Goal: Task Accomplishment & Management: Complete application form

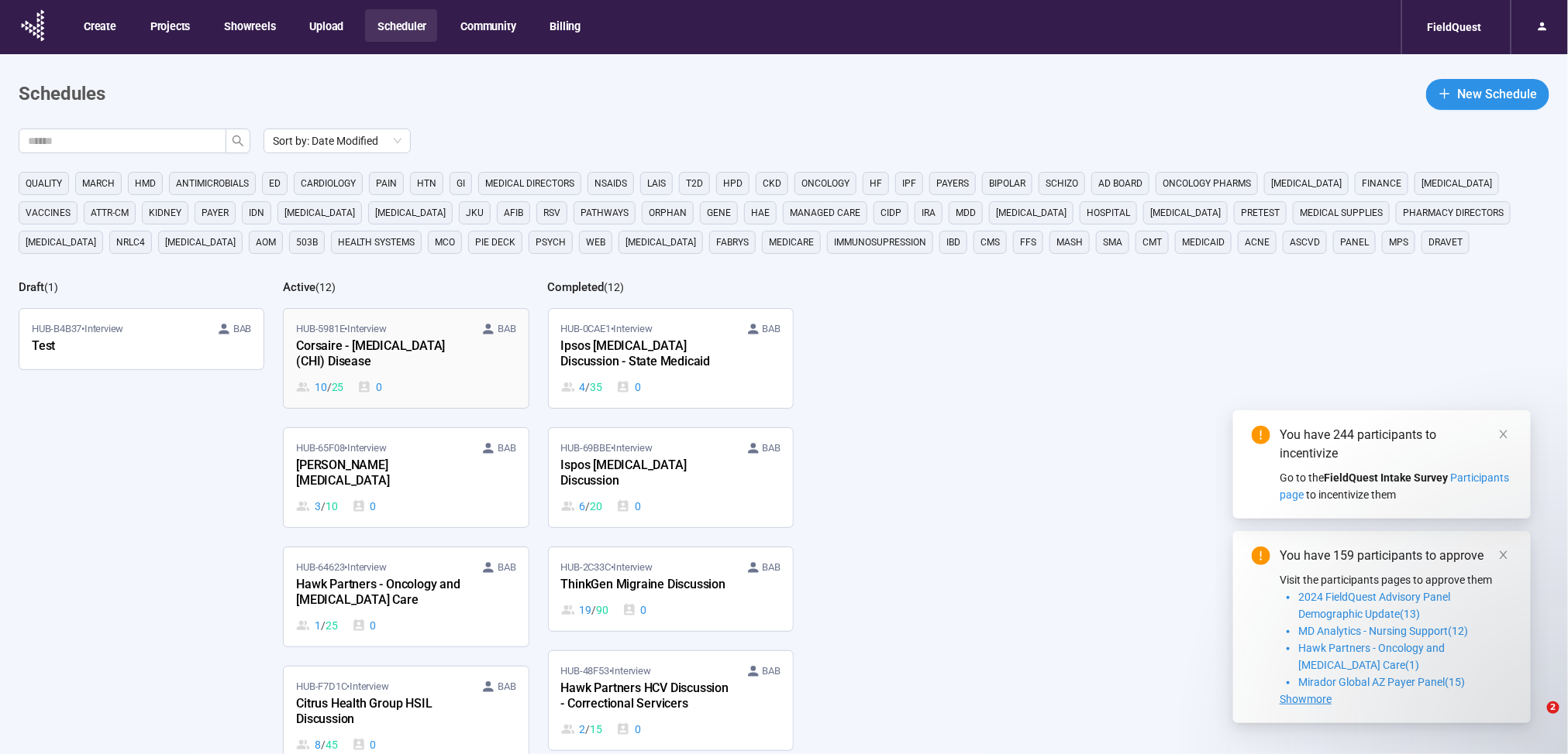
click at [411, 359] on div "Corsaire - [MEDICAL_DATA] (CHI) Disease" at bounding box center [381, 354] width 170 height 36
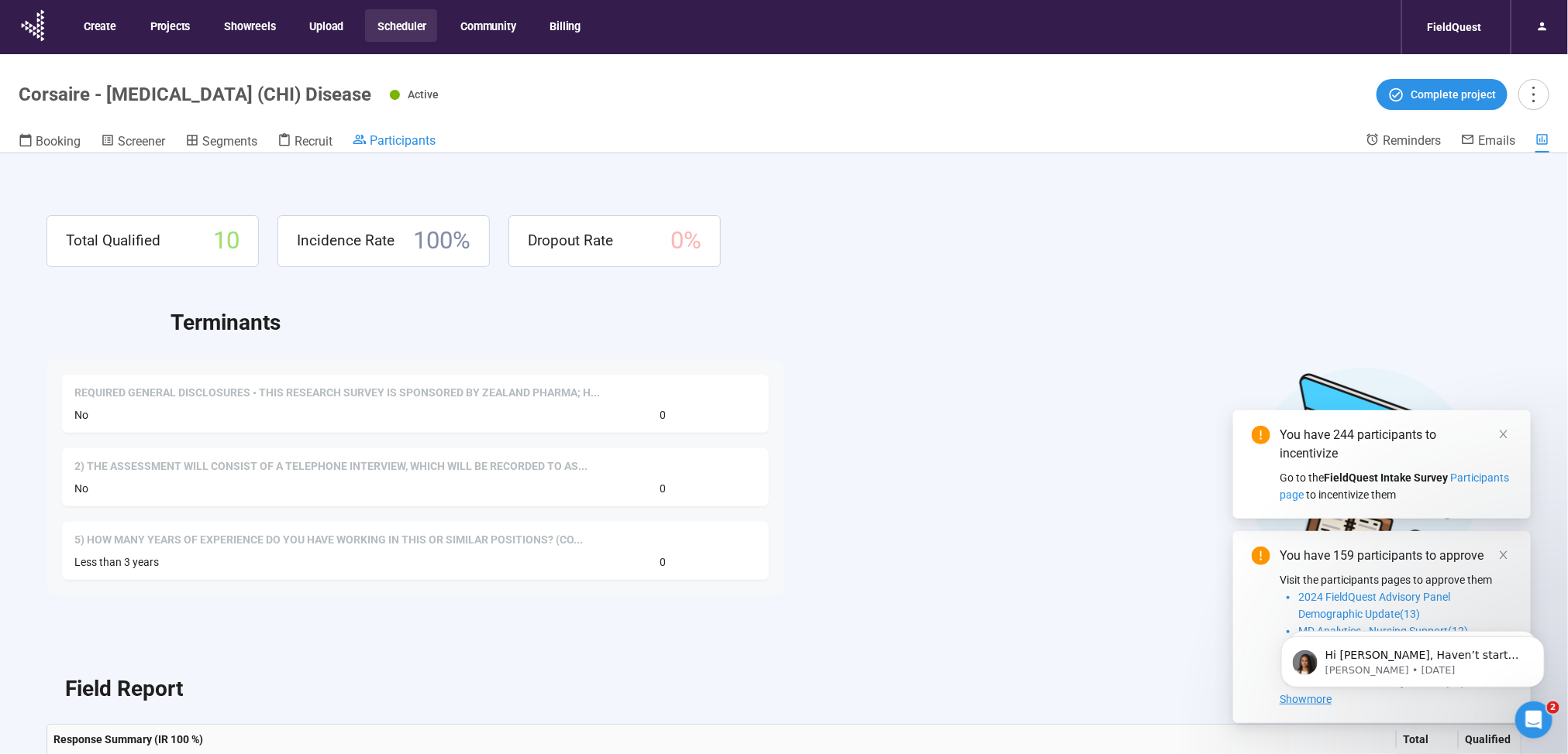
click at [410, 140] on span "Participants" at bounding box center [402, 141] width 66 height 15
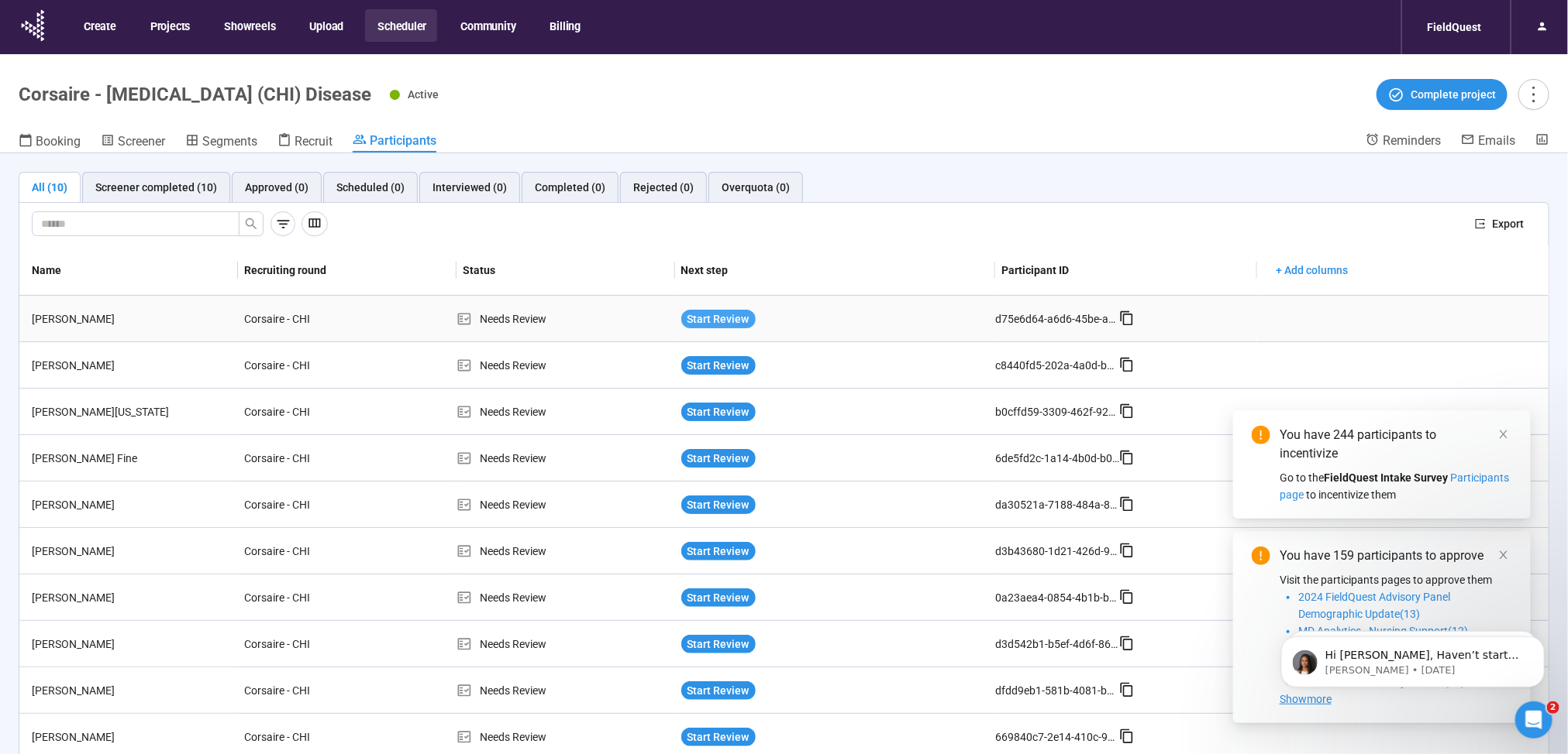
click at [699, 312] on span "Start Review" at bounding box center [718, 319] width 62 height 17
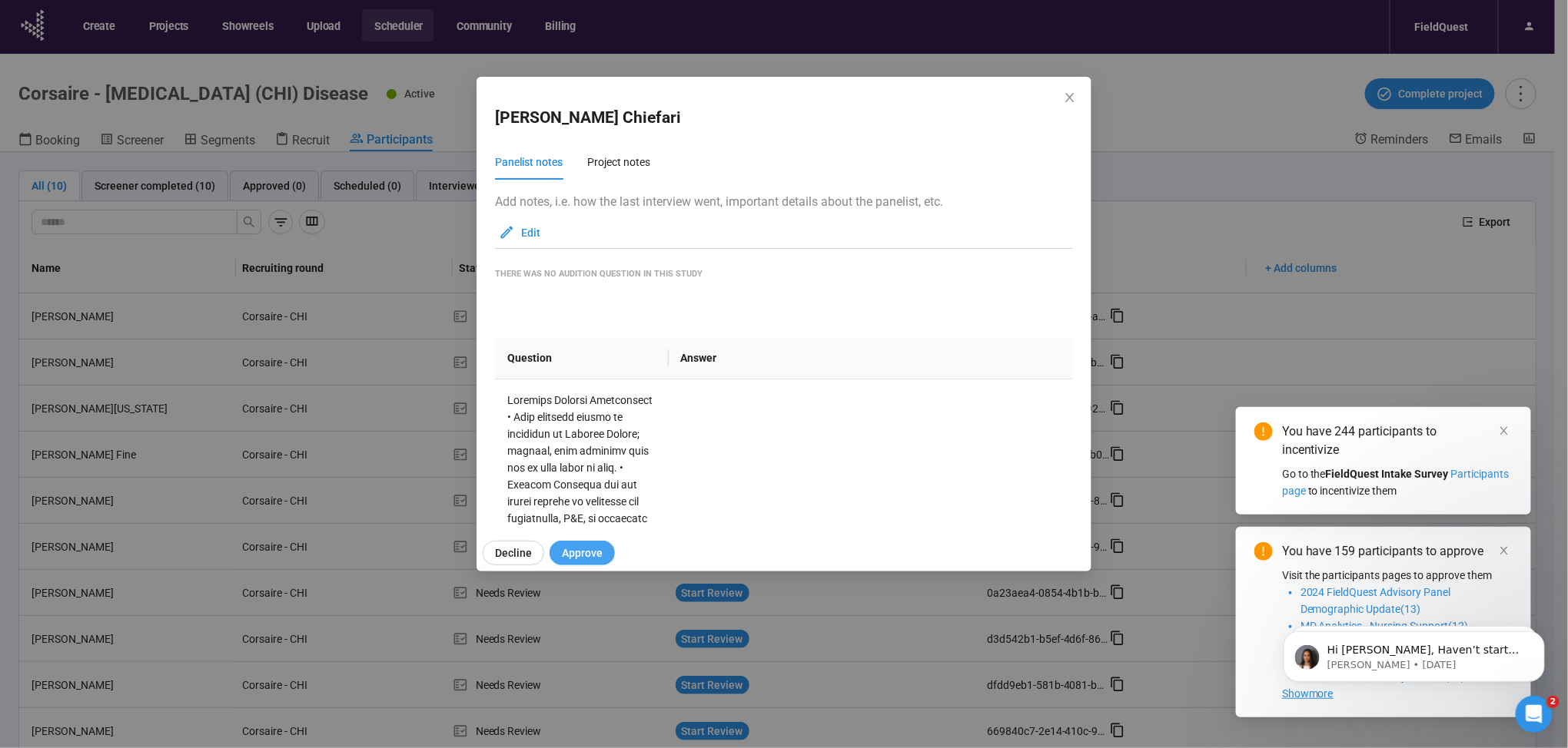
click at [566, 549] on span "Approve" at bounding box center [582, 553] width 41 height 17
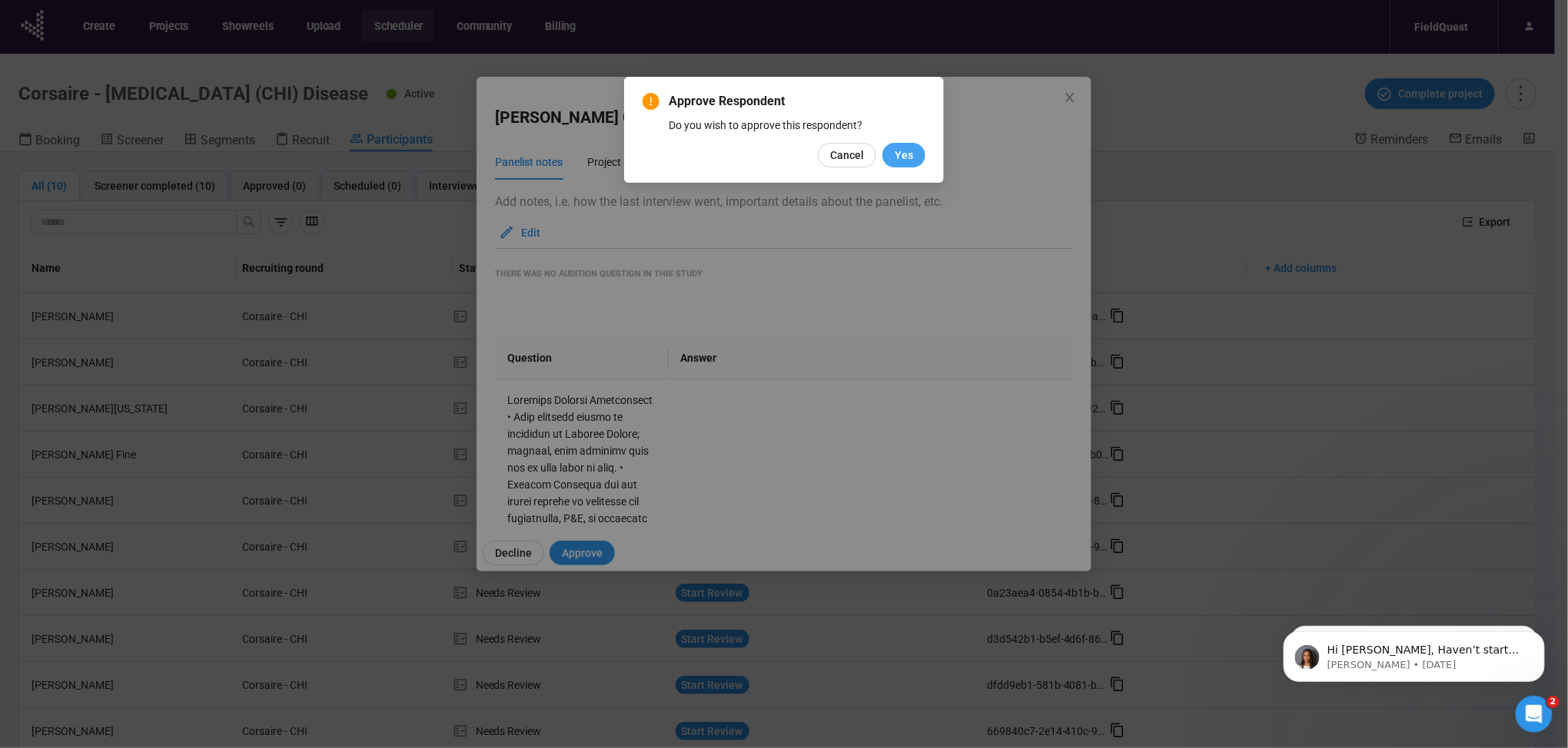
click at [909, 151] on span "Yes" at bounding box center [904, 155] width 18 height 17
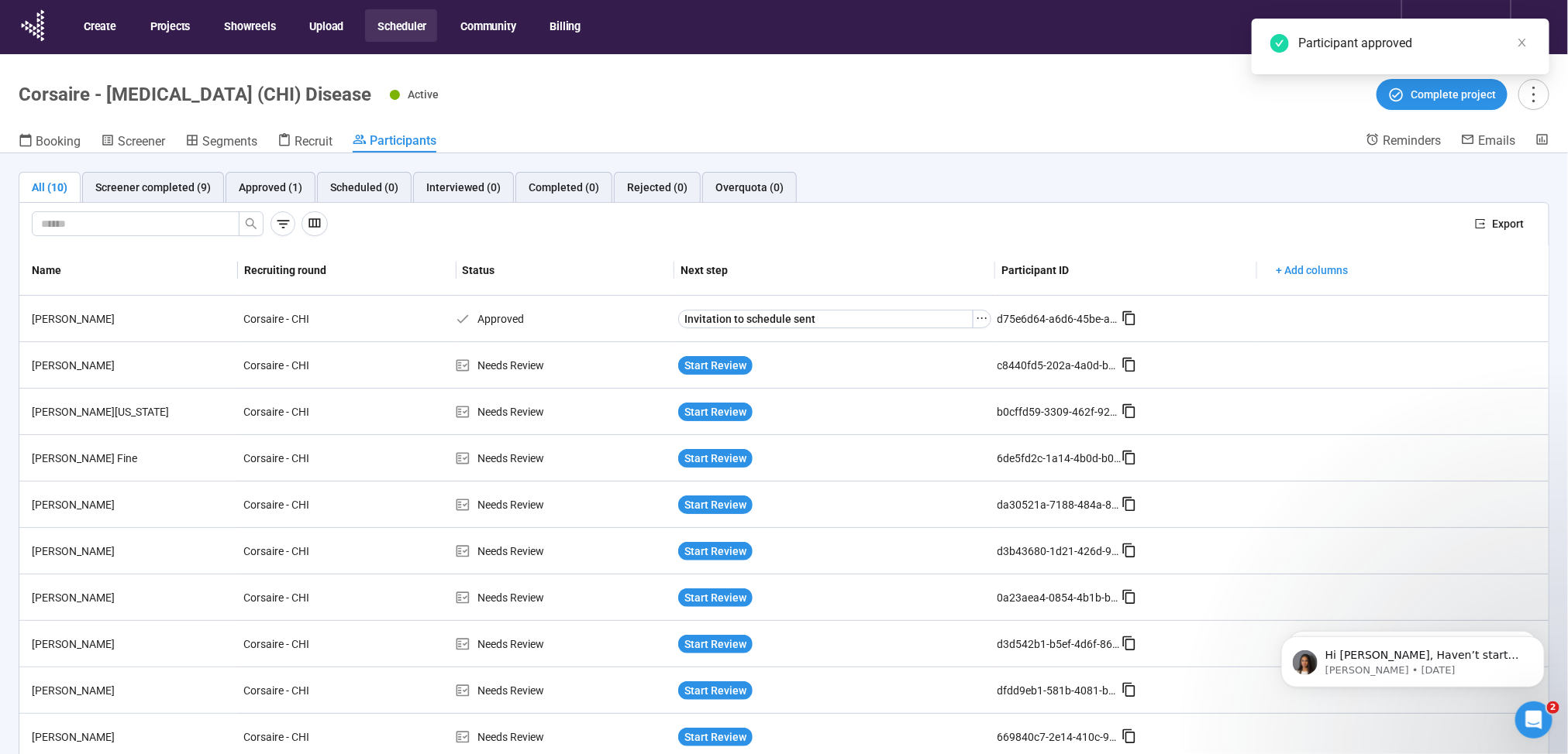
click at [714, 366] on span "Start Review" at bounding box center [715, 365] width 62 height 17
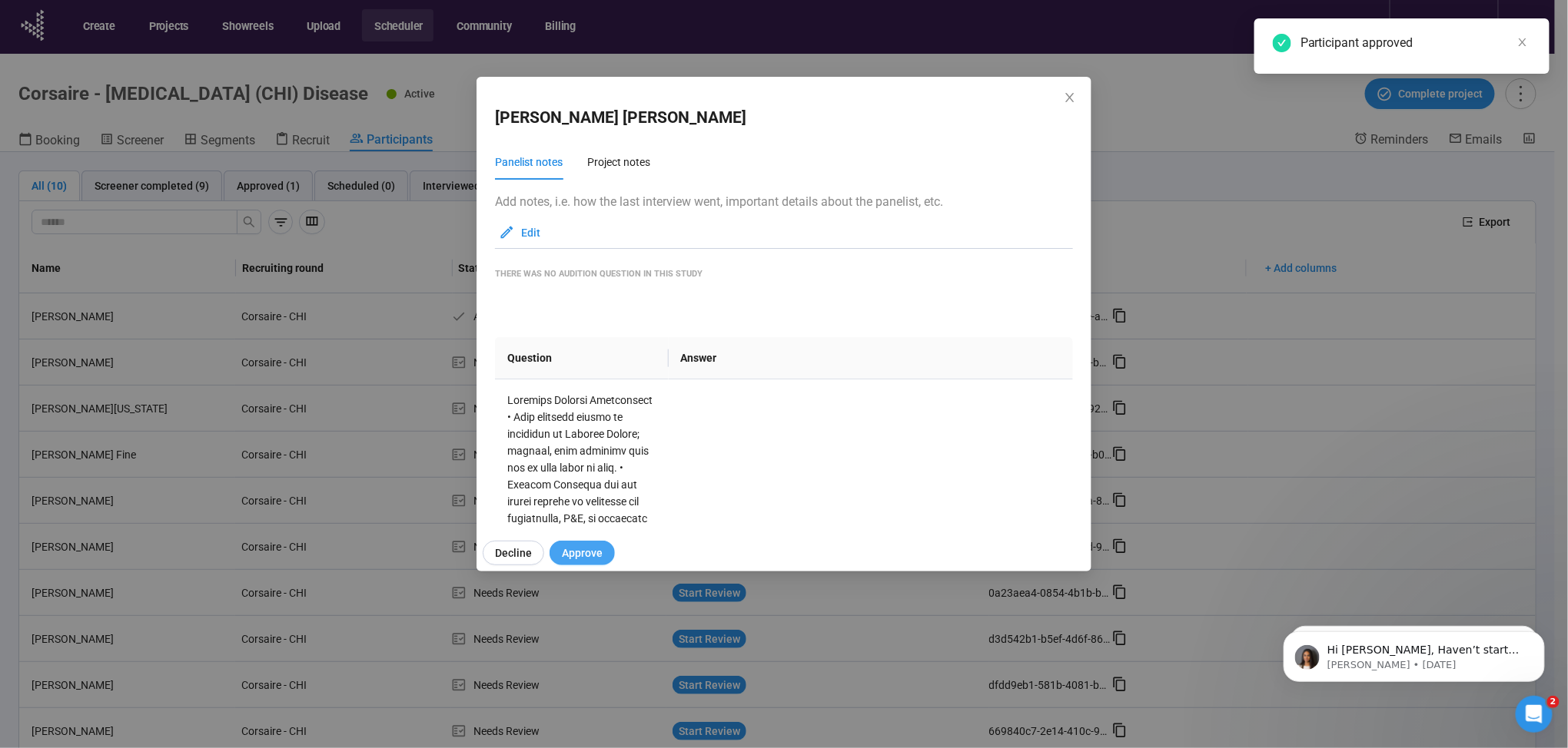
click at [584, 563] on button "Approve" at bounding box center [582, 554] width 65 height 25
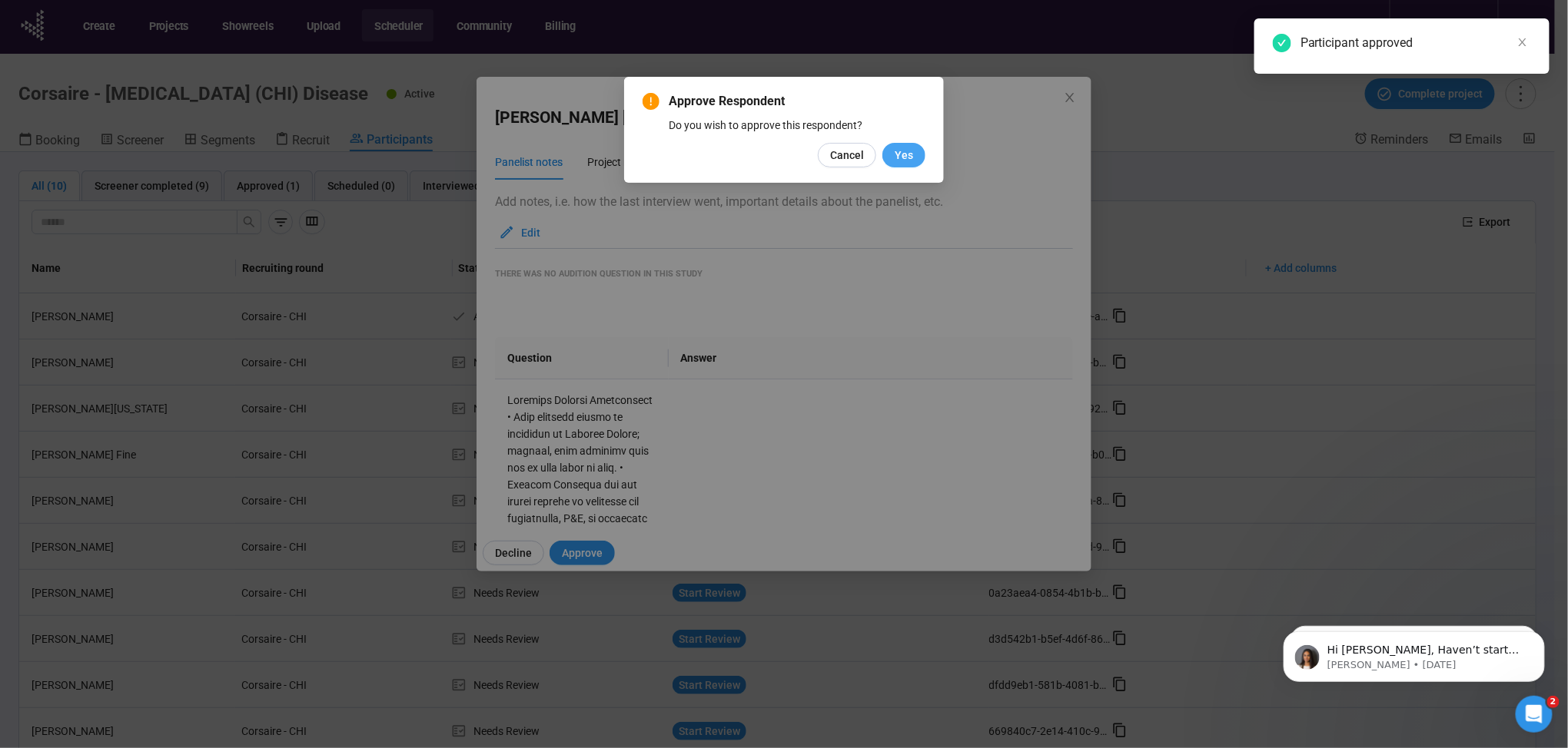
click at [901, 146] on span "Yes" at bounding box center [904, 155] width 18 height 17
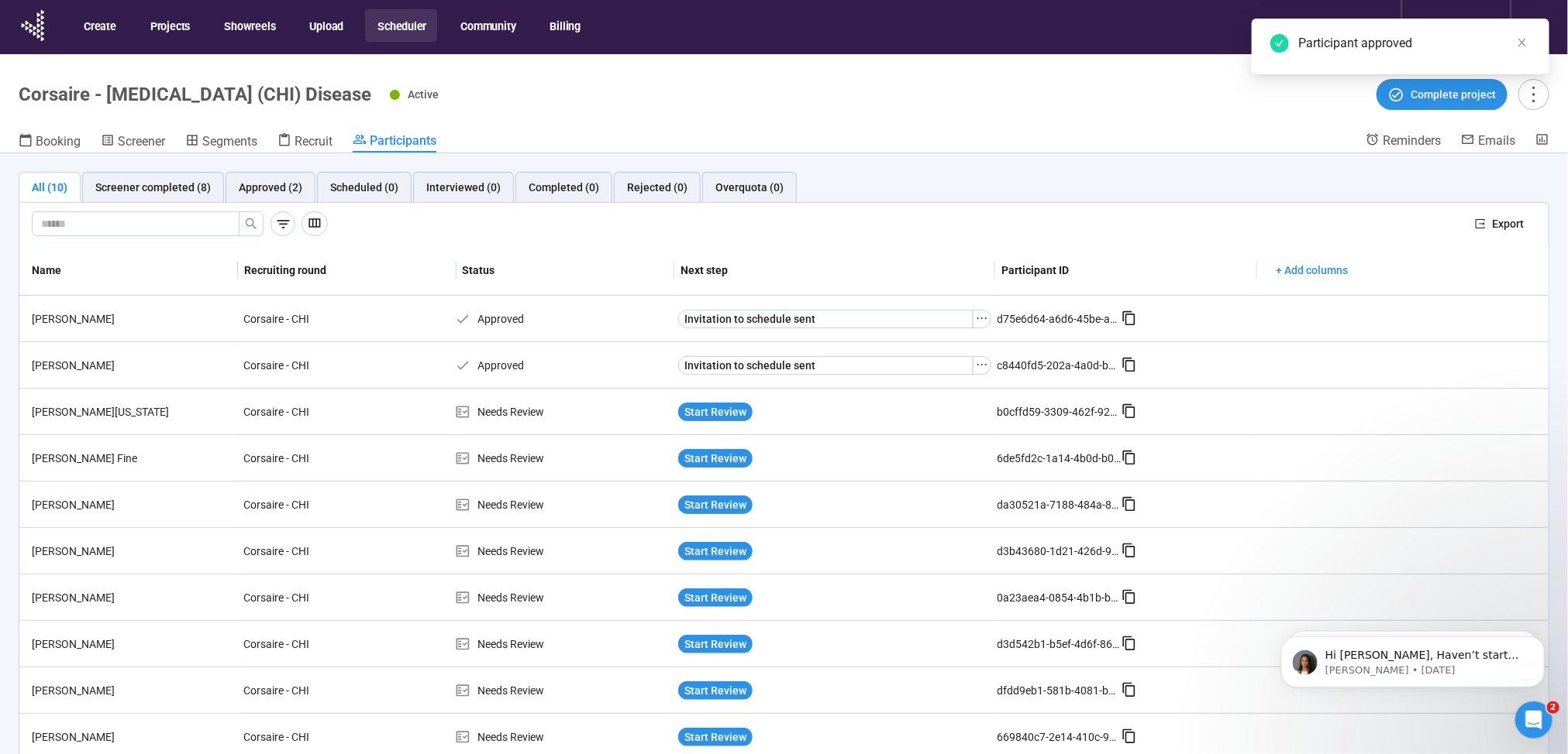
click at [700, 412] on span "Start Review" at bounding box center [715, 412] width 62 height 17
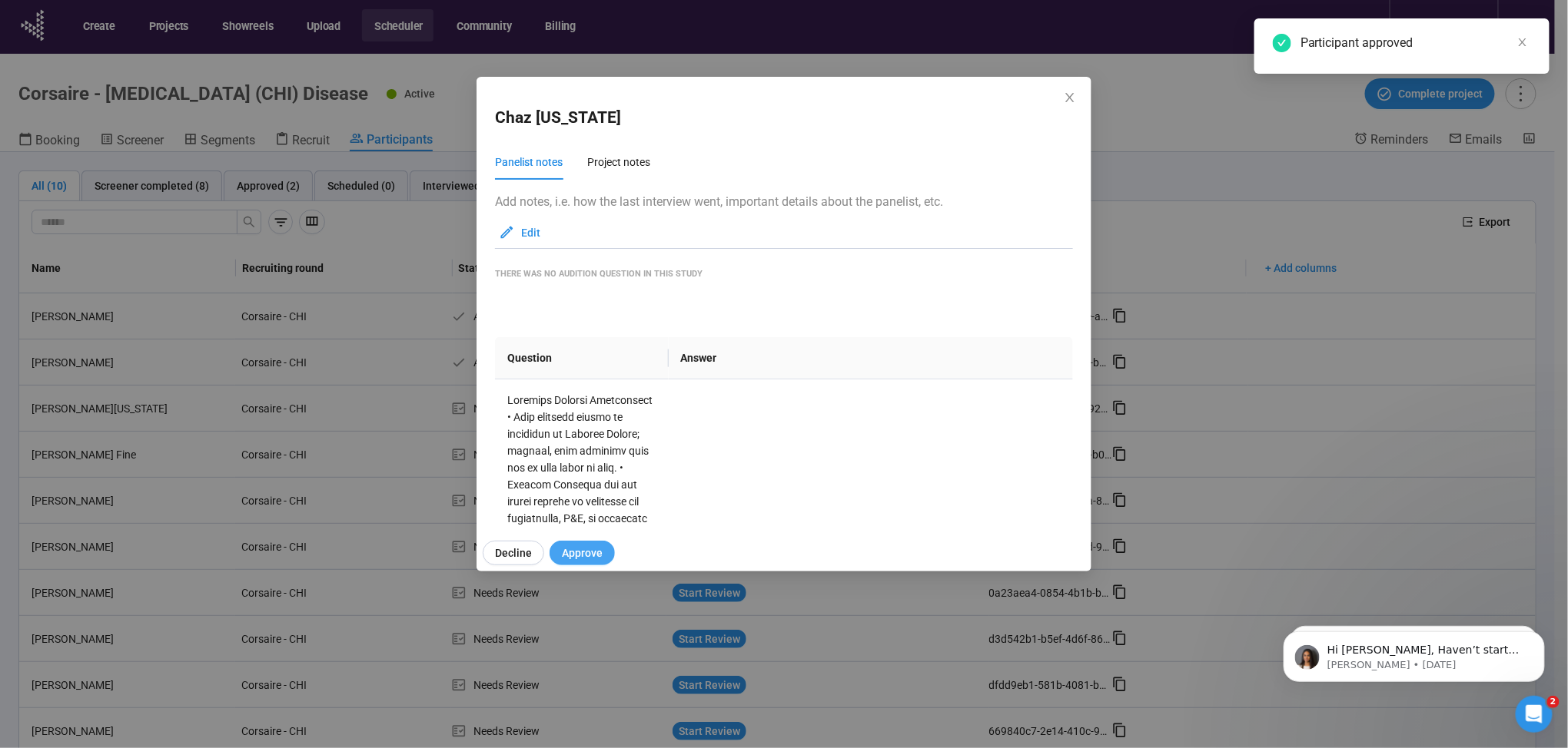
click at [598, 549] on span "Approve" at bounding box center [582, 553] width 41 height 17
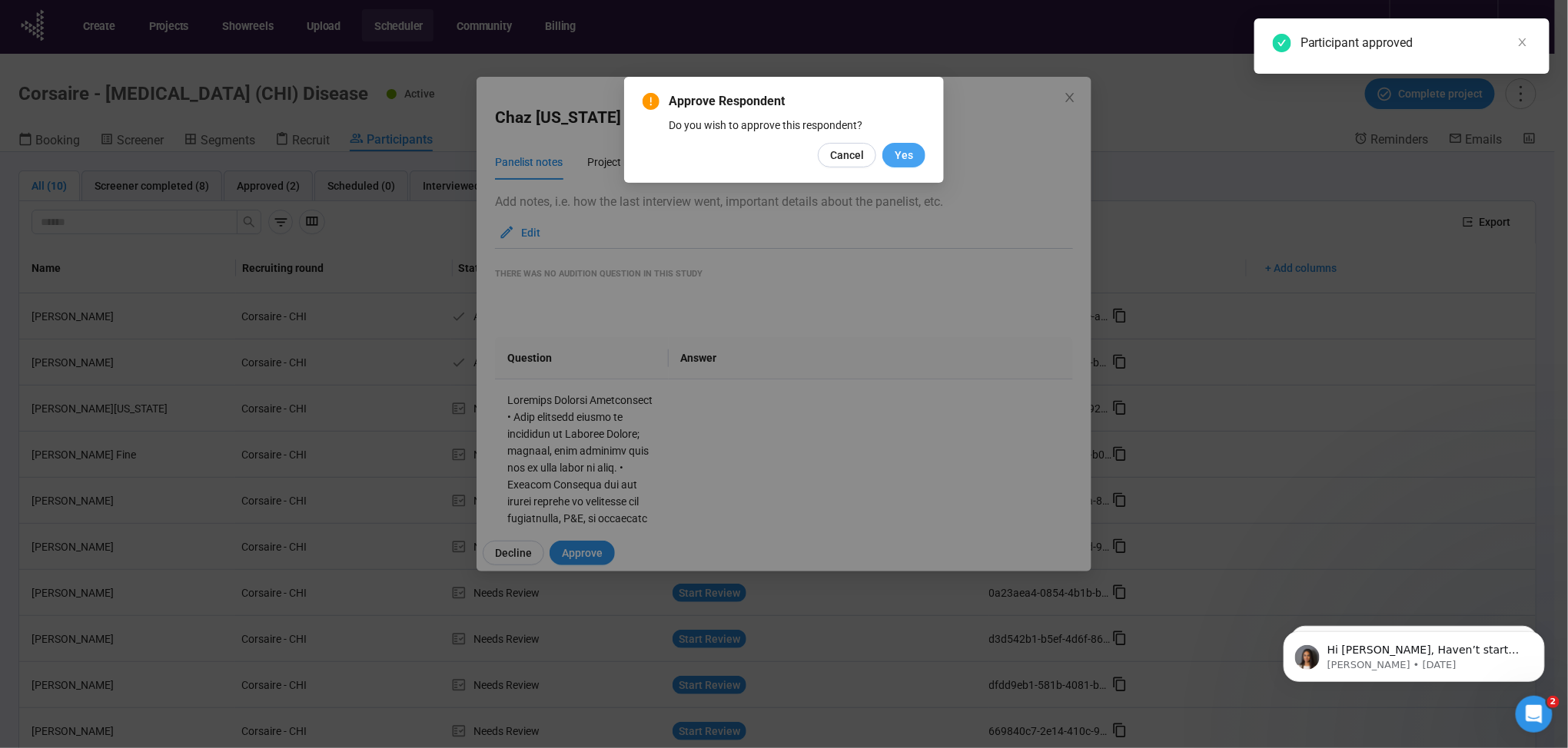
click at [908, 147] on span "Yes" at bounding box center [904, 155] width 18 height 17
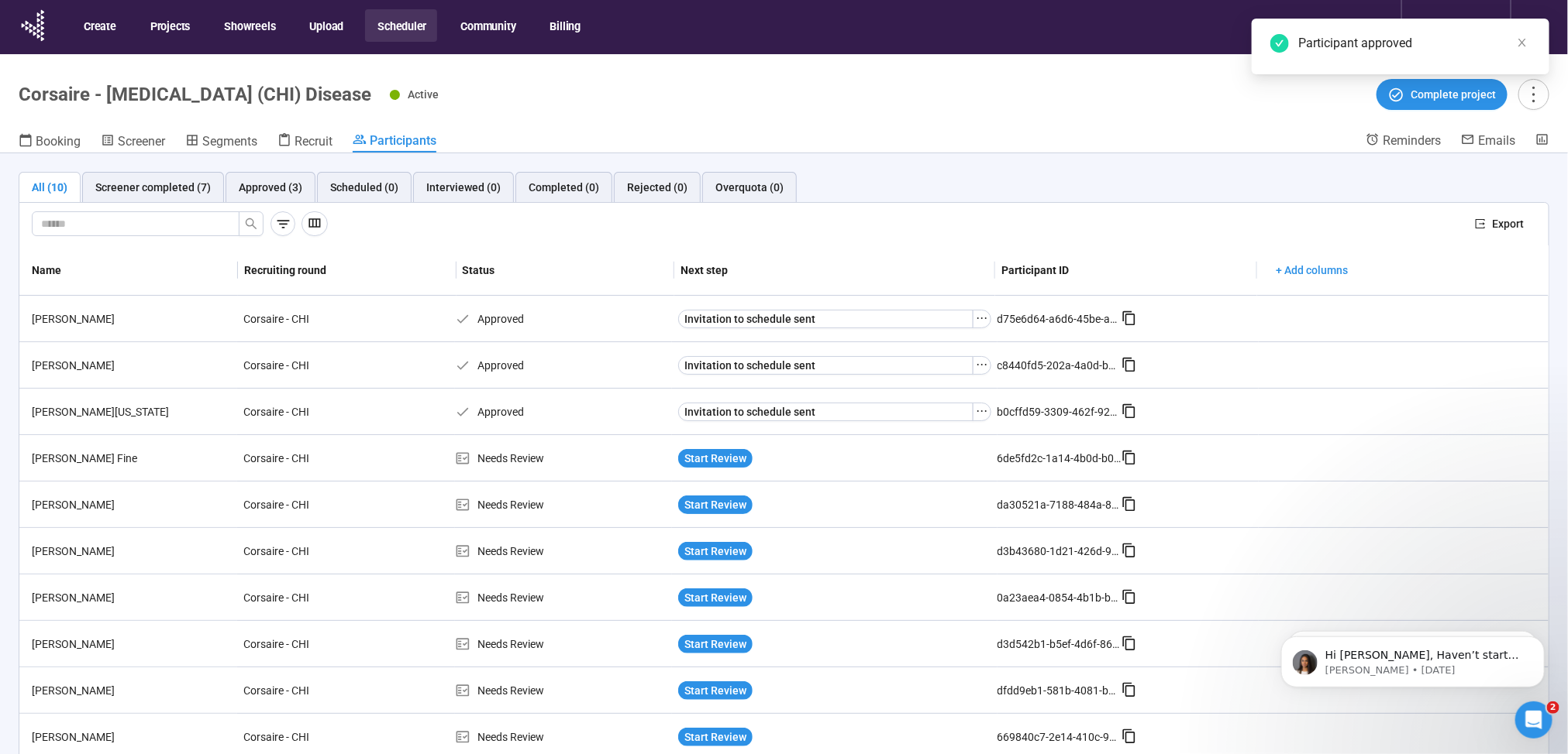
click at [689, 456] on span "Start Review" at bounding box center [715, 459] width 62 height 17
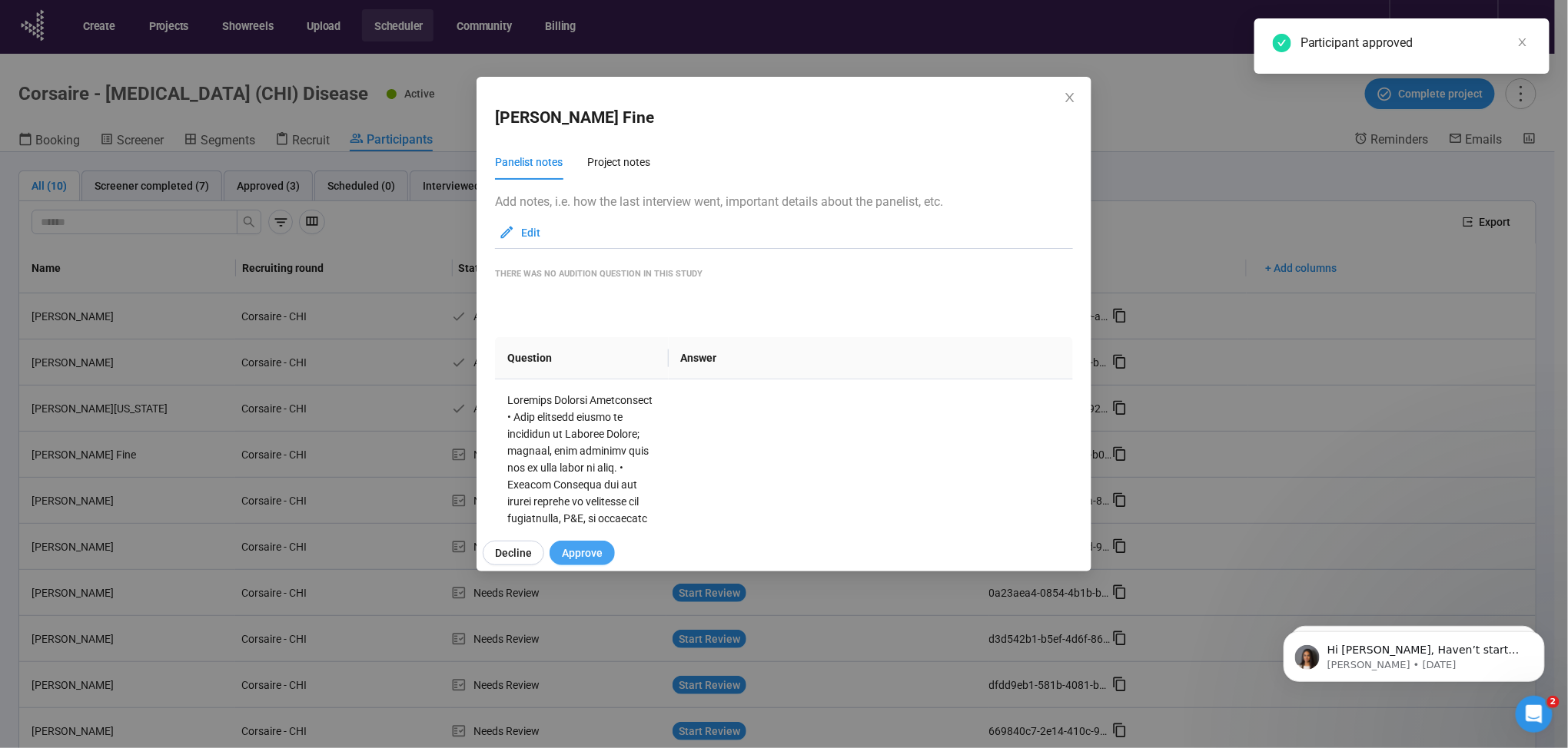
click at [583, 547] on span "Approve" at bounding box center [582, 553] width 41 height 17
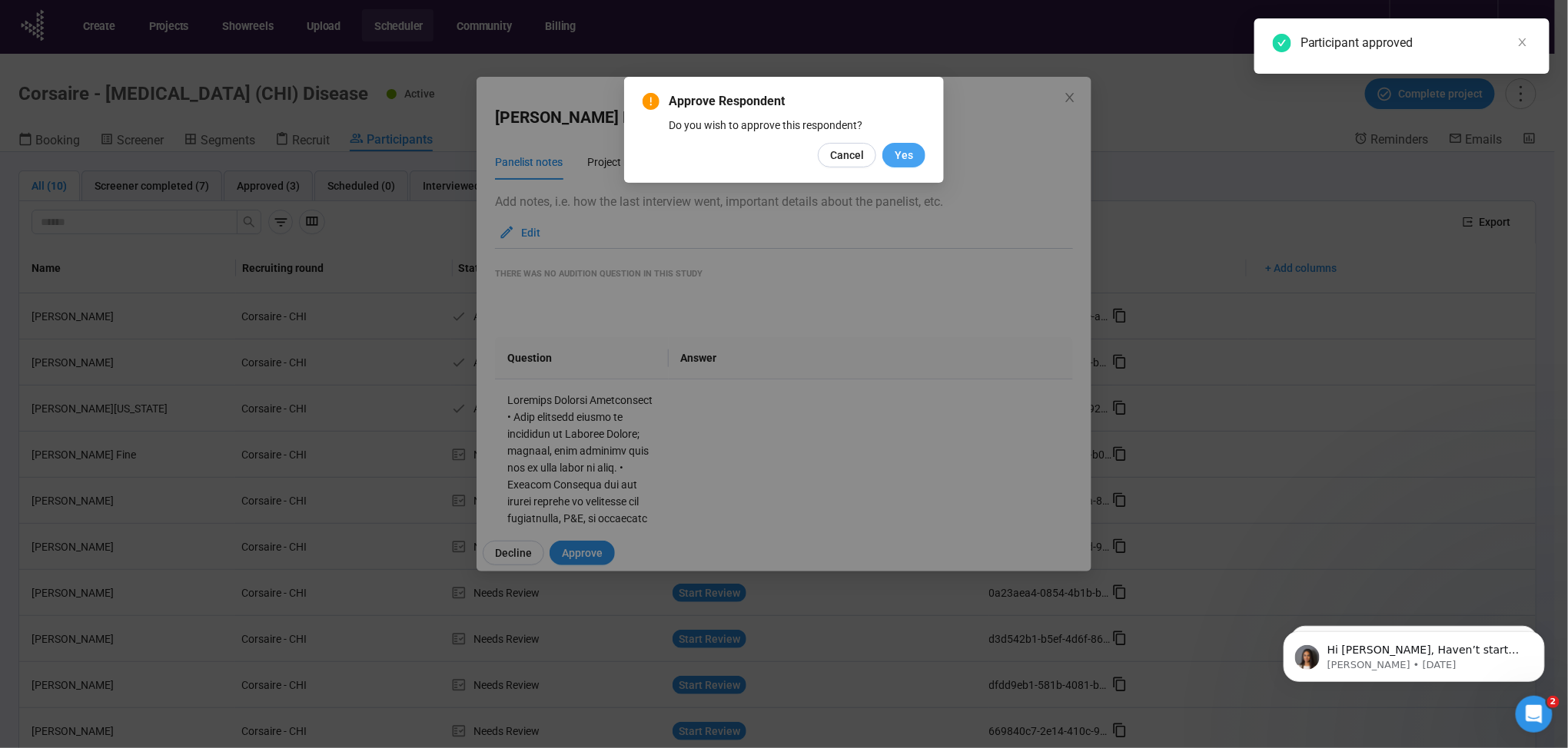
click at [902, 155] on span "Yes" at bounding box center [904, 155] width 18 height 17
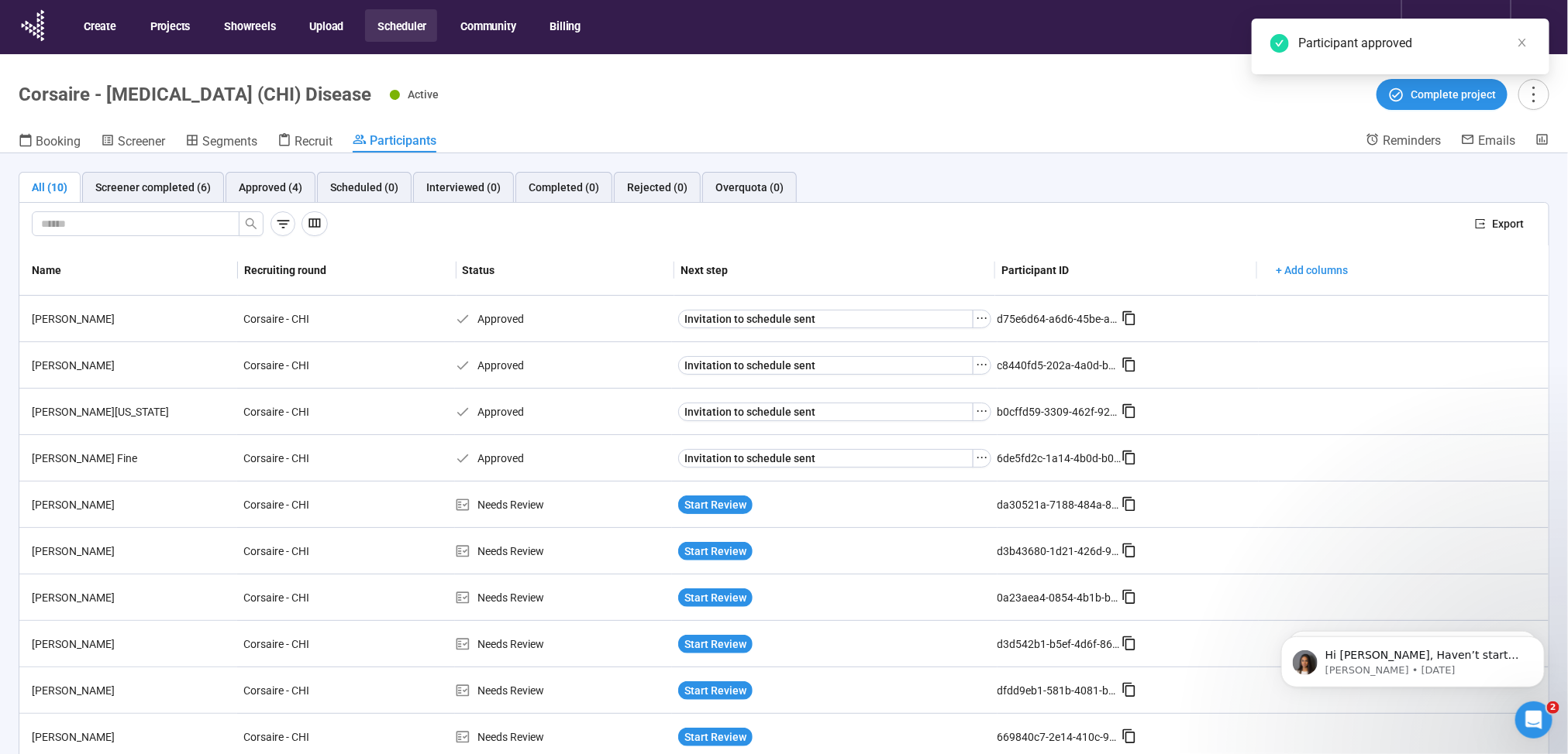
click at [704, 504] on span "Start Review" at bounding box center [715, 505] width 62 height 17
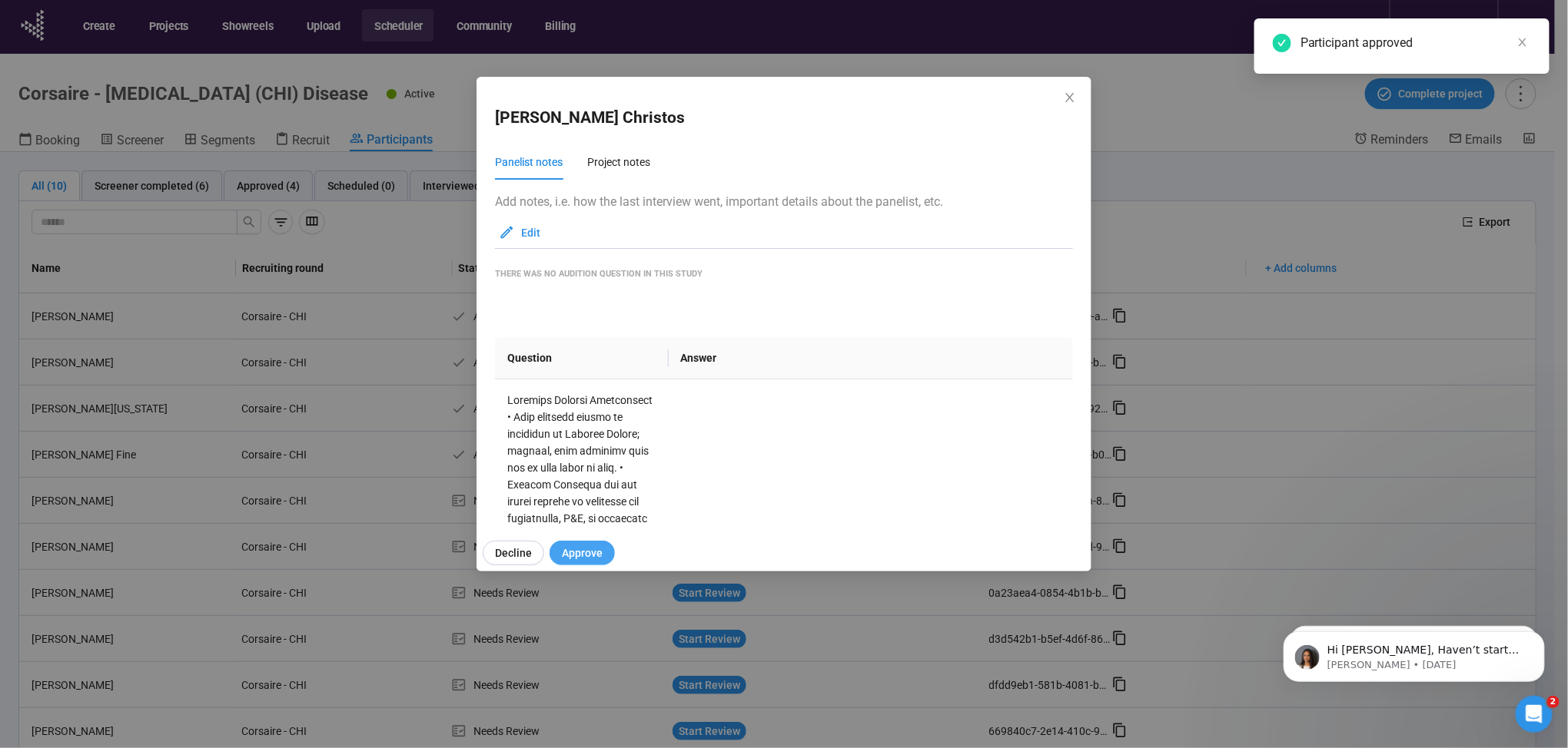
click at [595, 547] on span "Approve" at bounding box center [582, 553] width 41 height 17
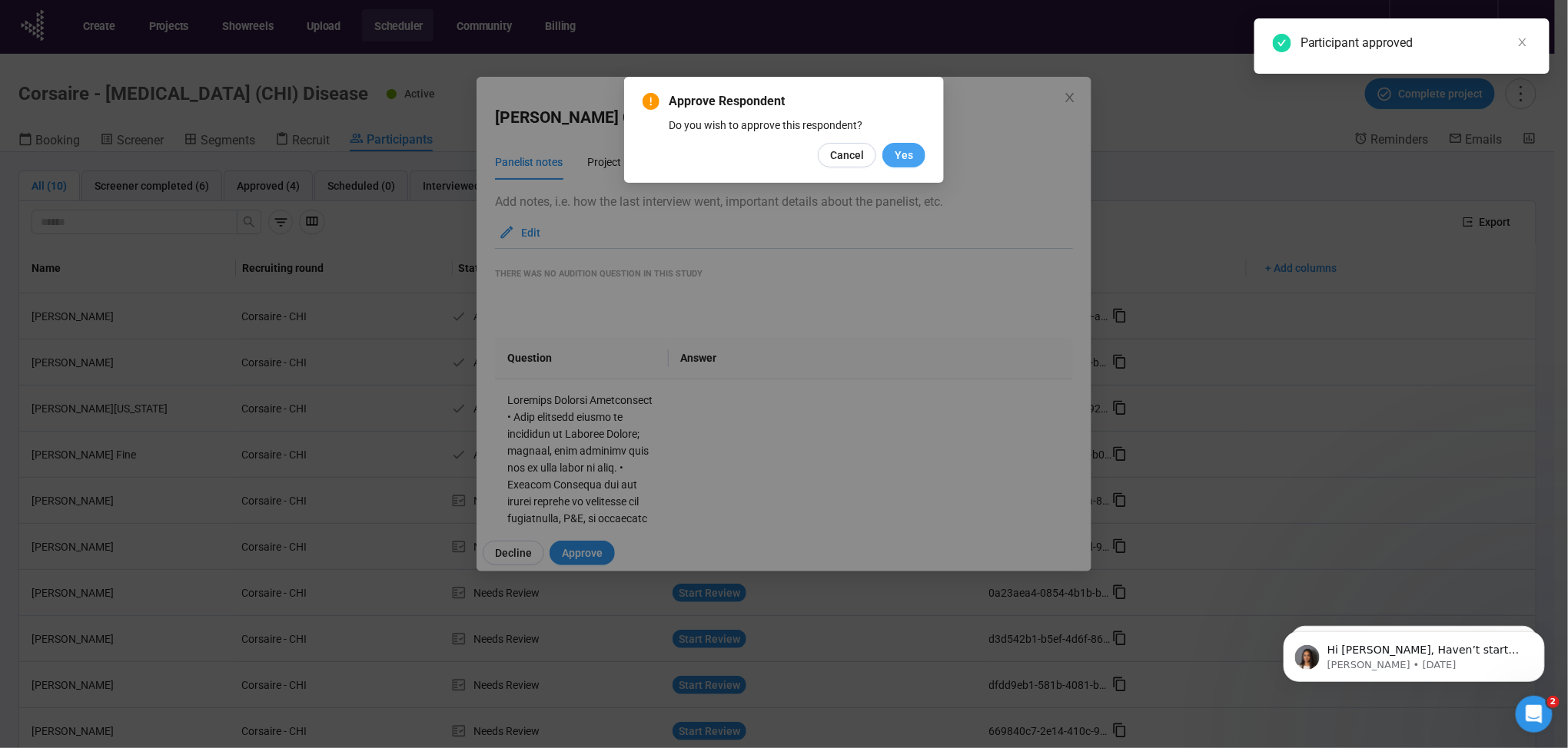
click at [903, 157] on span "Yes" at bounding box center [904, 155] width 18 height 17
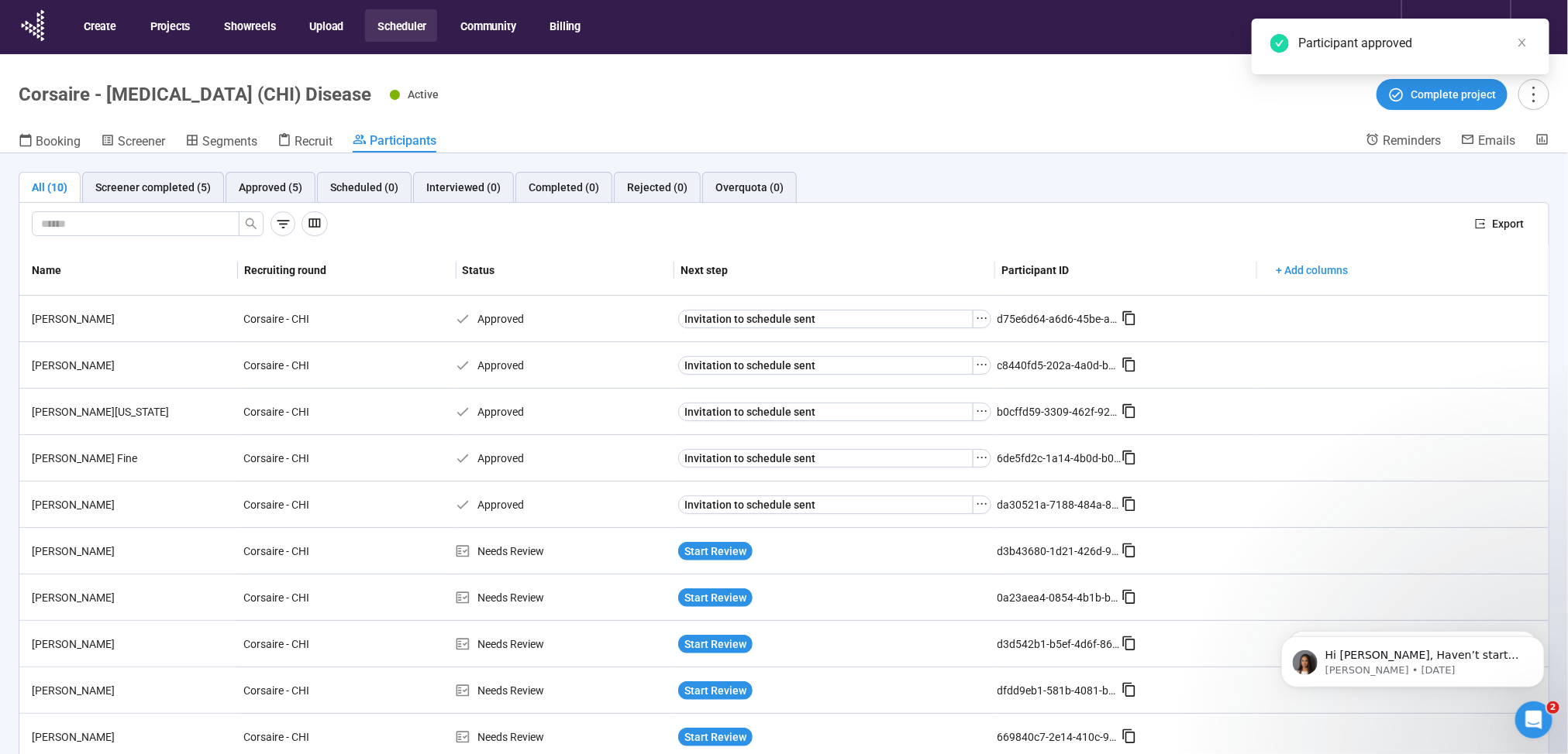
click at [709, 548] on span "Start Review" at bounding box center [715, 551] width 62 height 17
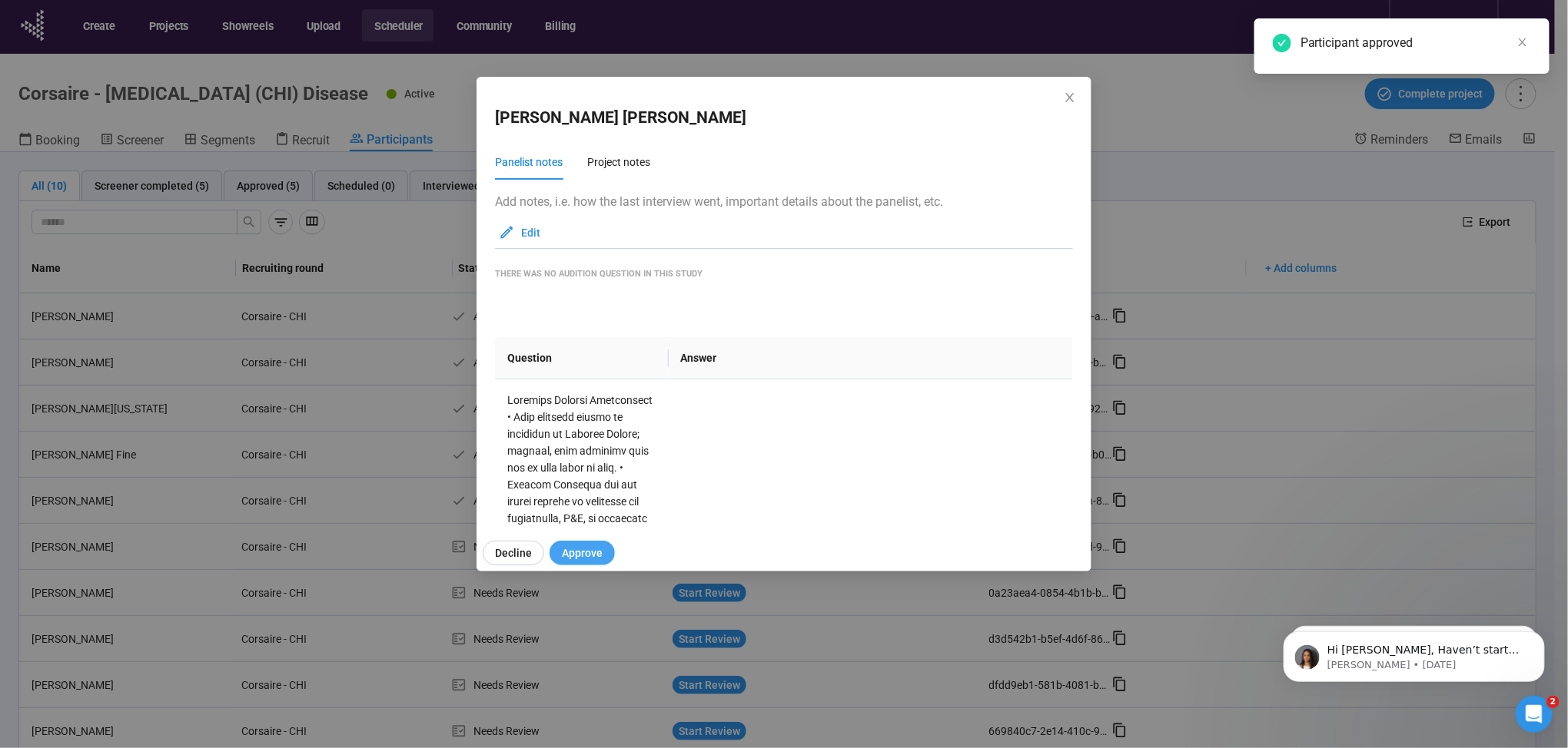
click at [583, 548] on span "Approve" at bounding box center [582, 553] width 41 height 17
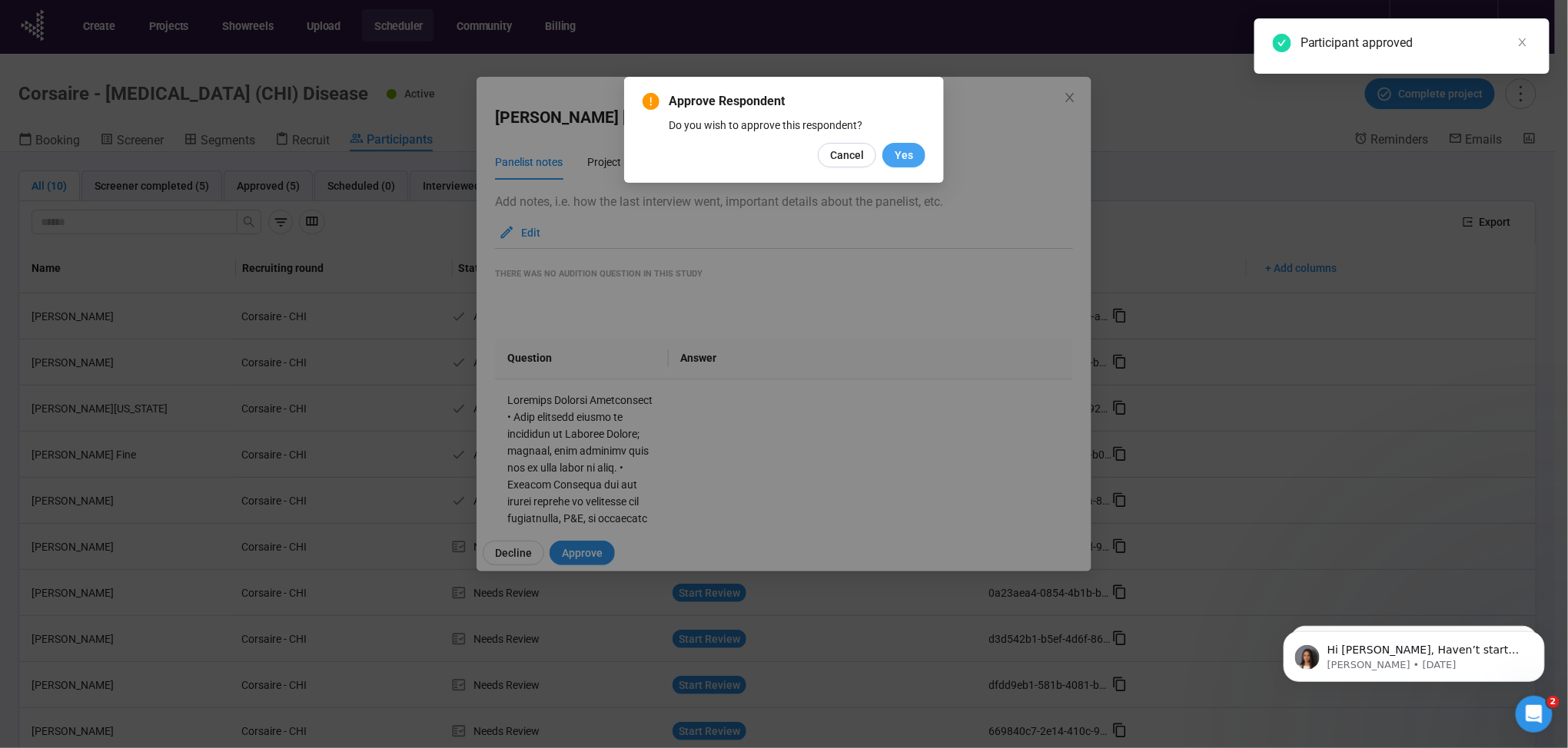
click at [907, 151] on span "Yes" at bounding box center [904, 155] width 18 height 17
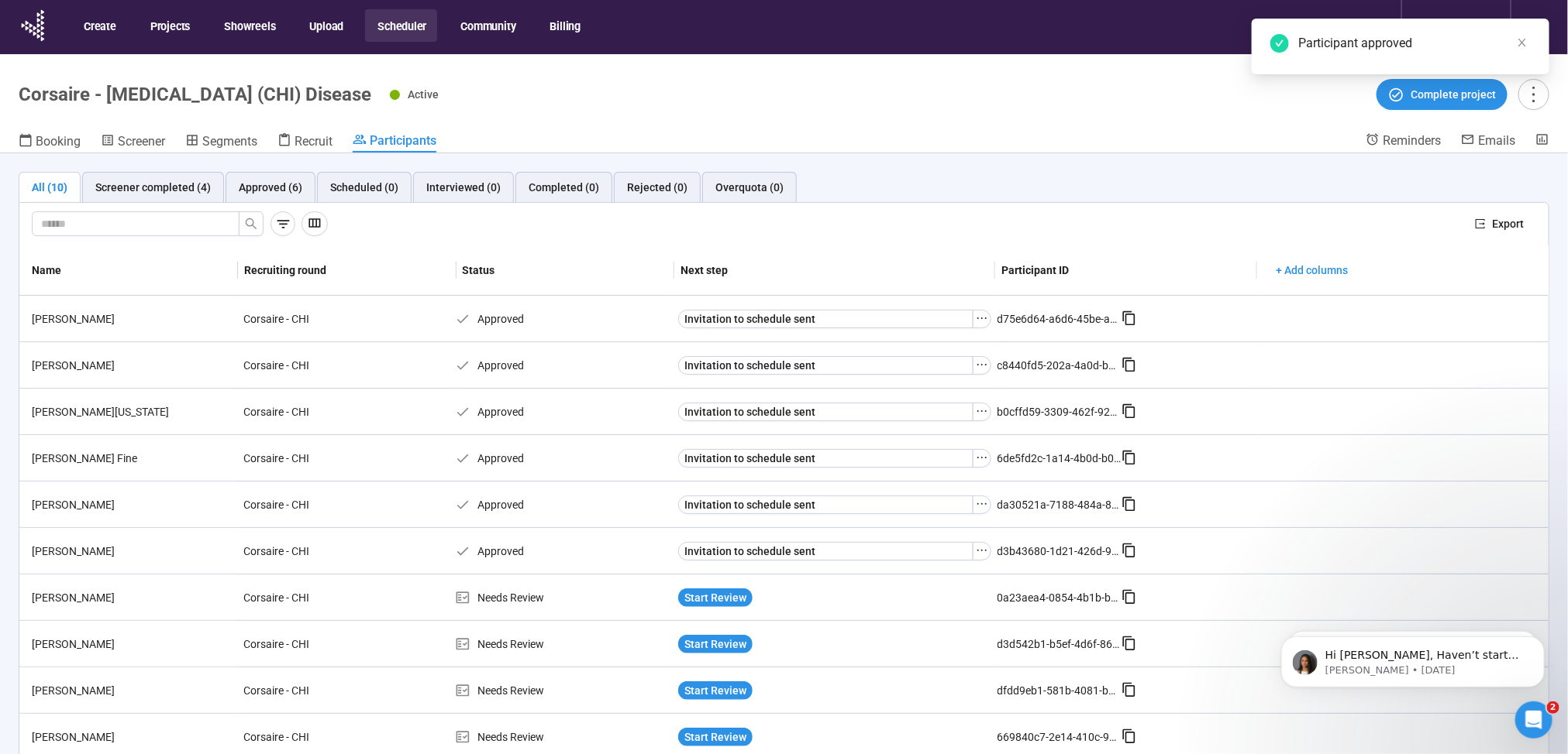
click at [707, 598] on span "Start Review" at bounding box center [715, 598] width 62 height 17
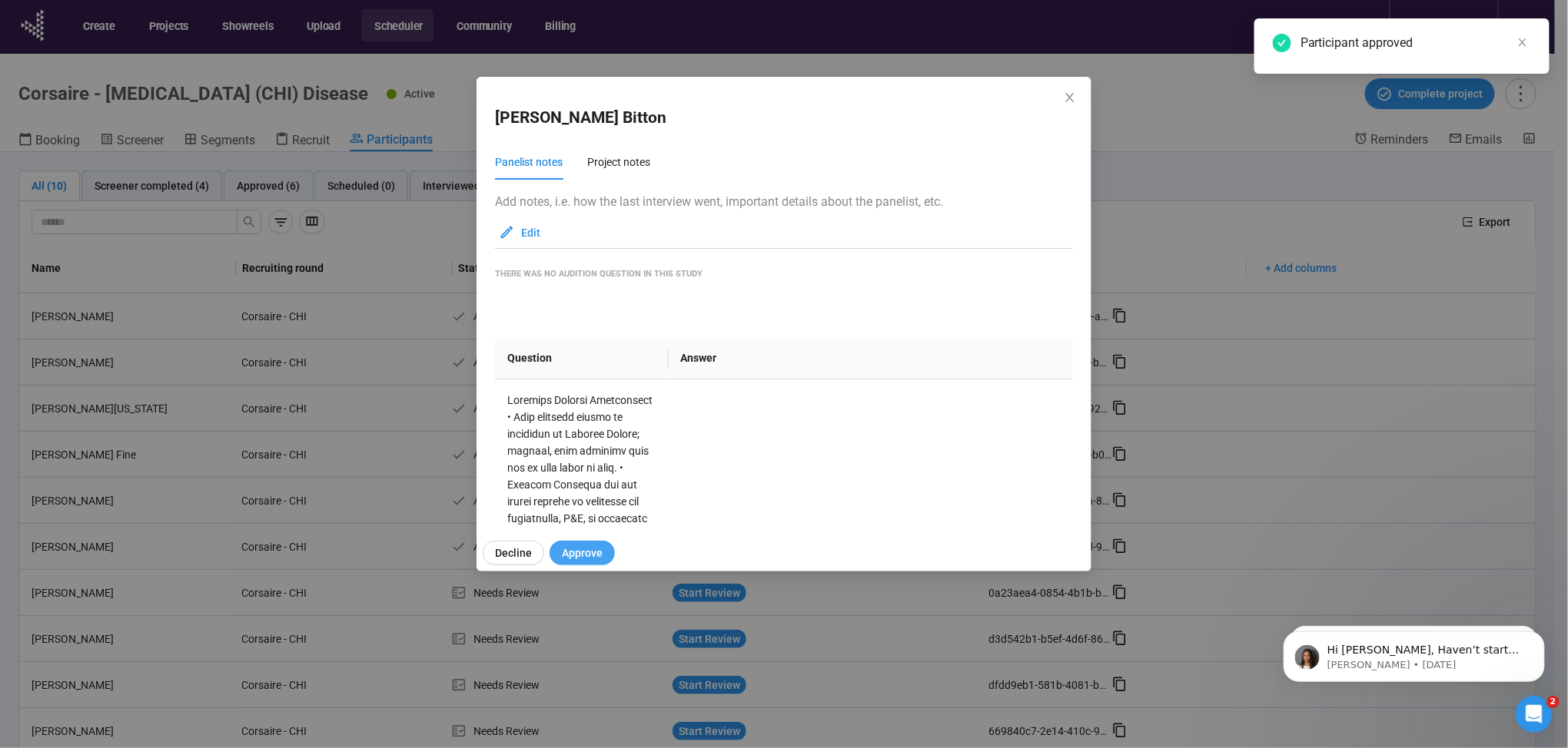
click at [593, 550] on span "Approve" at bounding box center [582, 553] width 41 height 17
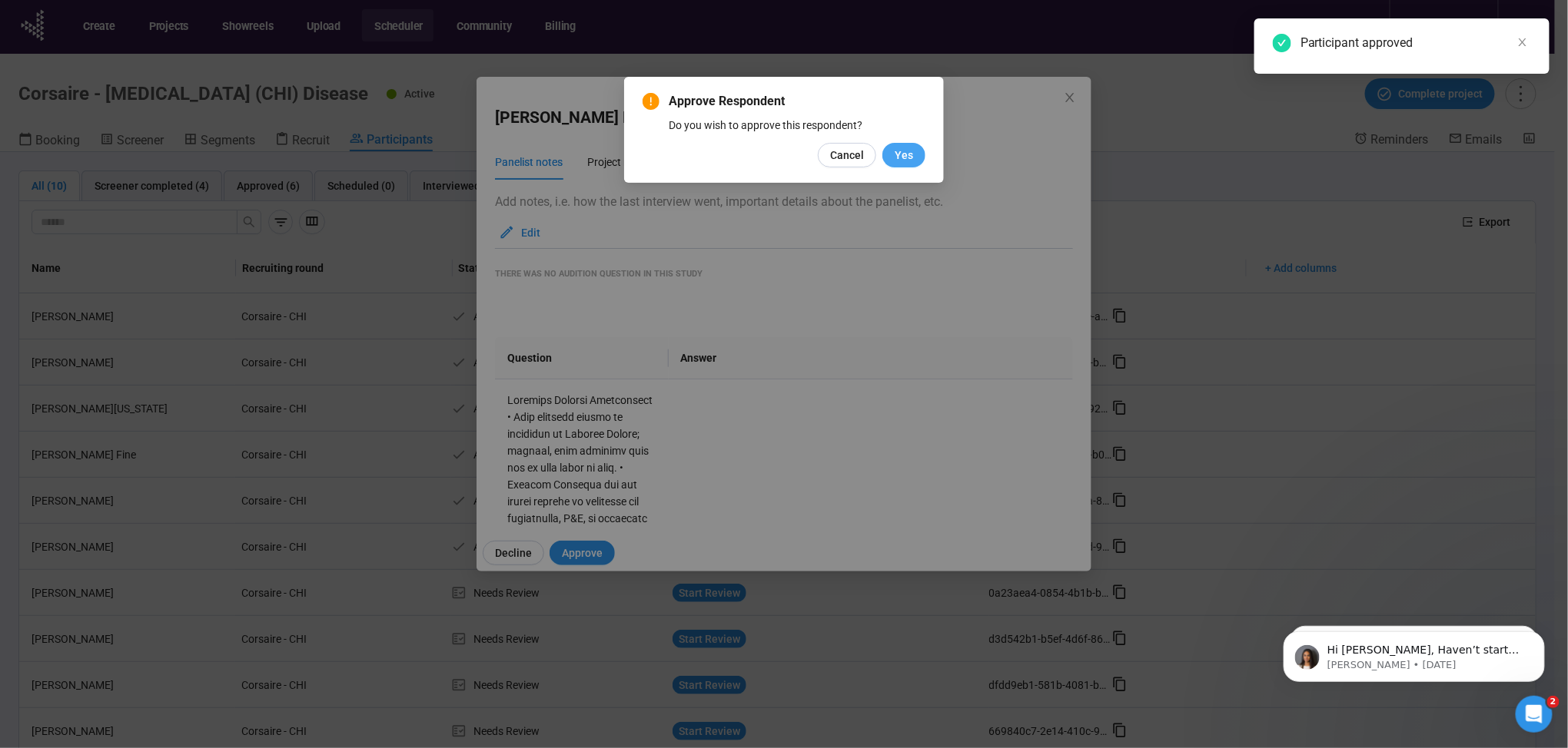
click at [897, 151] on span "Yes" at bounding box center [904, 155] width 18 height 17
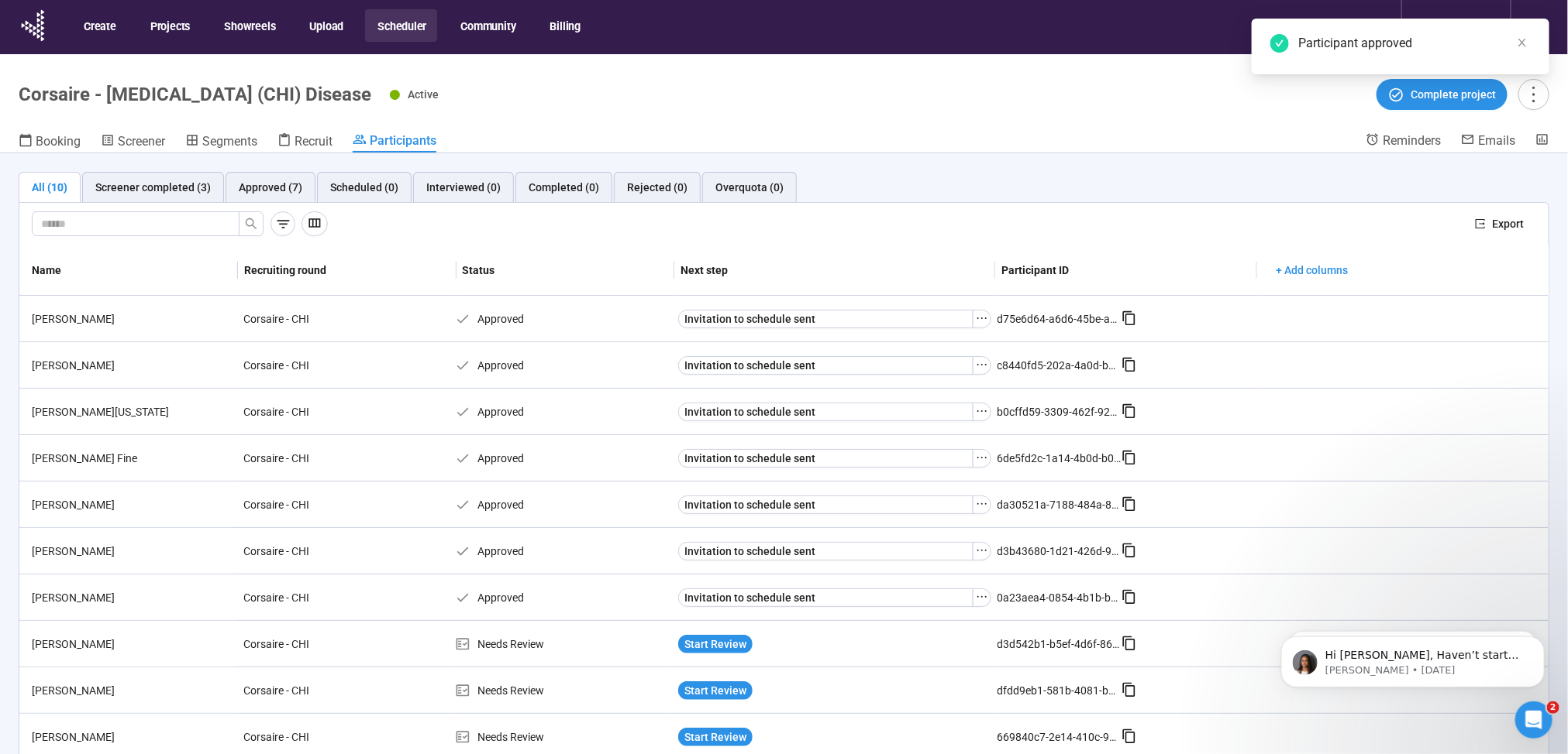
click at [701, 646] on span "Start Review" at bounding box center [715, 644] width 62 height 17
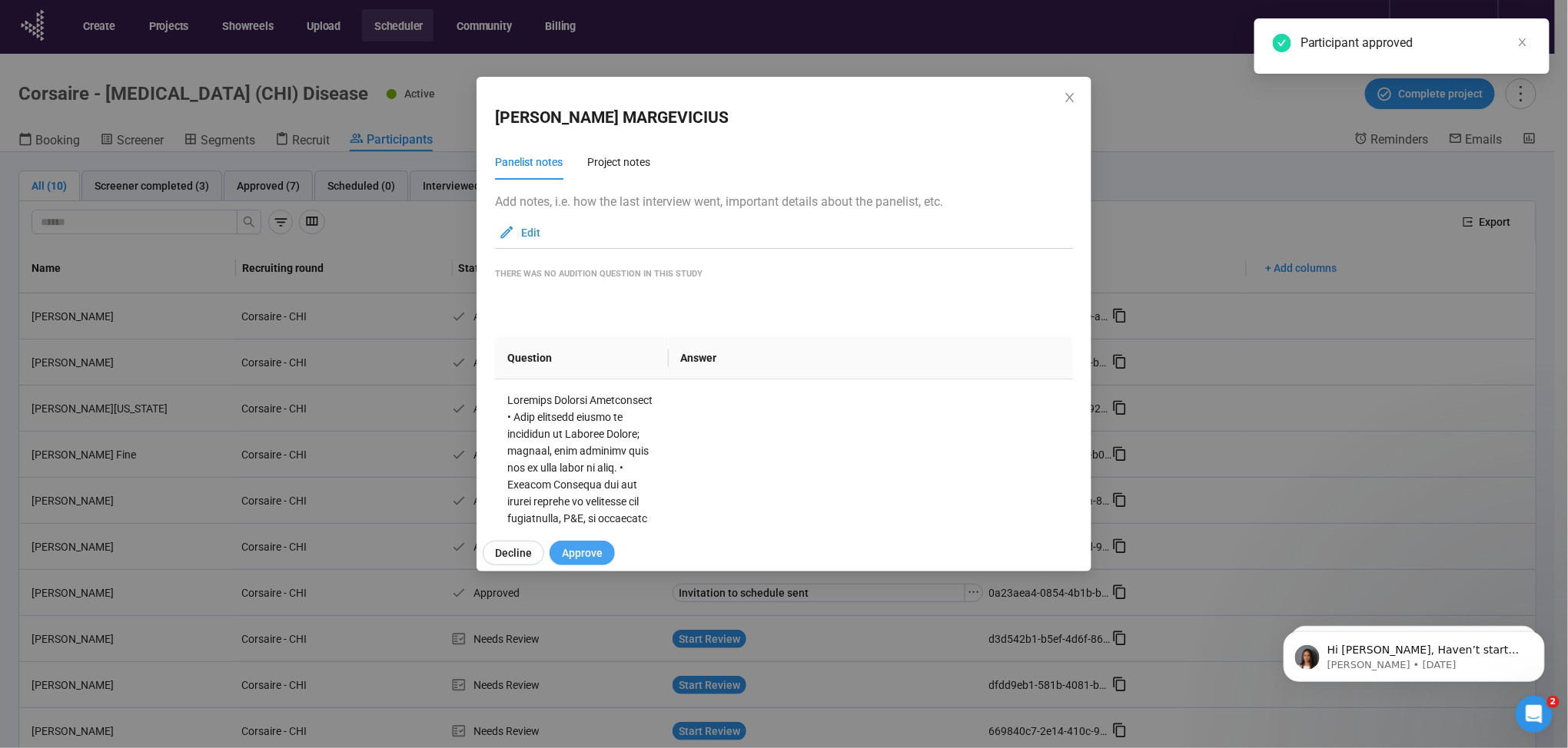
click at [576, 554] on span "Approve" at bounding box center [582, 553] width 41 height 17
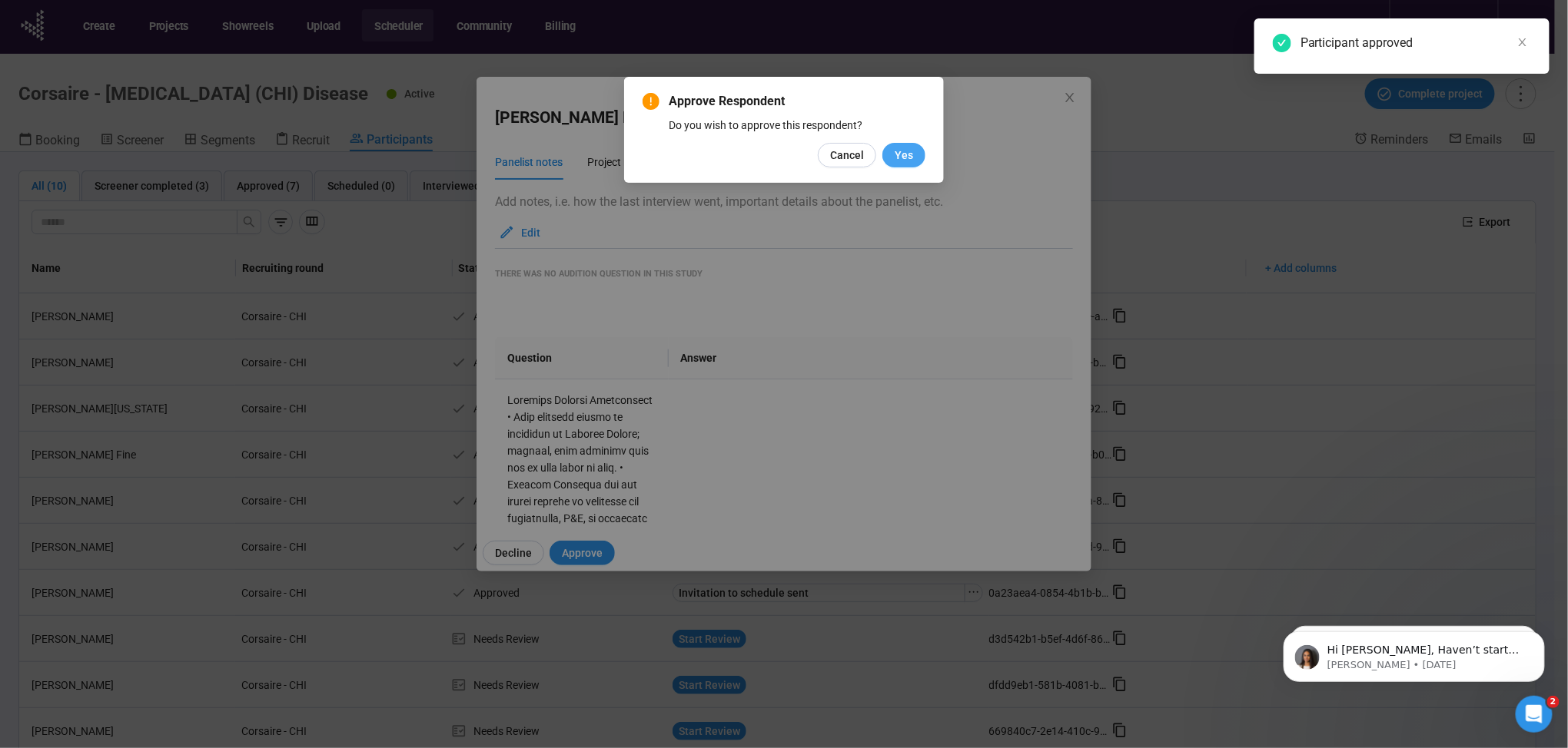
click at [911, 151] on span "Yes" at bounding box center [904, 155] width 18 height 17
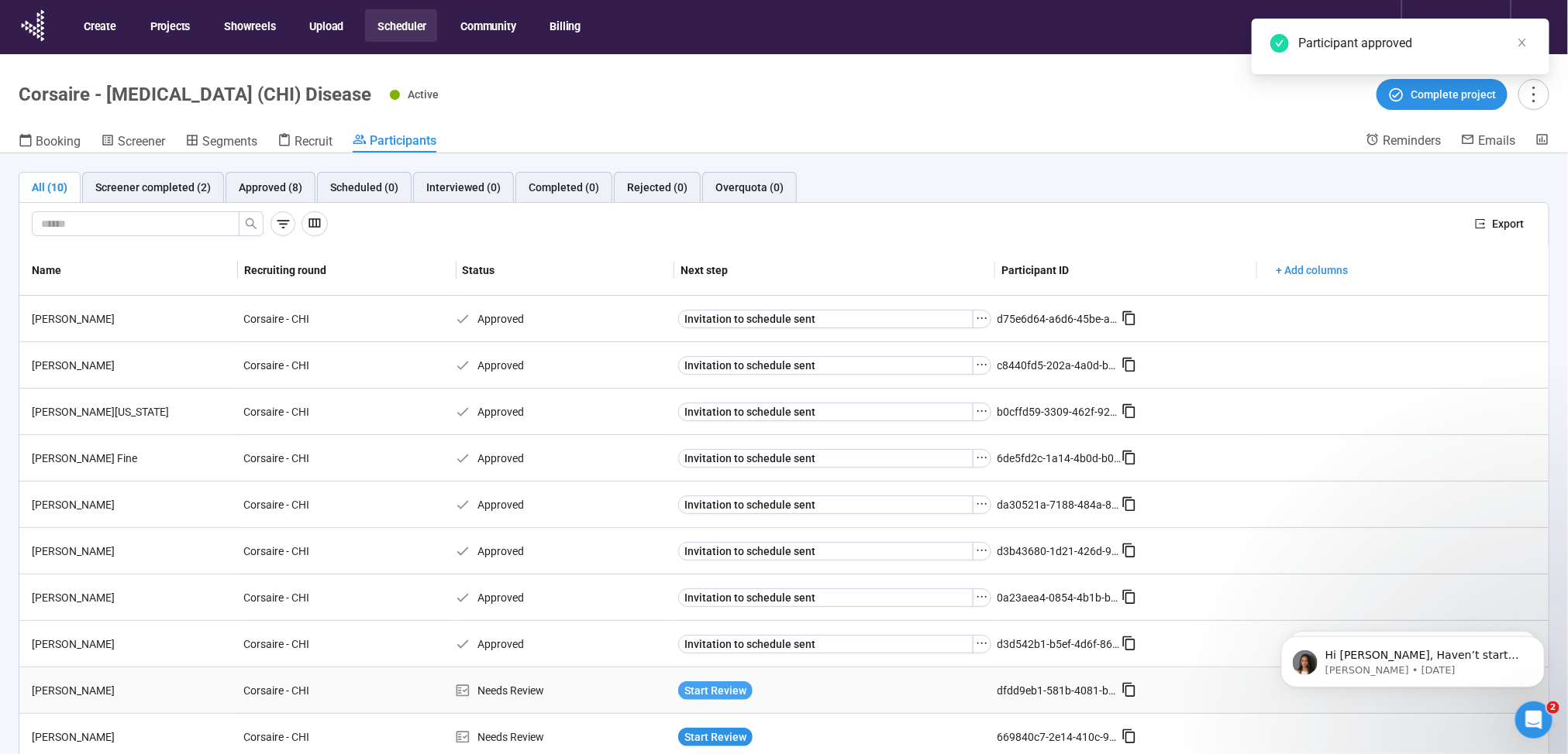
click at [722, 688] on span "Start Review" at bounding box center [715, 691] width 62 height 17
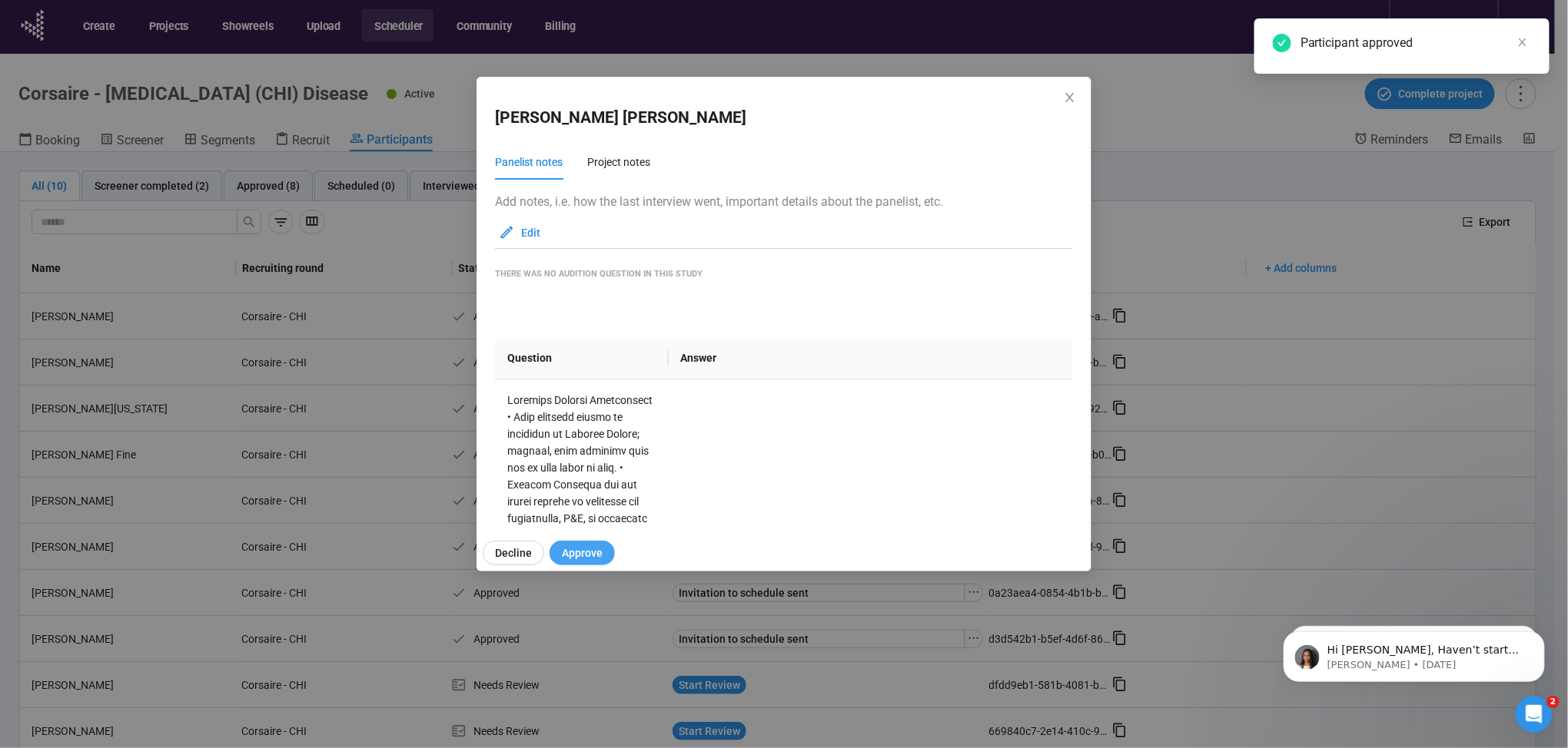
click at [587, 556] on span "Approve" at bounding box center [582, 553] width 41 height 17
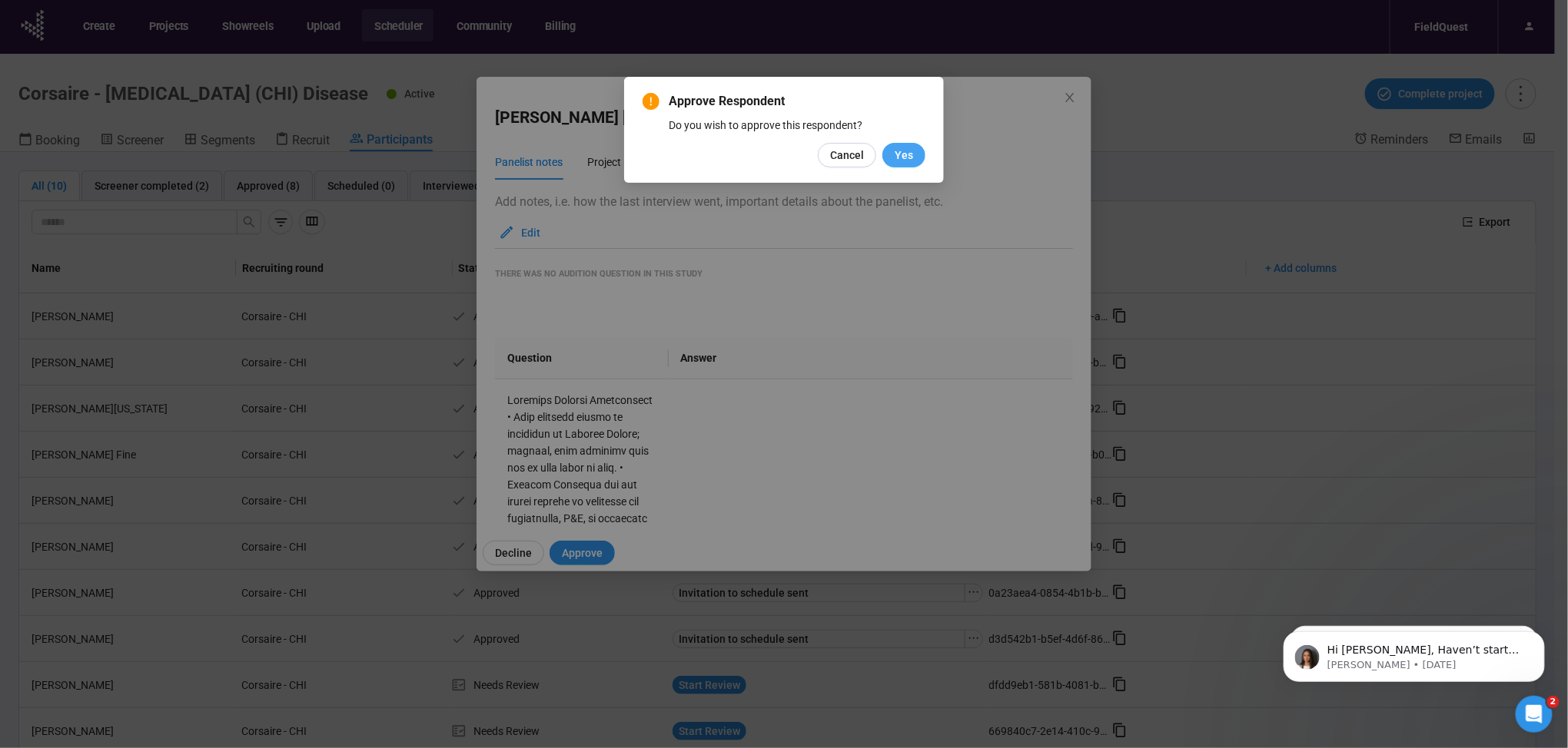
click at [912, 156] on span "Yes" at bounding box center [904, 155] width 18 height 17
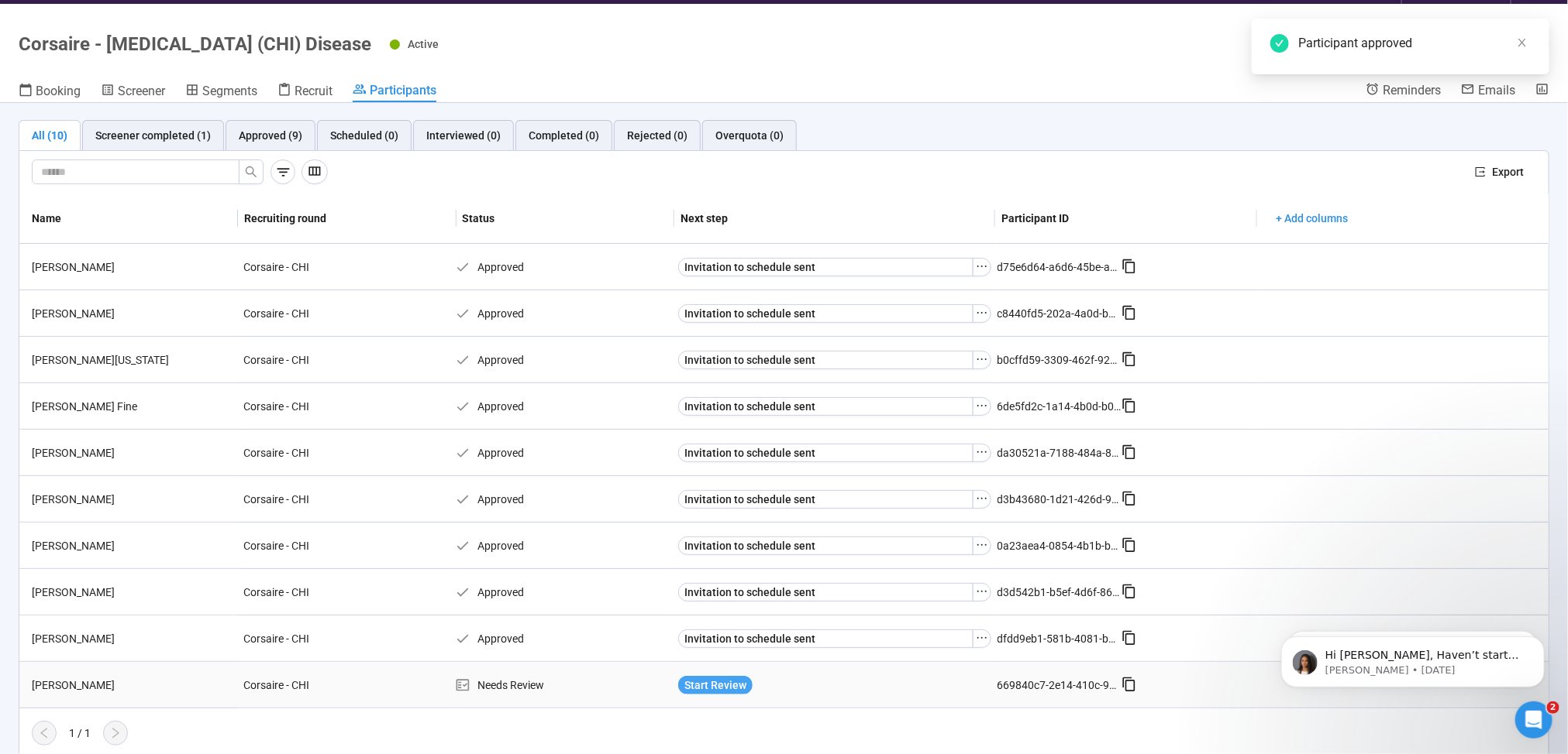
scroll to position [54, 0]
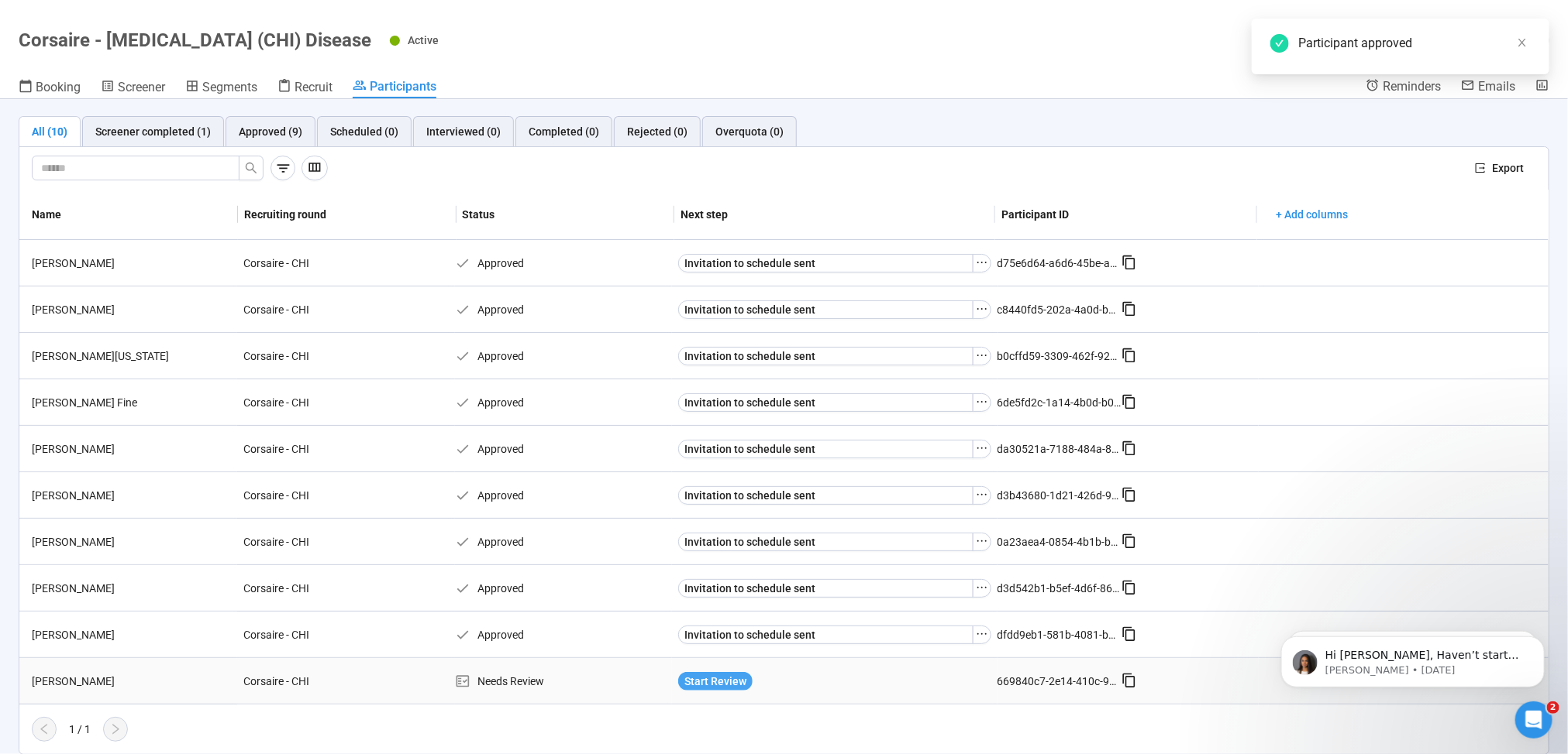
click at [708, 675] on span "Start Review" at bounding box center [715, 681] width 62 height 17
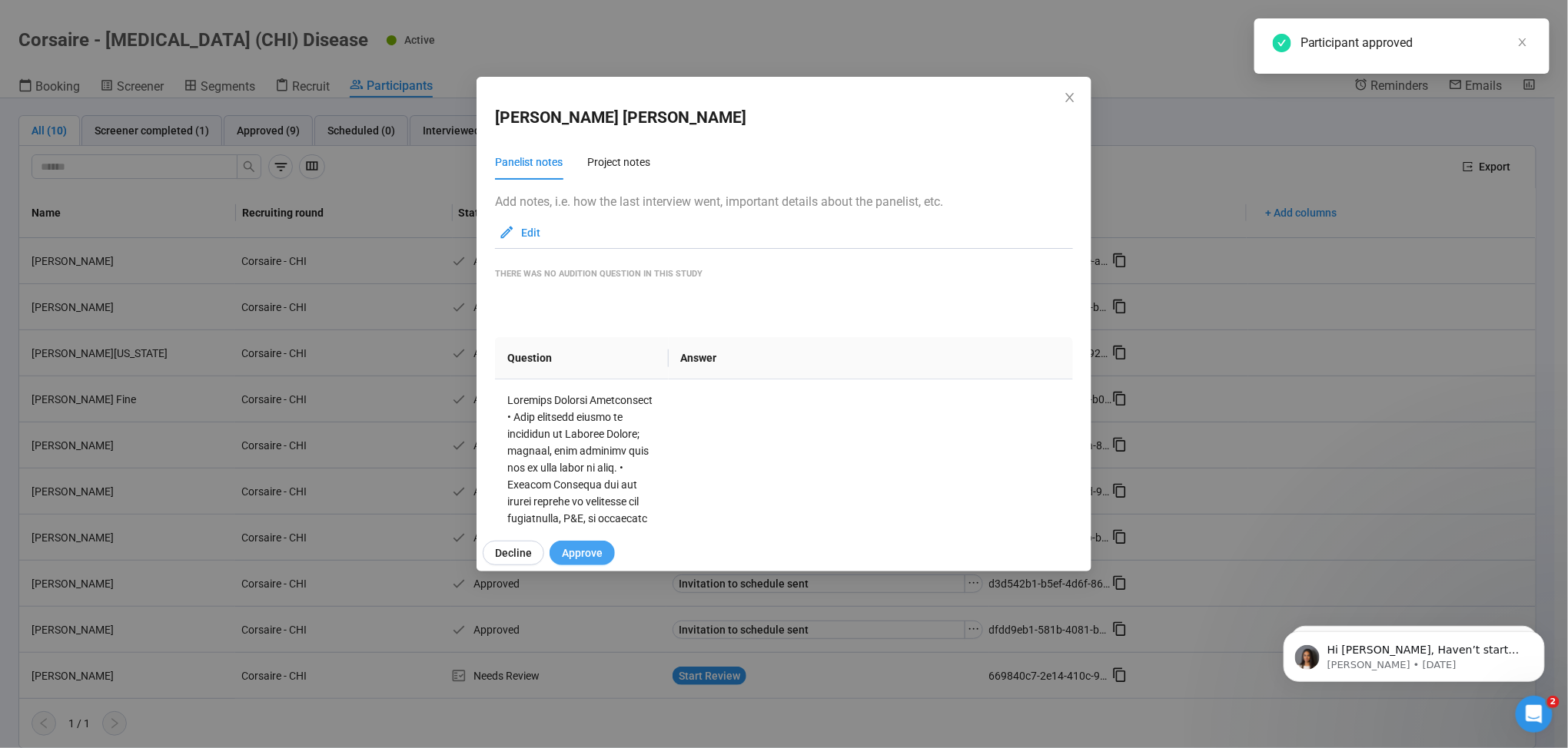
click at [592, 554] on span "Approve" at bounding box center [582, 553] width 41 height 17
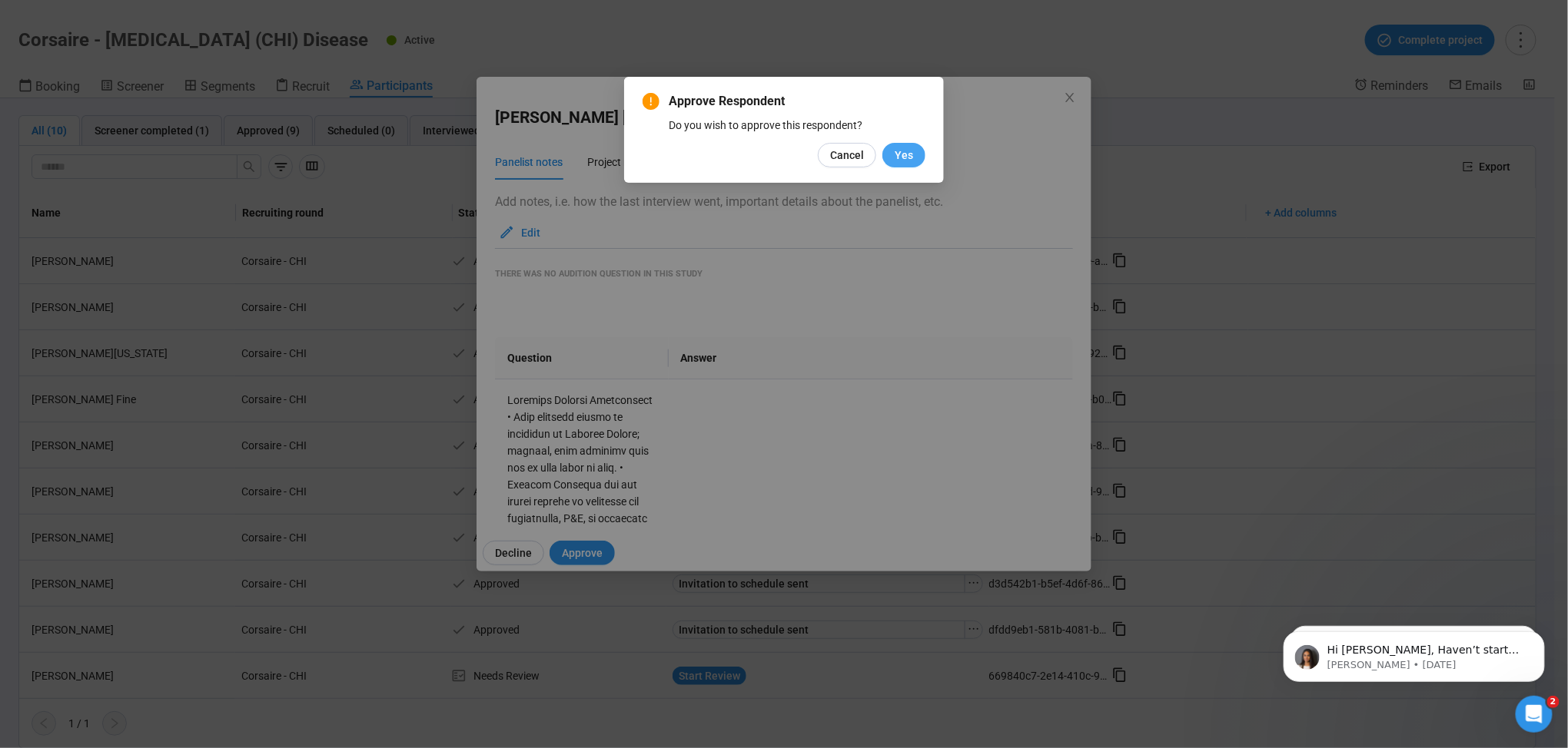
click at [911, 160] on span "Yes" at bounding box center [904, 155] width 18 height 17
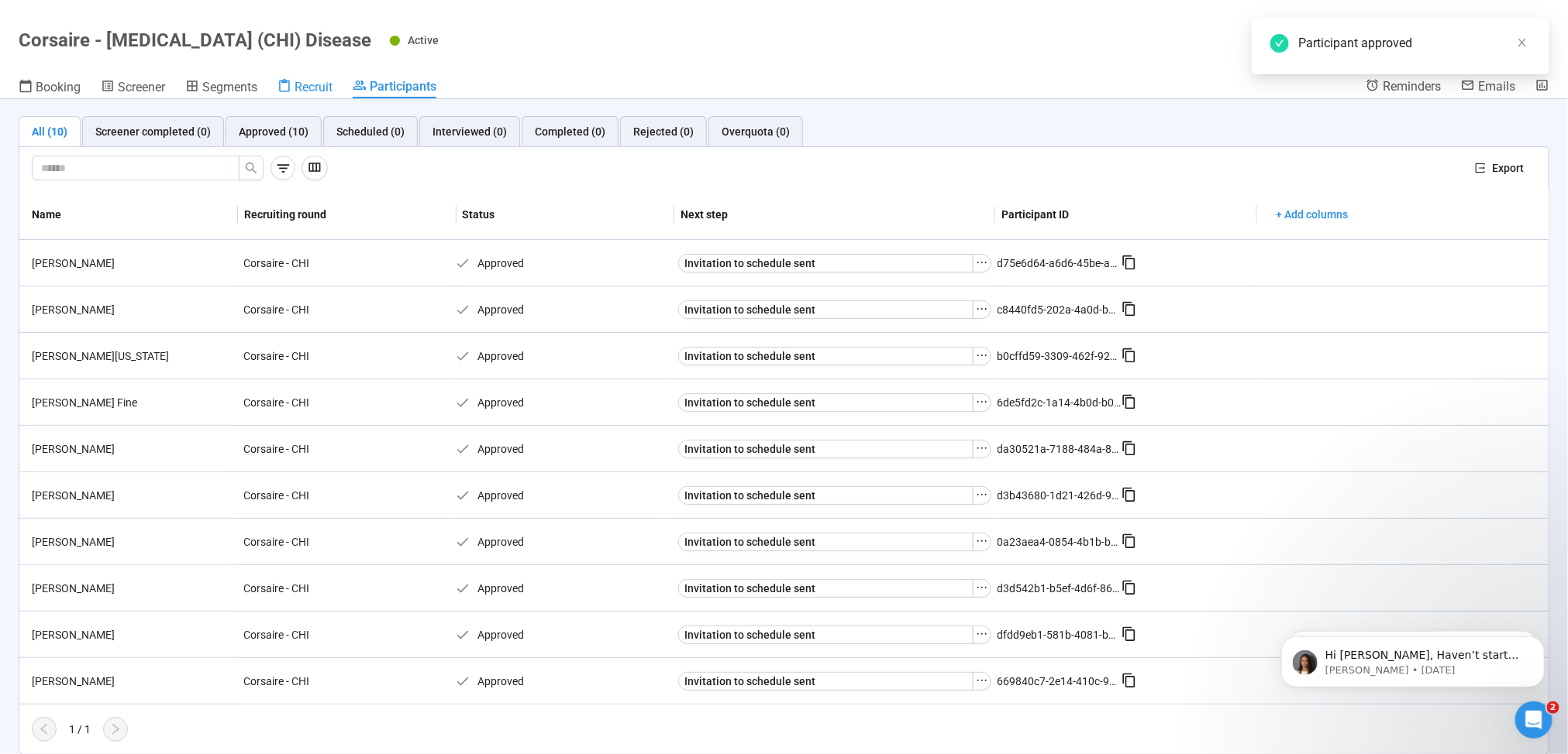
click at [306, 82] on span "Recruit" at bounding box center [314, 88] width 38 height 15
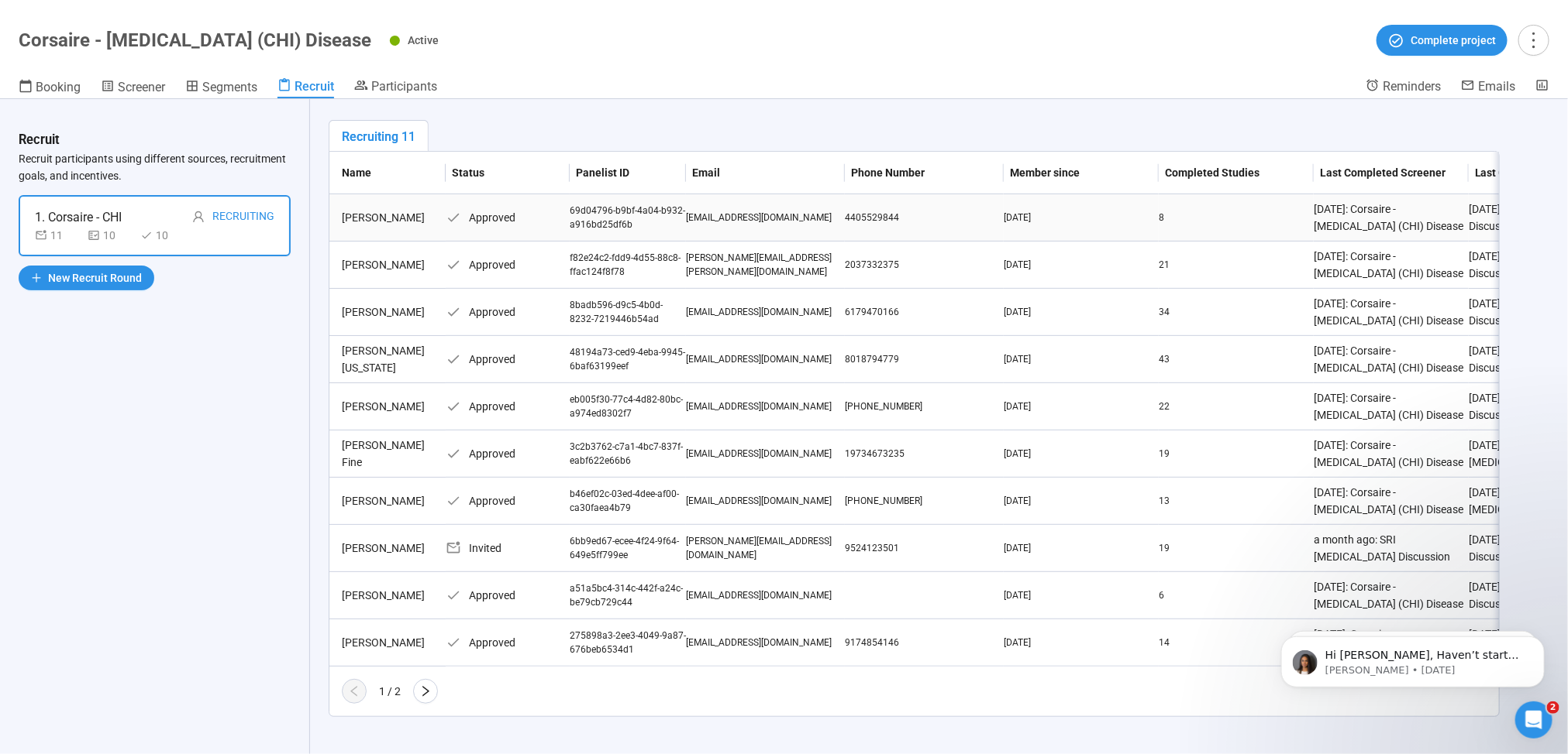
scroll to position [277, 0]
click at [421, 693] on icon "right" at bounding box center [425, 691] width 13 height 13
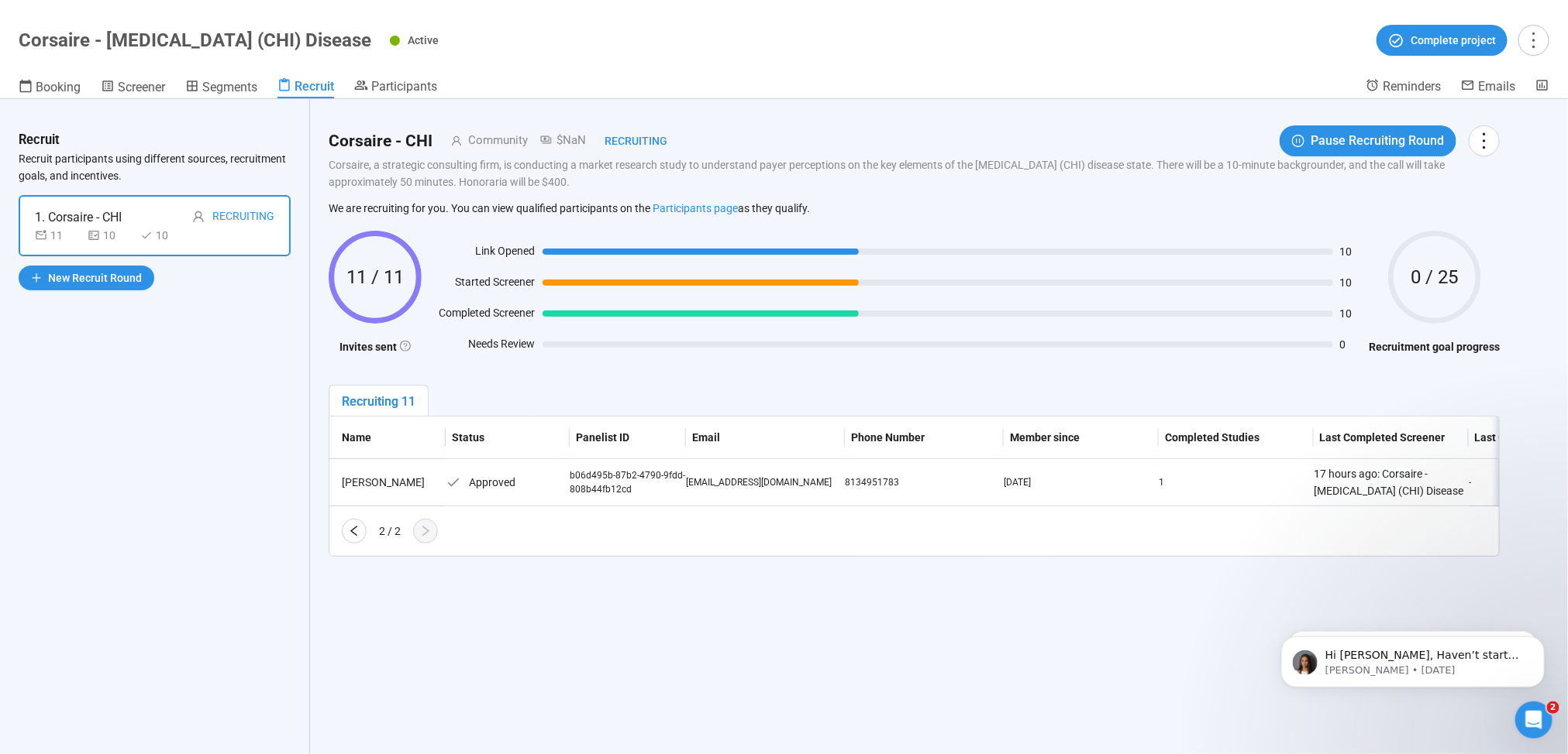
scroll to position [0, 0]
click at [349, 537] on icon "left" at bounding box center [354, 531] width 13 height 13
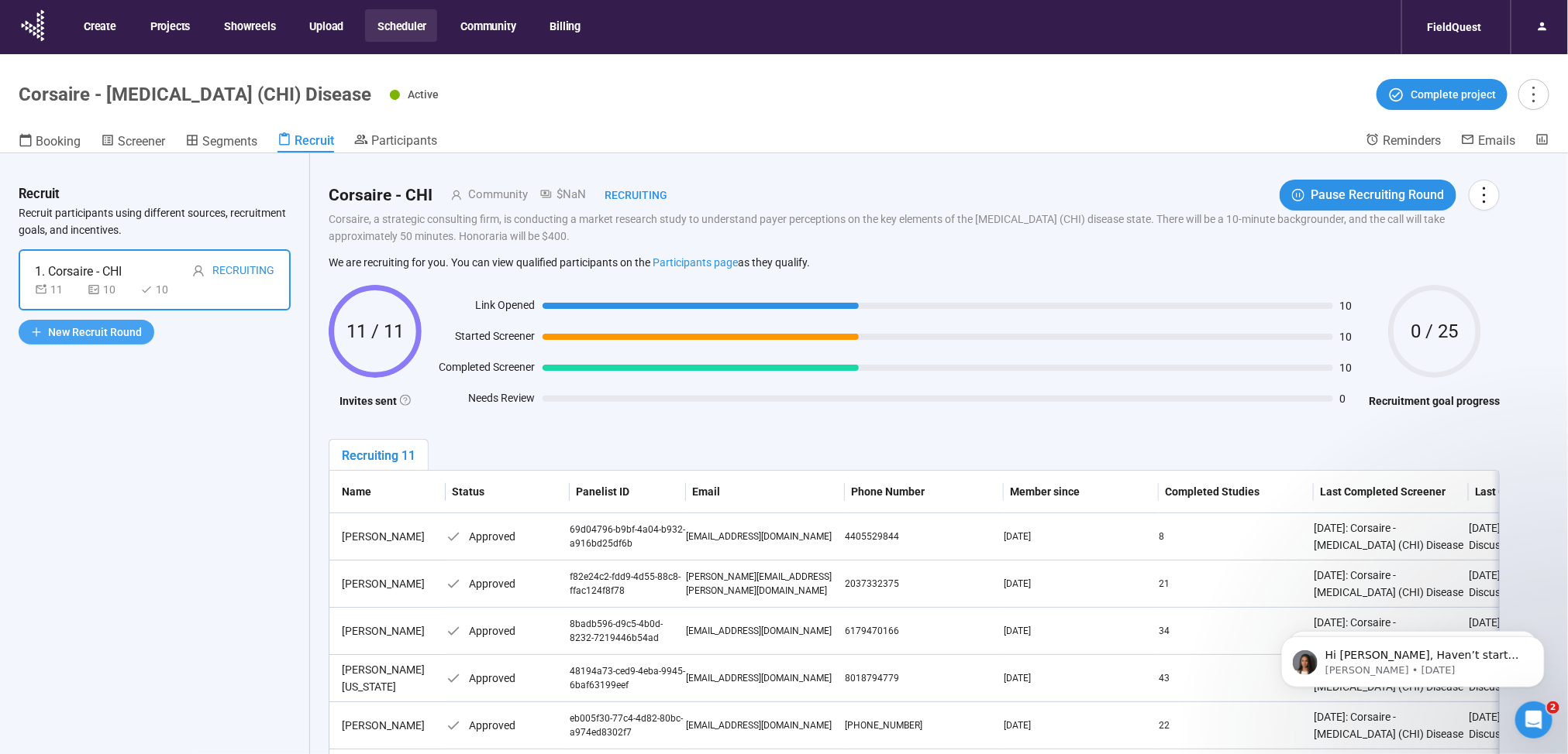
click at [102, 334] on span "New Recruit Round" at bounding box center [95, 332] width 93 height 17
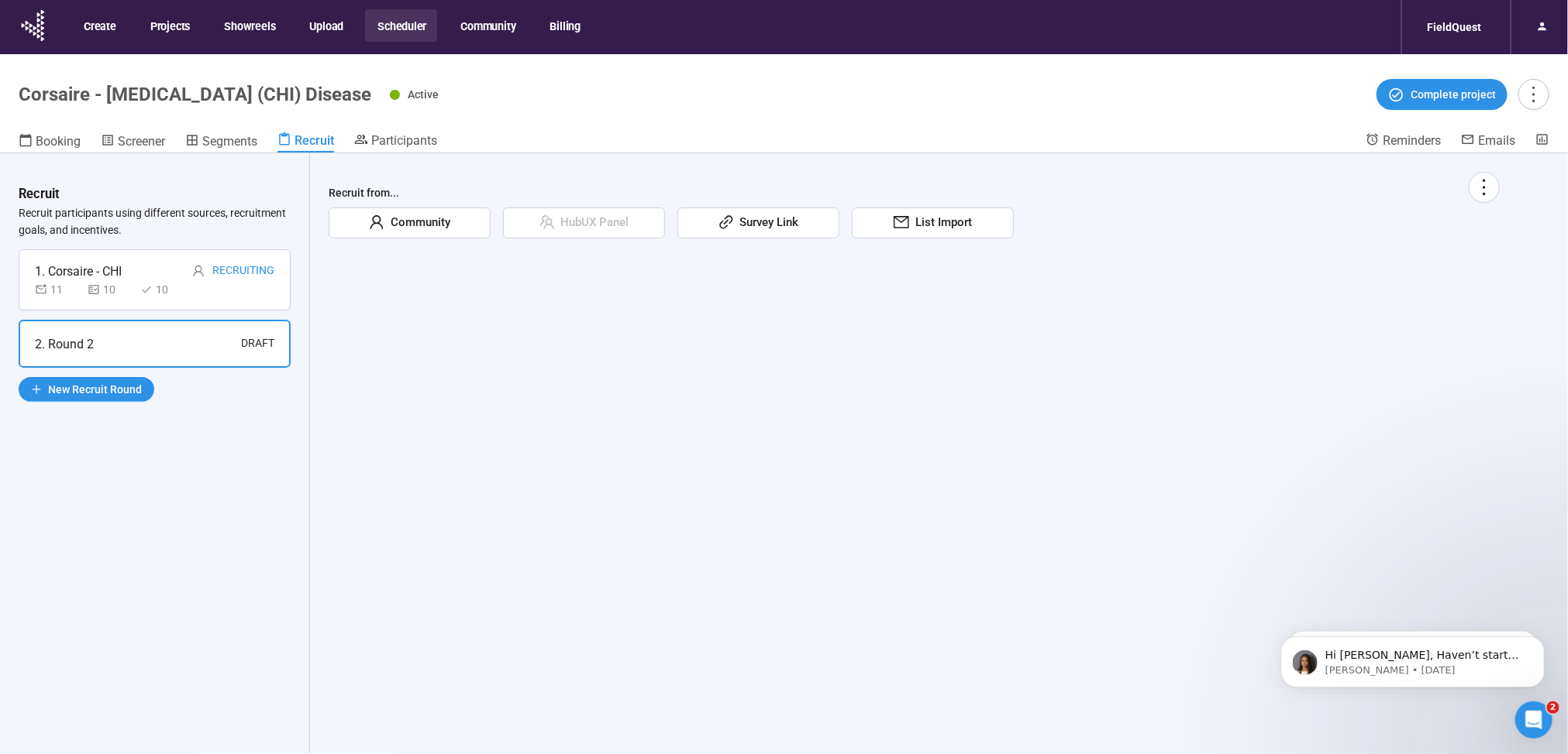
click at [452, 227] on div "Community" at bounding box center [410, 223] width 162 height 31
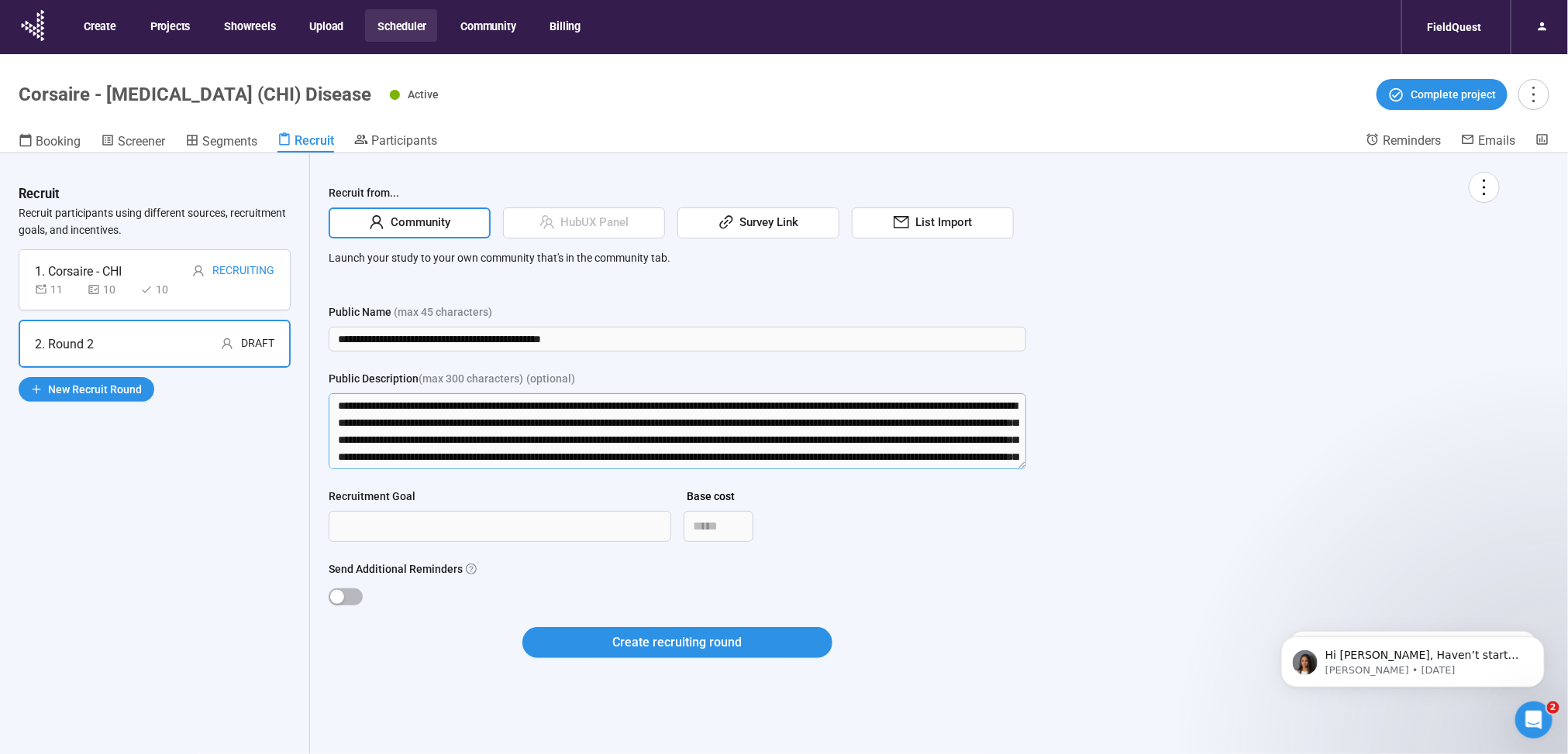
drag, startPoint x: 381, startPoint y: 400, endPoint x: 833, endPoint y: 400, distance: 452.0
click at [834, 400] on textarea "**********" at bounding box center [678, 431] width 698 height 76
drag, startPoint x: 363, startPoint y: 423, endPoint x: 854, endPoint y: 425, distance: 491.0
click at [854, 425] on textarea "**********" at bounding box center [678, 431] width 698 height 76
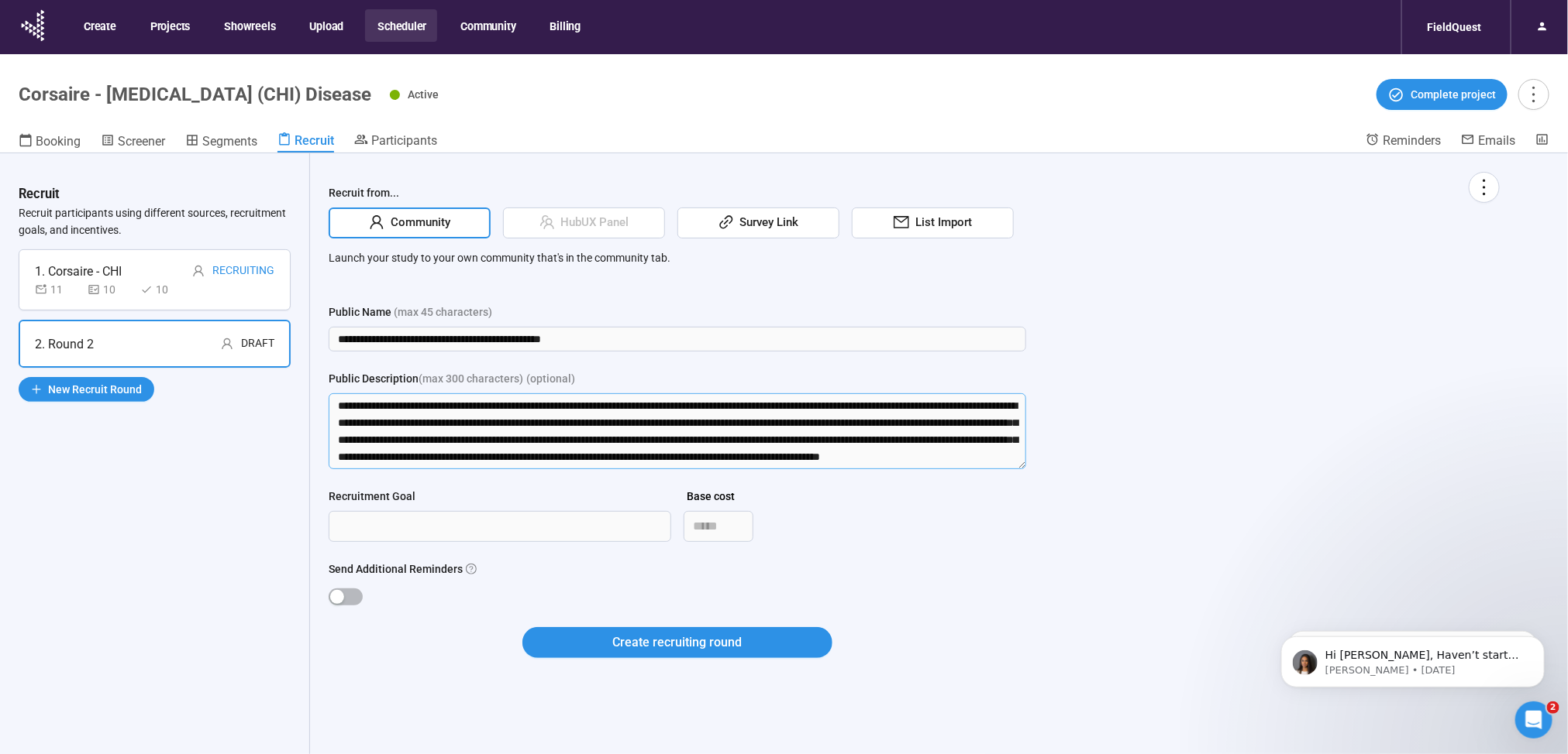
drag, startPoint x: 491, startPoint y: 455, endPoint x: 371, endPoint y: 418, distance: 125.6
click at [371, 417] on textarea "**********" at bounding box center [678, 431] width 698 height 76
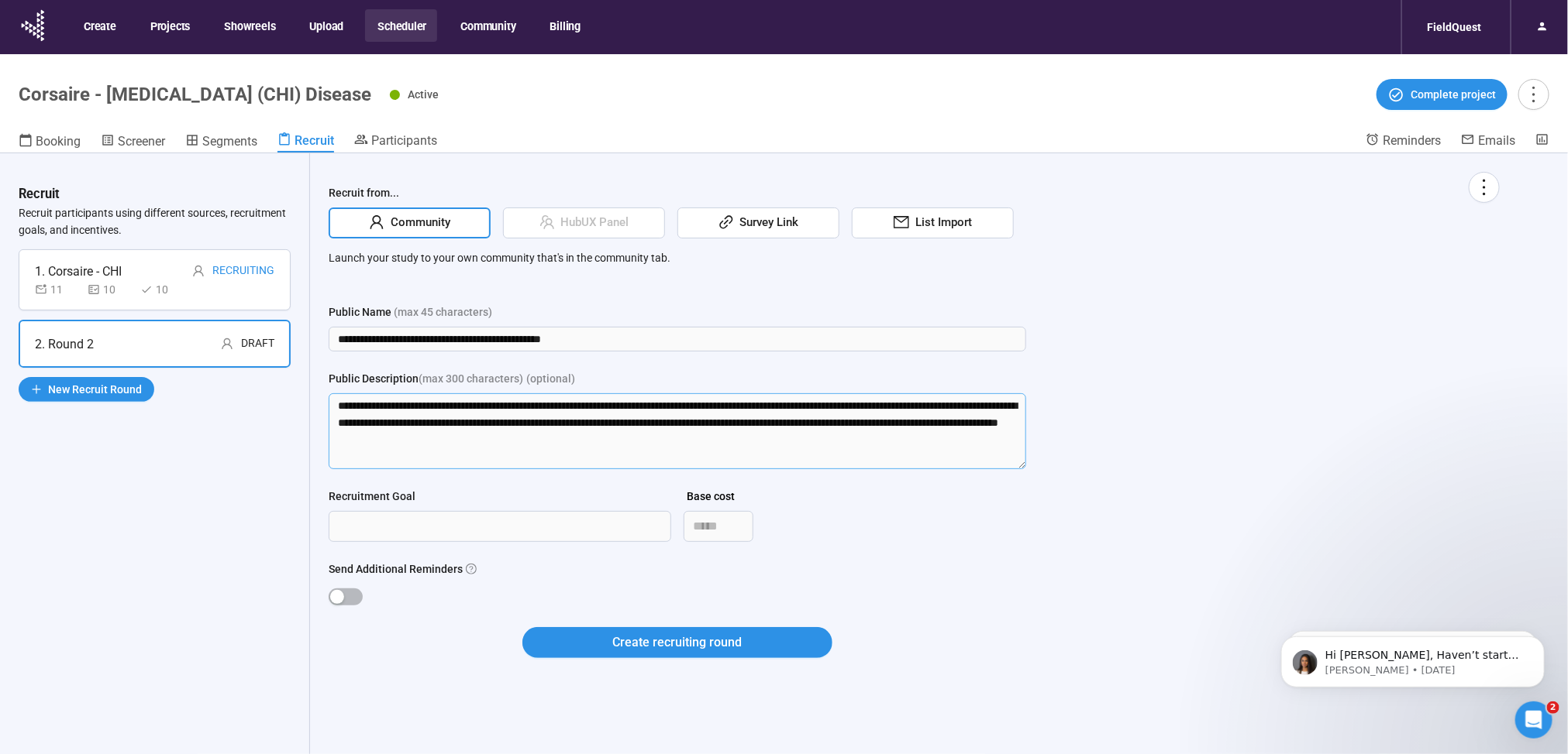
scroll to position [0, 0]
click at [678, 440] on textarea "**********" at bounding box center [678, 431] width 698 height 76
drag, startPoint x: 915, startPoint y: 421, endPoint x: 936, endPoint y: 452, distance: 37.4
click at [936, 452] on textarea "**********" at bounding box center [678, 431] width 698 height 76
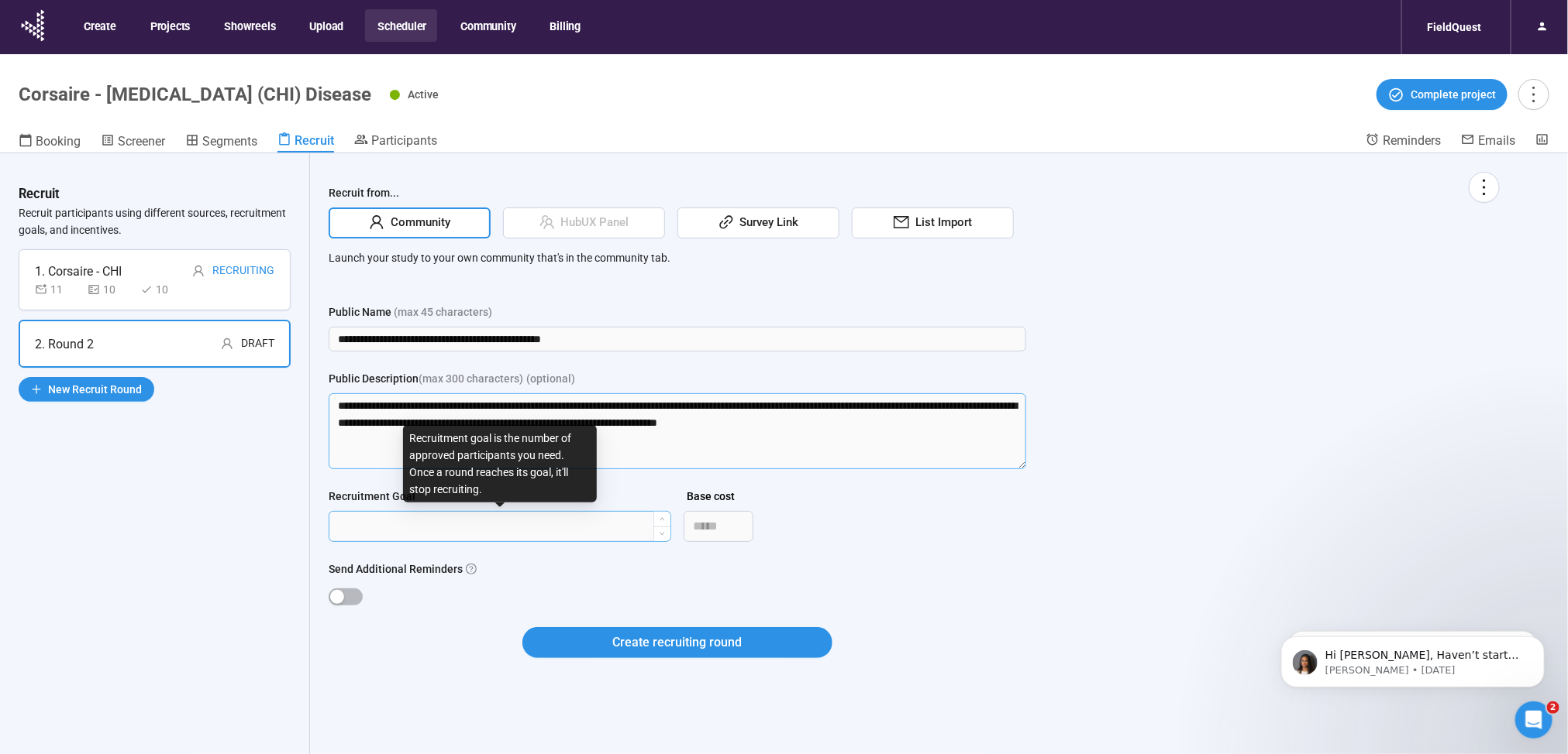
type textarea "**********"
click at [466, 518] on input "Recruitment Goal" at bounding box center [500, 526] width 341 height 29
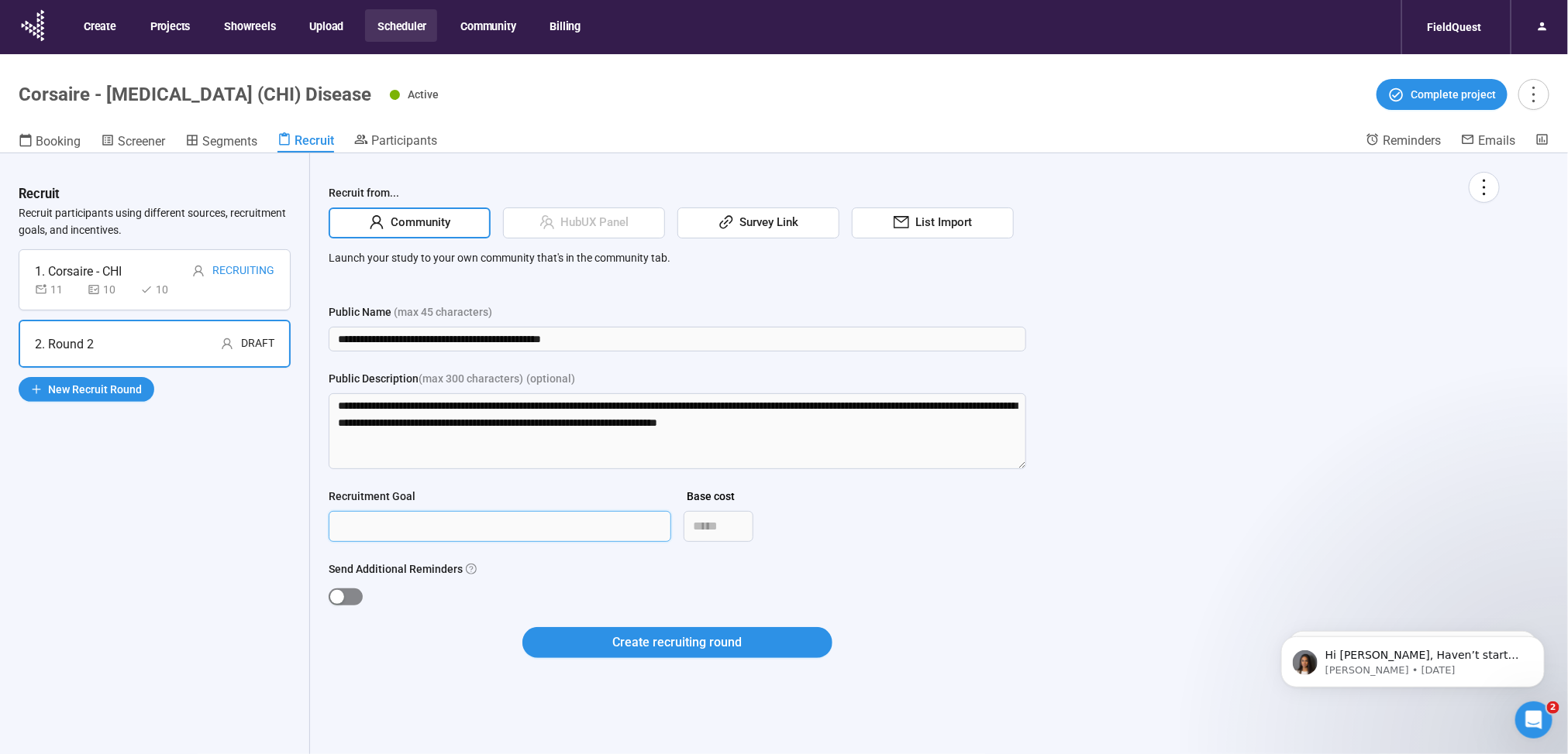
type input "**"
click at [333, 591] on div "button" at bounding box center [337, 597] width 14 height 14
click at [719, 640] on span "Create recruiting round" at bounding box center [678, 642] width 129 height 19
click at [508, 341] on input "**********" at bounding box center [678, 339] width 698 height 25
drag, startPoint x: 609, startPoint y: 332, endPoint x: 517, endPoint y: 345, distance: 92.9
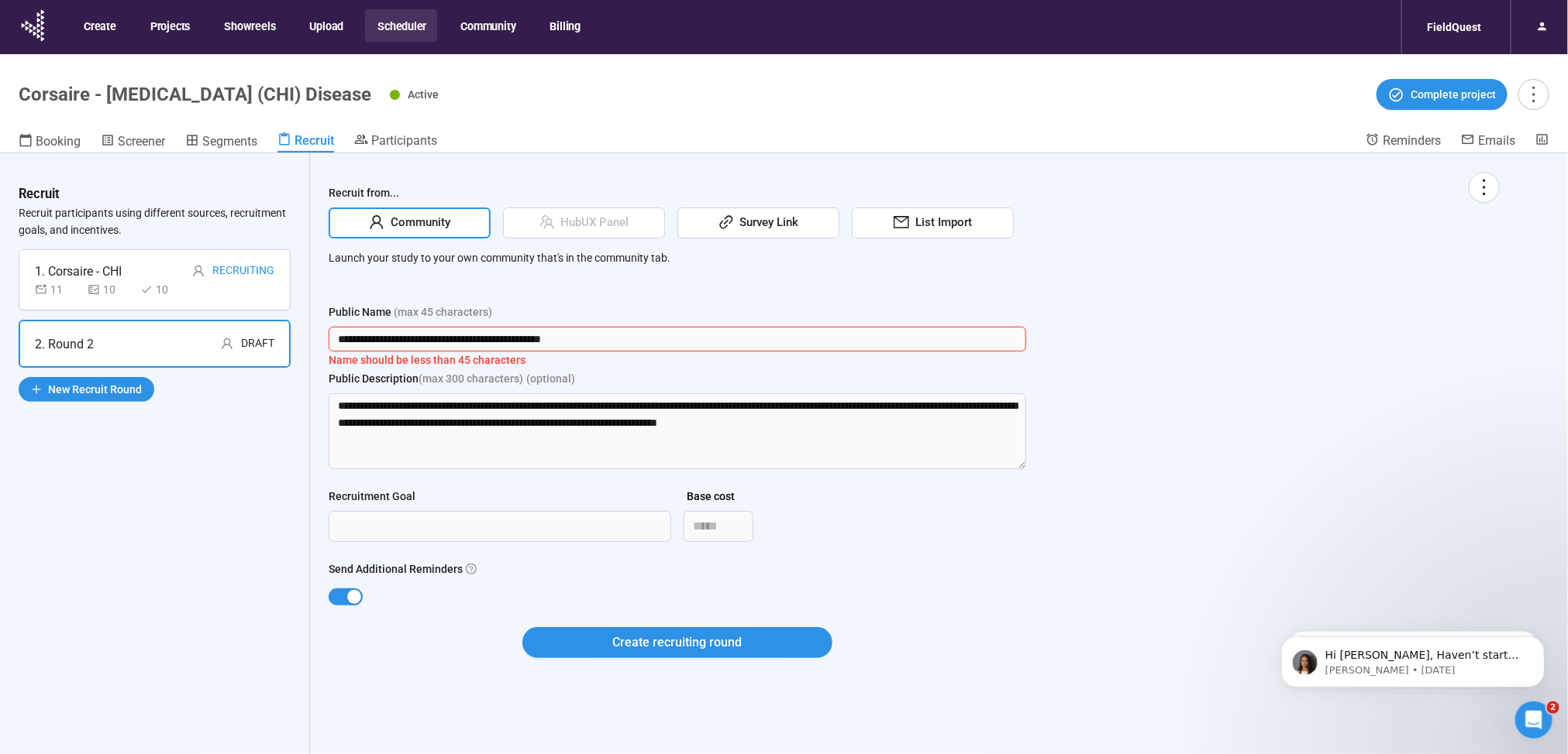
click at [517, 345] on input "**********" at bounding box center [678, 339] width 698 height 25
type input "**********"
click at [471, 579] on div "Send Additional Reminders" at bounding box center [678, 572] width 698 height 23
click at [597, 636] on button "Create recruiting round" at bounding box center [677, 642] width 310 height 31
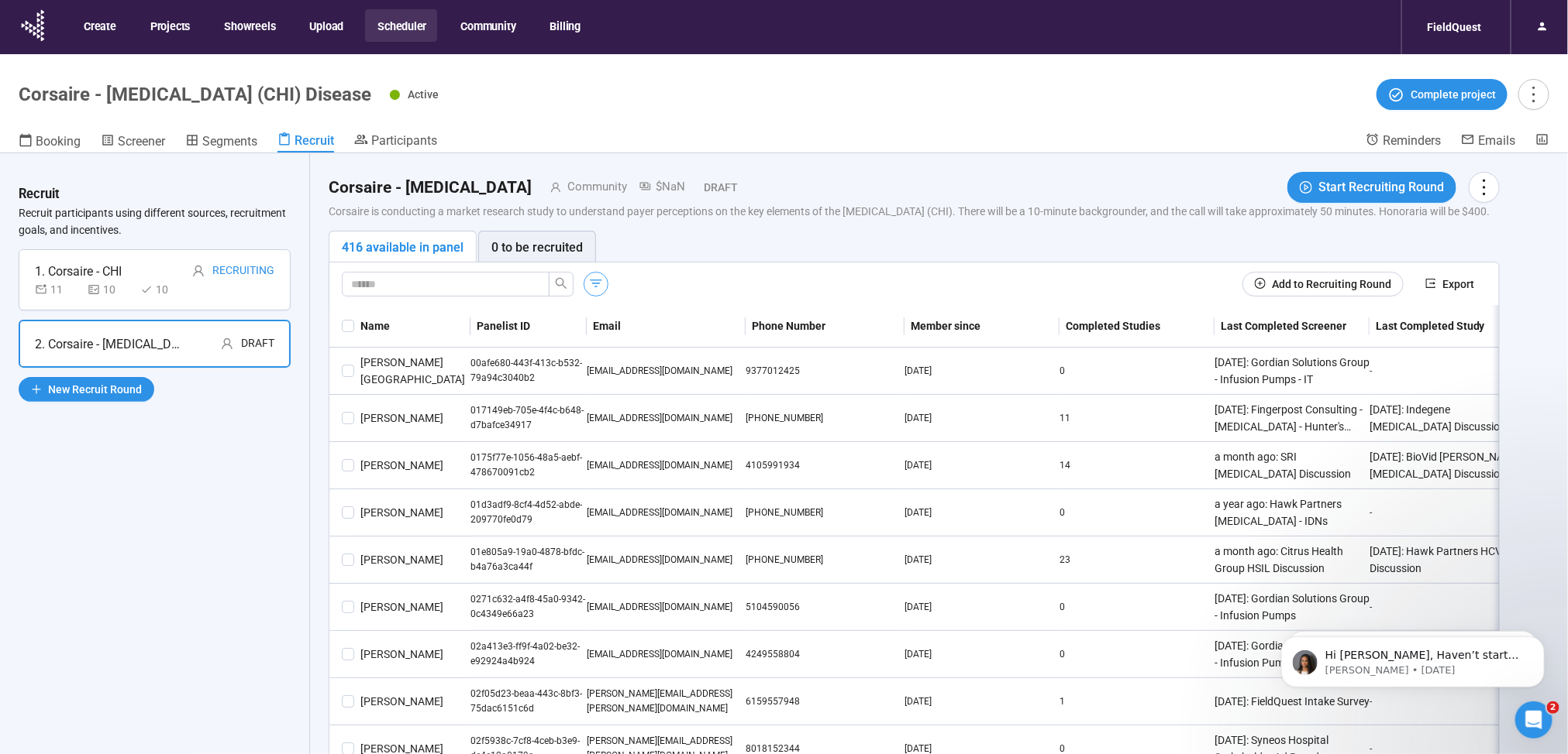
click at [592, 291] on icon "button" at bounding box center [596, 284] width 16 height 16
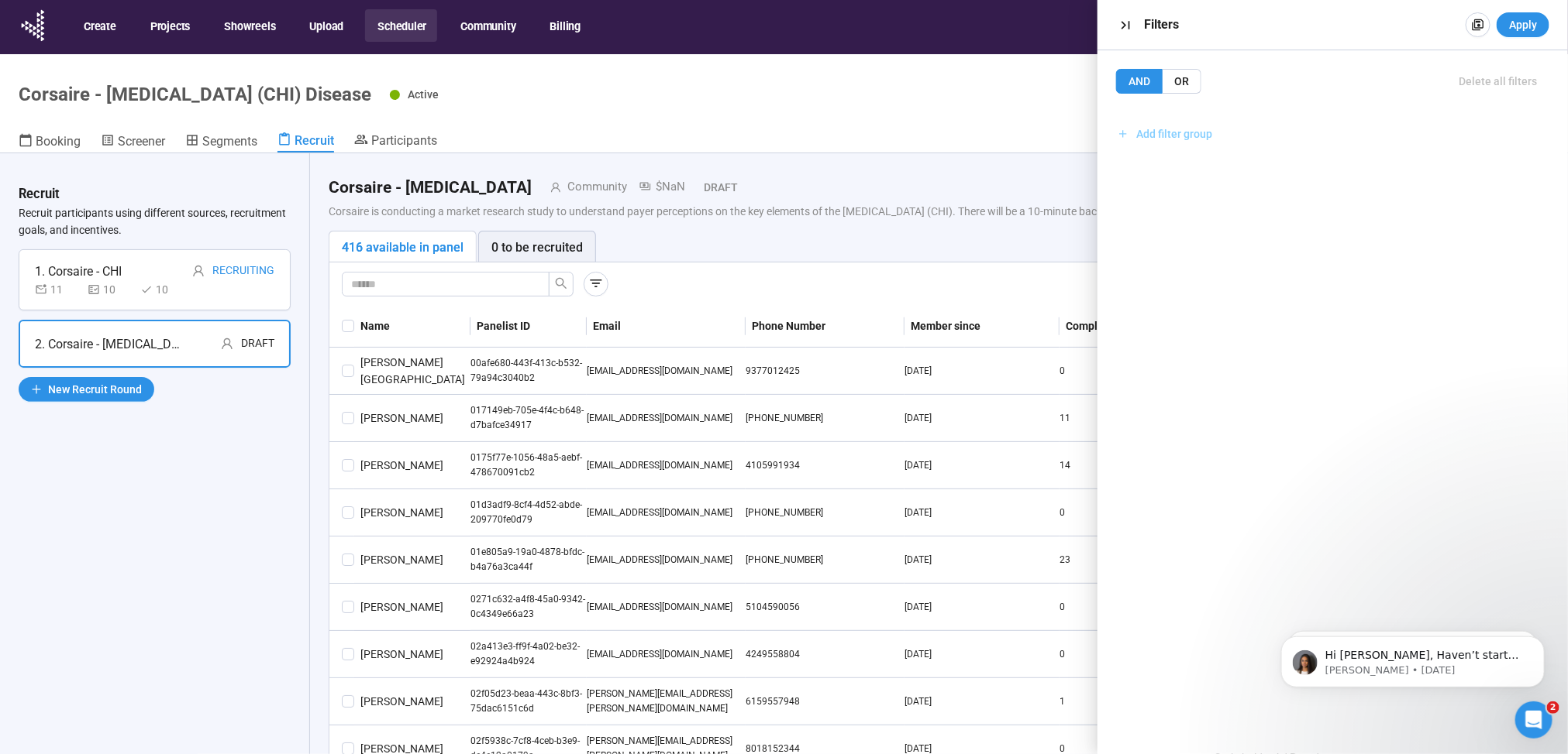
click at [1195, 128] on span "Add filter group" at bounding box center [1173, 133] width 76 height 17
click at [1183, 170] on span "Add filter" at bounding box center [1168, 168] width 45 height 17
click at [1182, 179] on input "search" at bounding box center [1332, 183] width 395 height 23
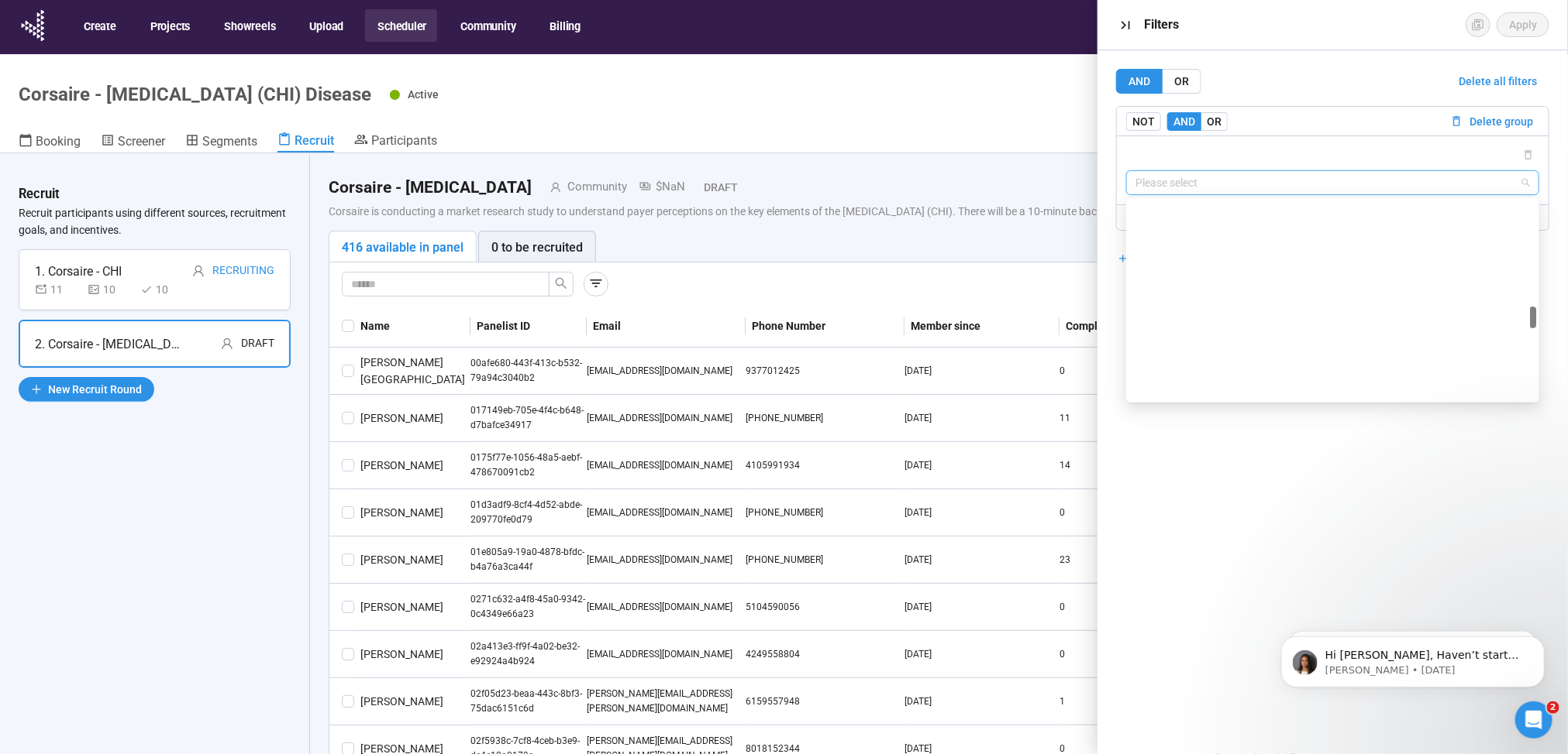
scroll to position [1097, 0]
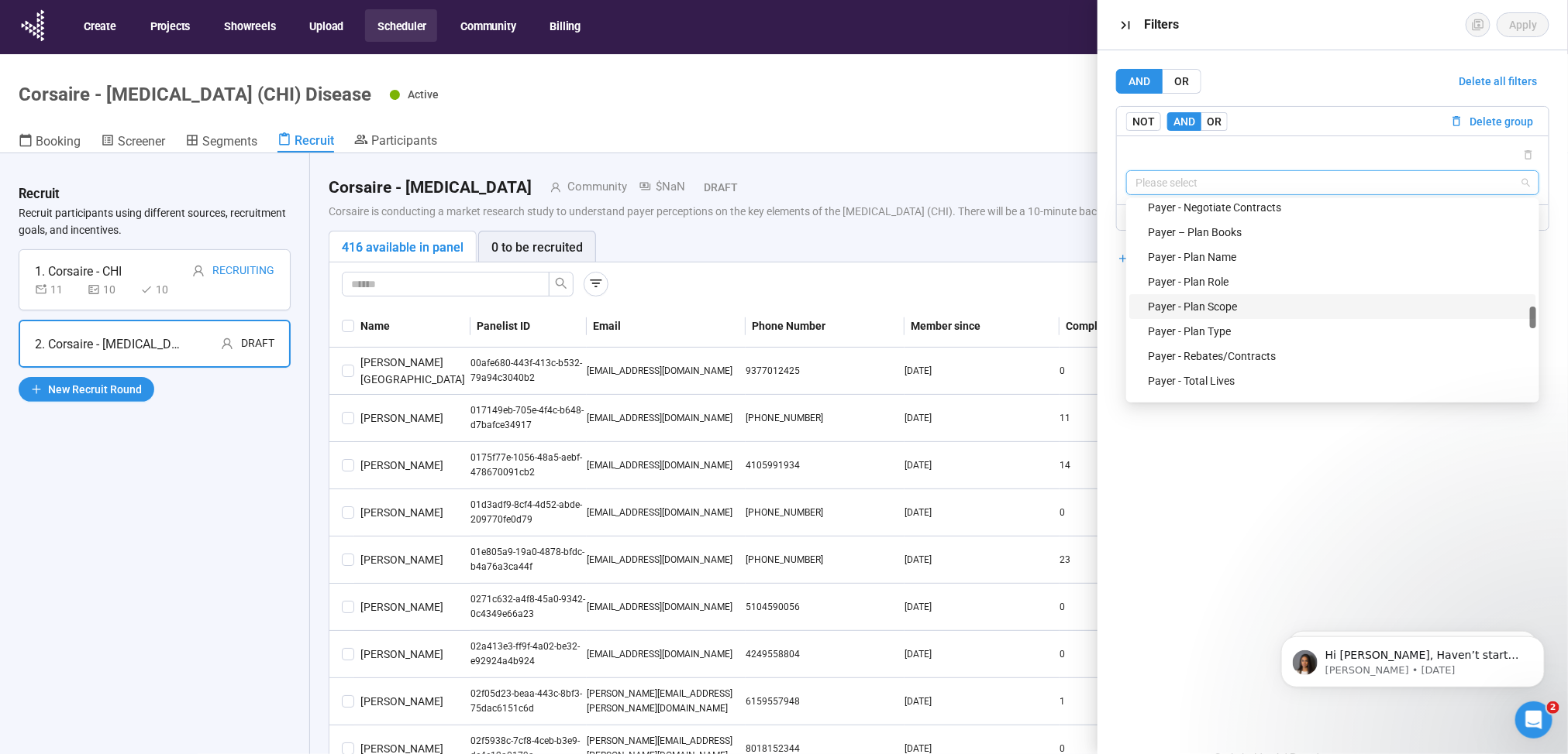
click at [1207, 316] on div "Payer - Plan Scope" at bounding box center [1333, 307] width 407 height 25
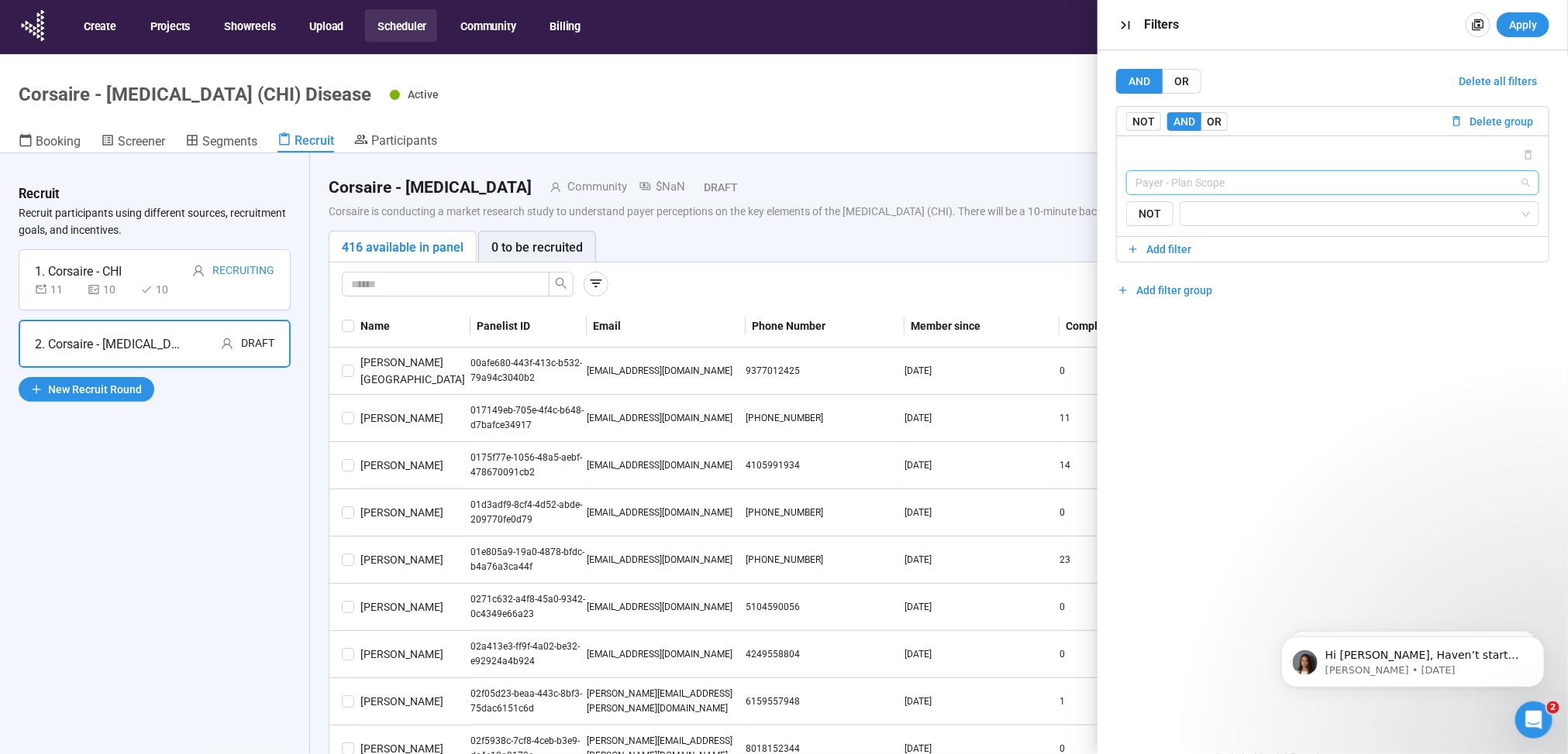
click at [1211, 183] on span "Payer - Plan Scope" at bounding box center [1332, 183] width 395 height 23
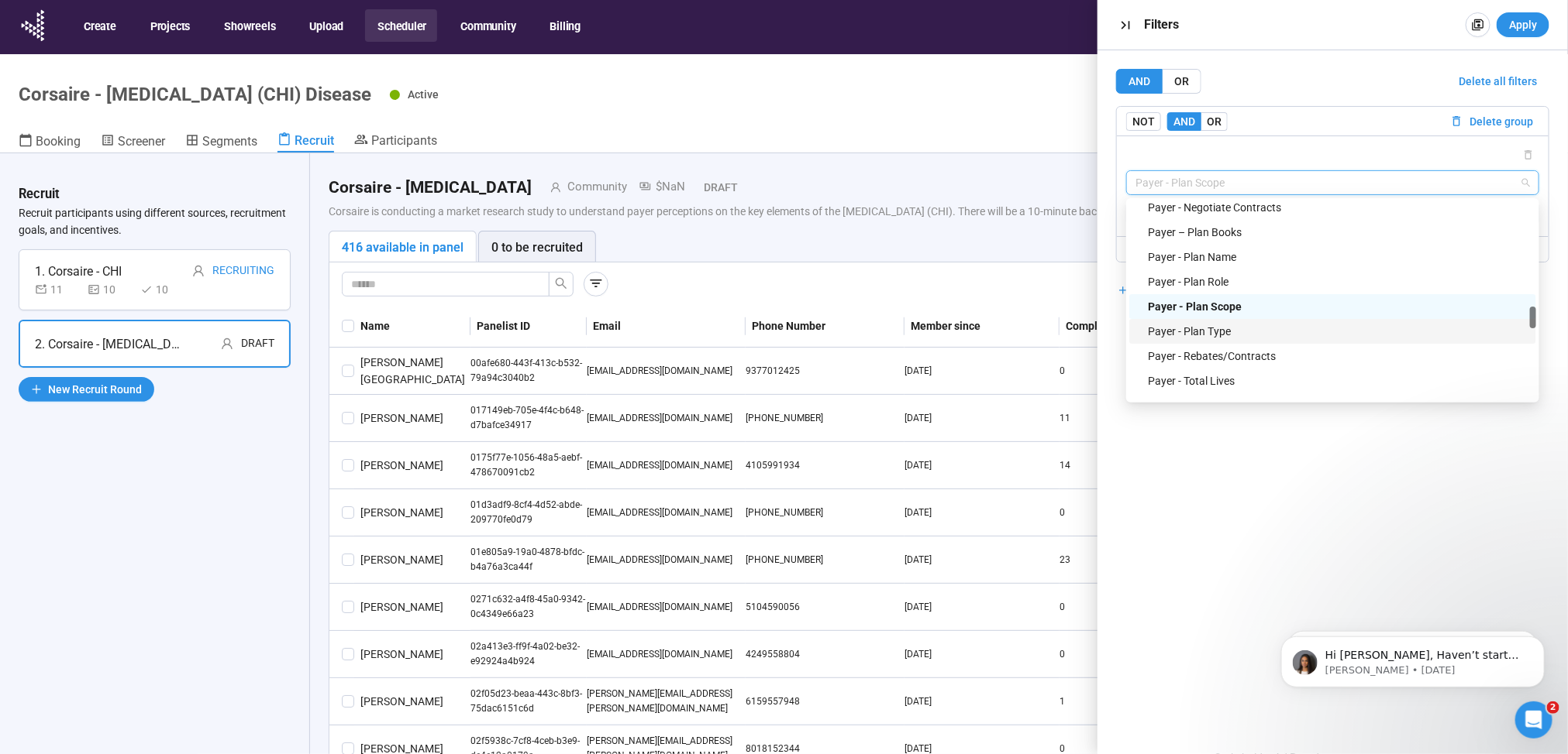
click at [1222, 324] on div "Payer - Plan Type" at bounding box center [1337, 331] width 379 height 17
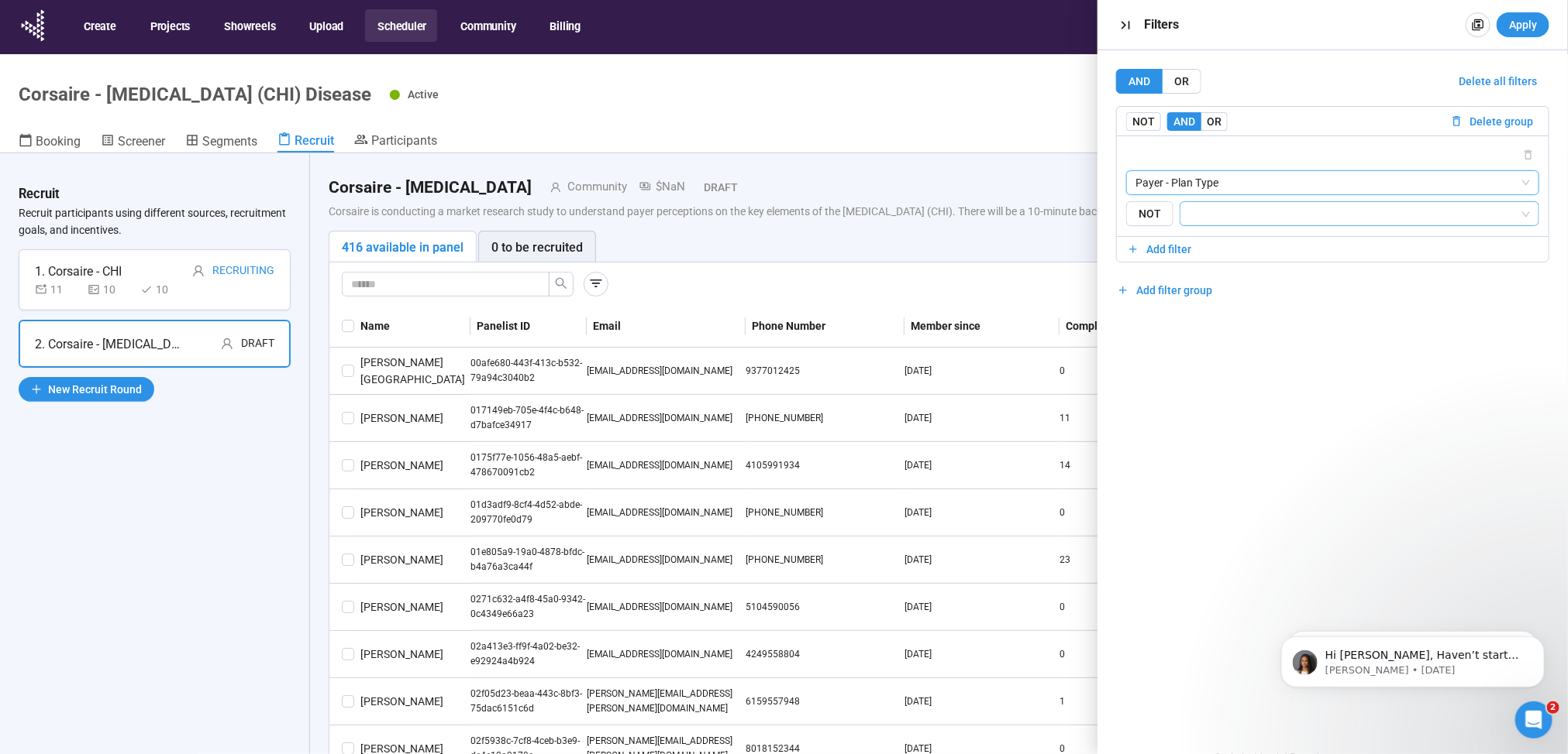
click at [1233, 214] on input "search" at bounding box center [1354, 214] width 330 height 18
click at [1206, 287] on div "PBM" at bounding box center [1359, 294] width 335 height 17
click at [1202, 380] on div "AND OR Delete all filters NOT AND OR Delete group Payer - Plan Type {"type":"RE…" at bounding box center [1333, 402] width 471 height 704
drag, startPoint x: 1517, startPoint y: 28, endPoint x: 749, endPoint y: 200, distance: 787.0
click at [1518, 28] on span "Apply" at bounding box center [1522, 25] width 28 height 17
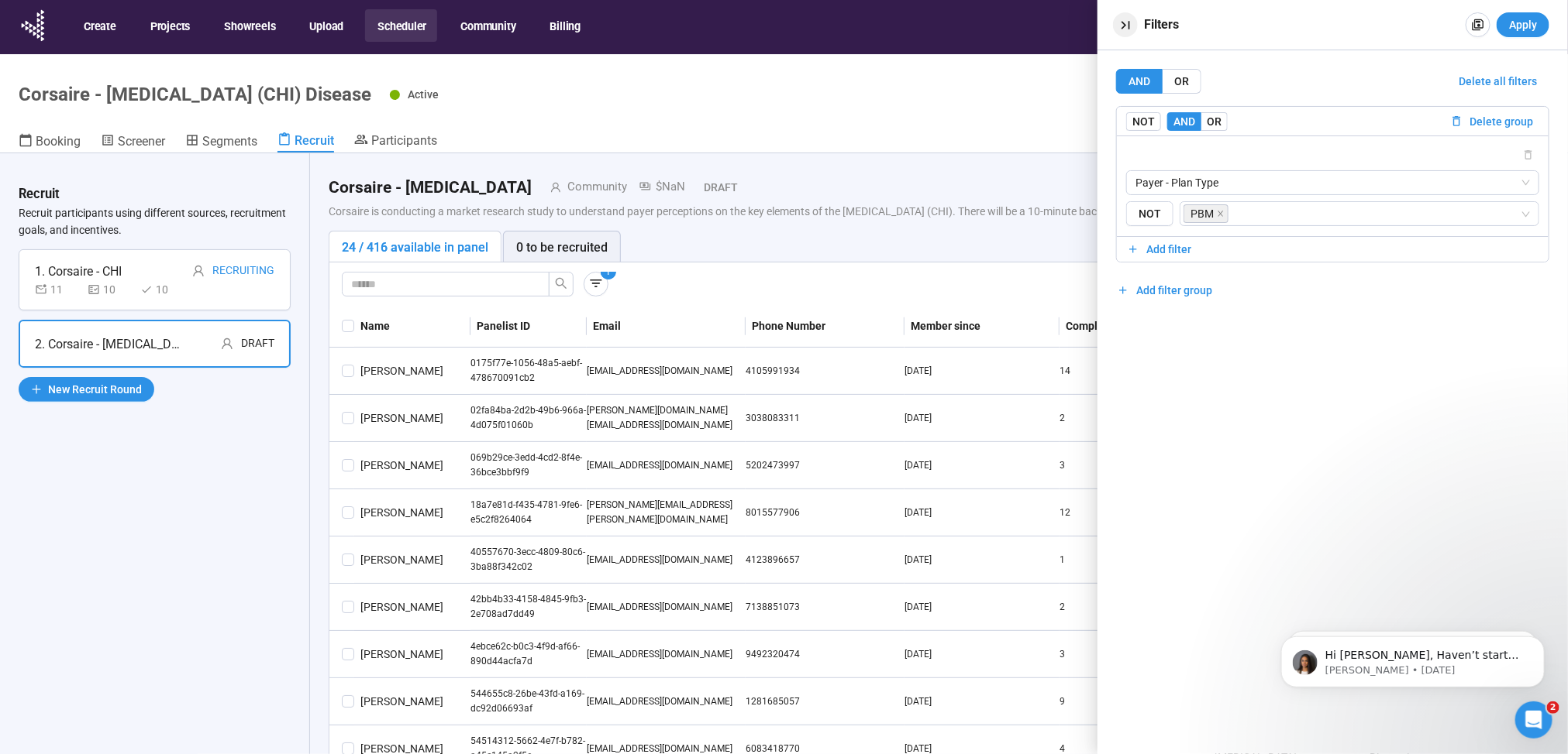
click at [1125, 22] on icon "button" at bounding box center [1126, 25] width 17 height 17
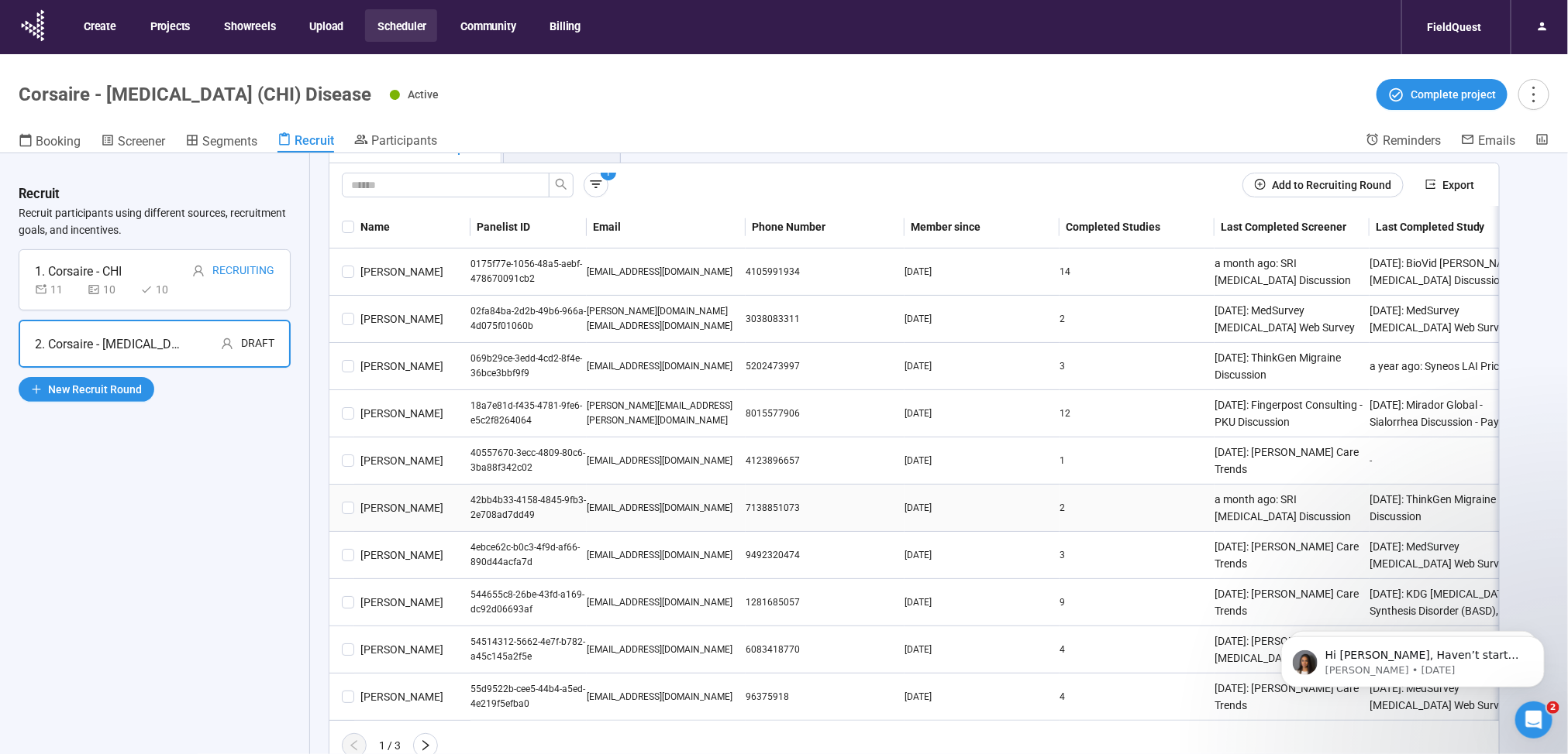
scroll to position [130, 0]
click at [425, 742] on icon "right" at bounding box center [426, 746] width 7 height 11
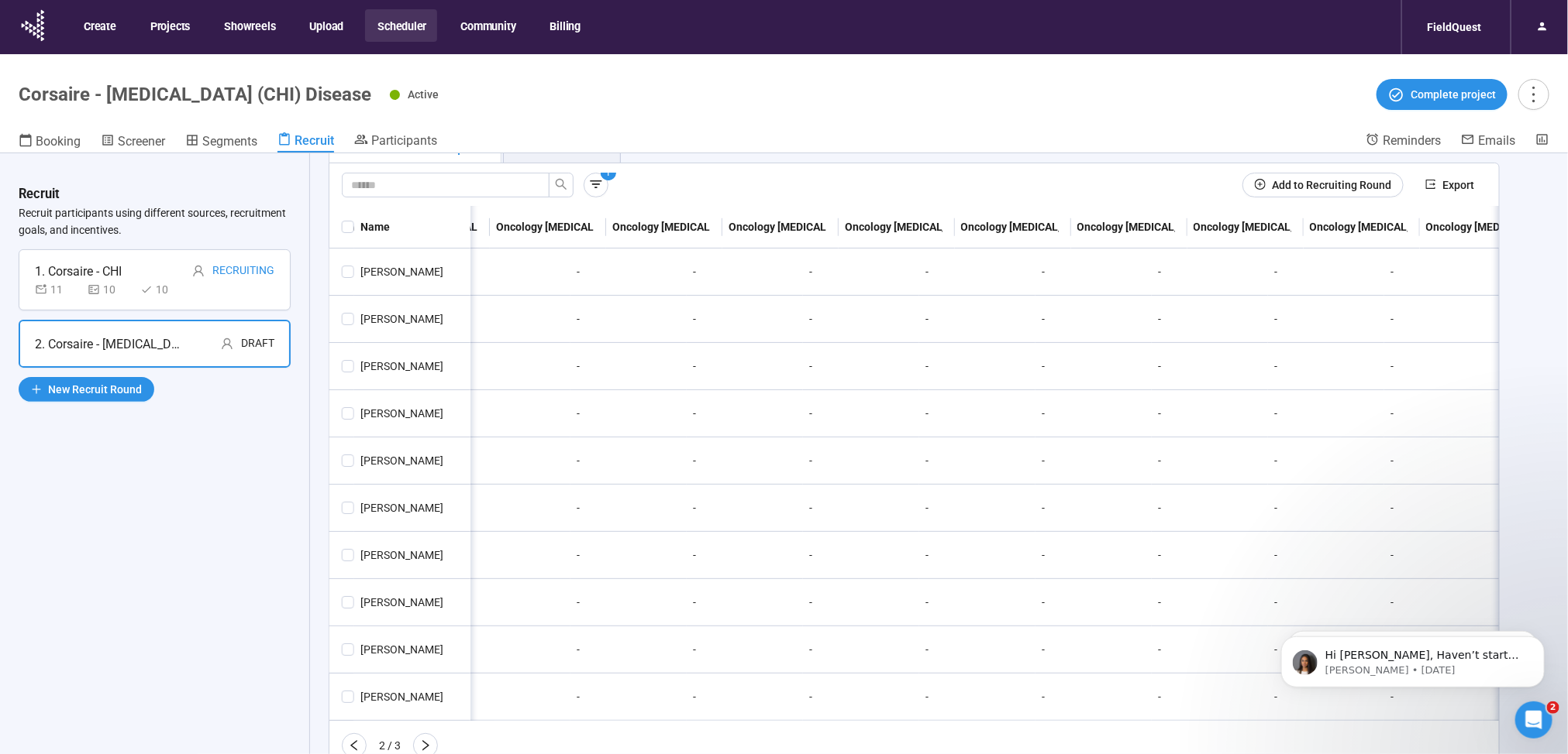
scroll to position [0, 0]
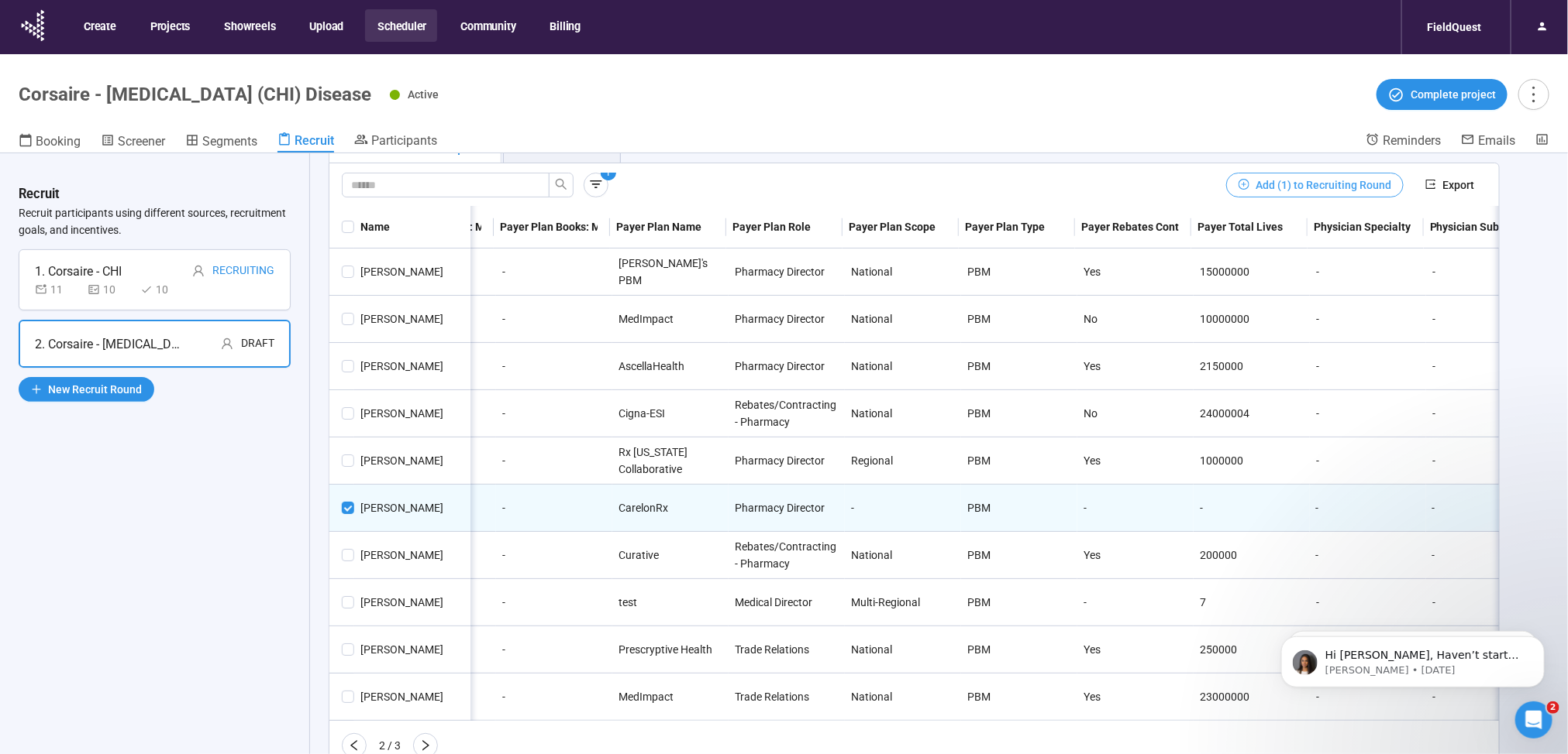
click at [1298, 177] on span "Add (1) to Recruiting Round" at bounding box center [1323, 185] width 136 height 17
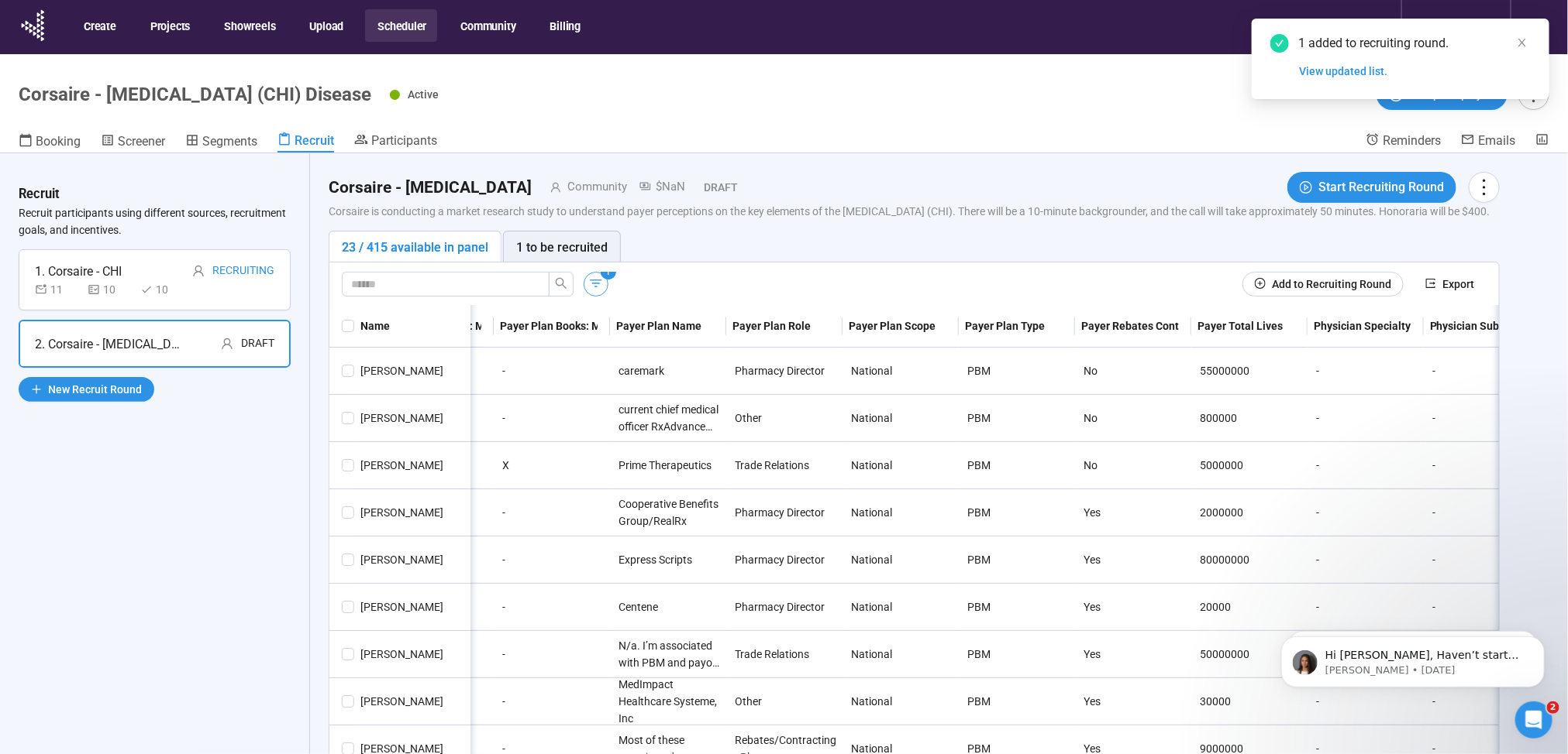
click at [592, 291] on icon "button" at bounding box center [596, 284] width 16 height 16
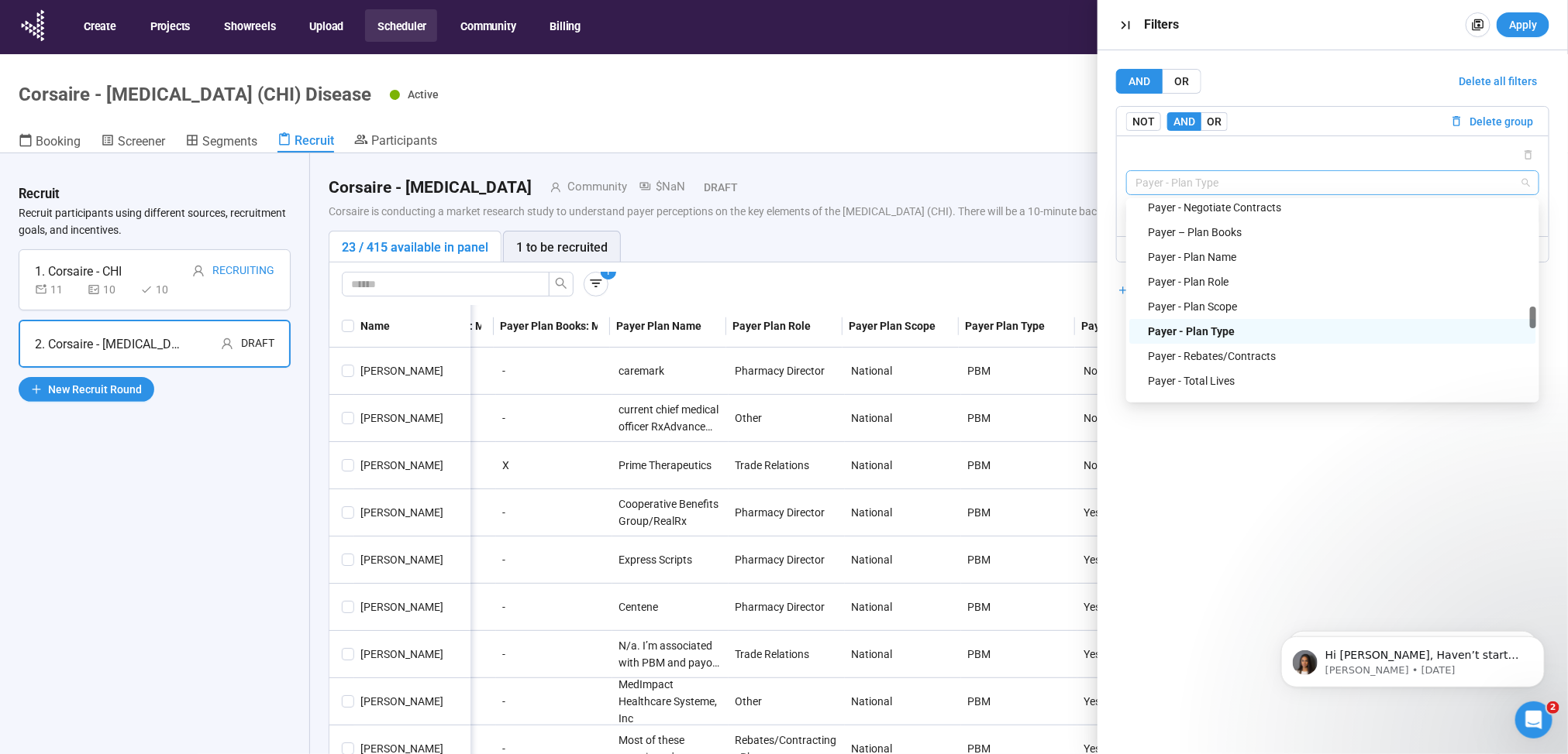
click at [1222, 189] on span "Payer - Plan Type" at bounding box center [1332, 183] width 395 height 23
click at [1219, 300] on div "Payer - Plan Scope" at bounding box center [1337, 307] width 379 height 17
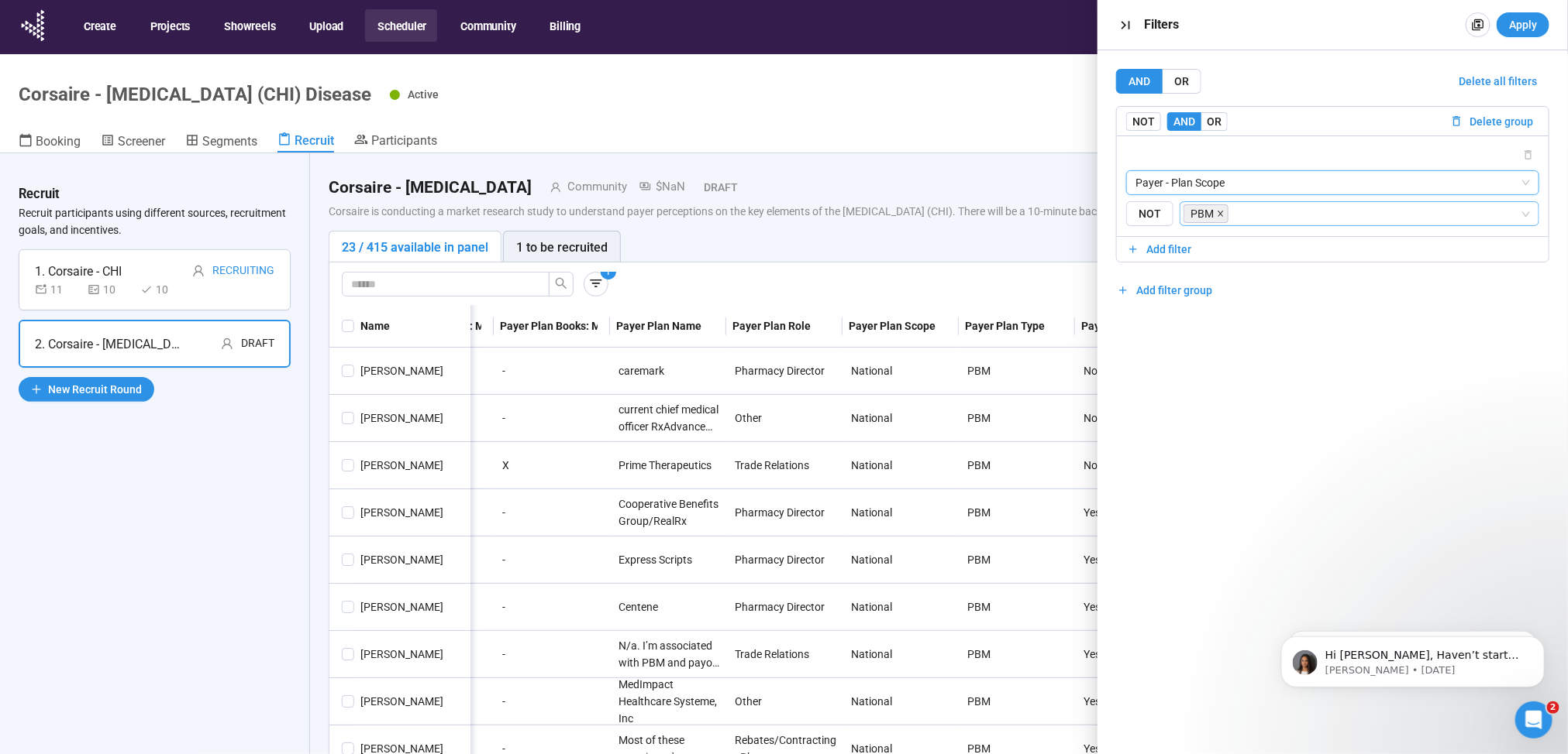
click at [1219, 210] on icon "close" at bounding box center [1220, 214] width 8 height 8
click at [1215, 216] on input "search" at bounding box center [1354, 214] width 330 height 18
click at [1210, 288] on div "Regional" at bounding box center [1359, 294] width 335 height 17
click at [1210, 410] on div "AND OR Delete all filters NOT AND OR Delete group Payer - Plan Scope {"type":"R…" at bounding box center [1333, 402] width 471 height 704
click at [1517, 24] on span "Apply" at bounding box center [1522, 25] width 28 height 17
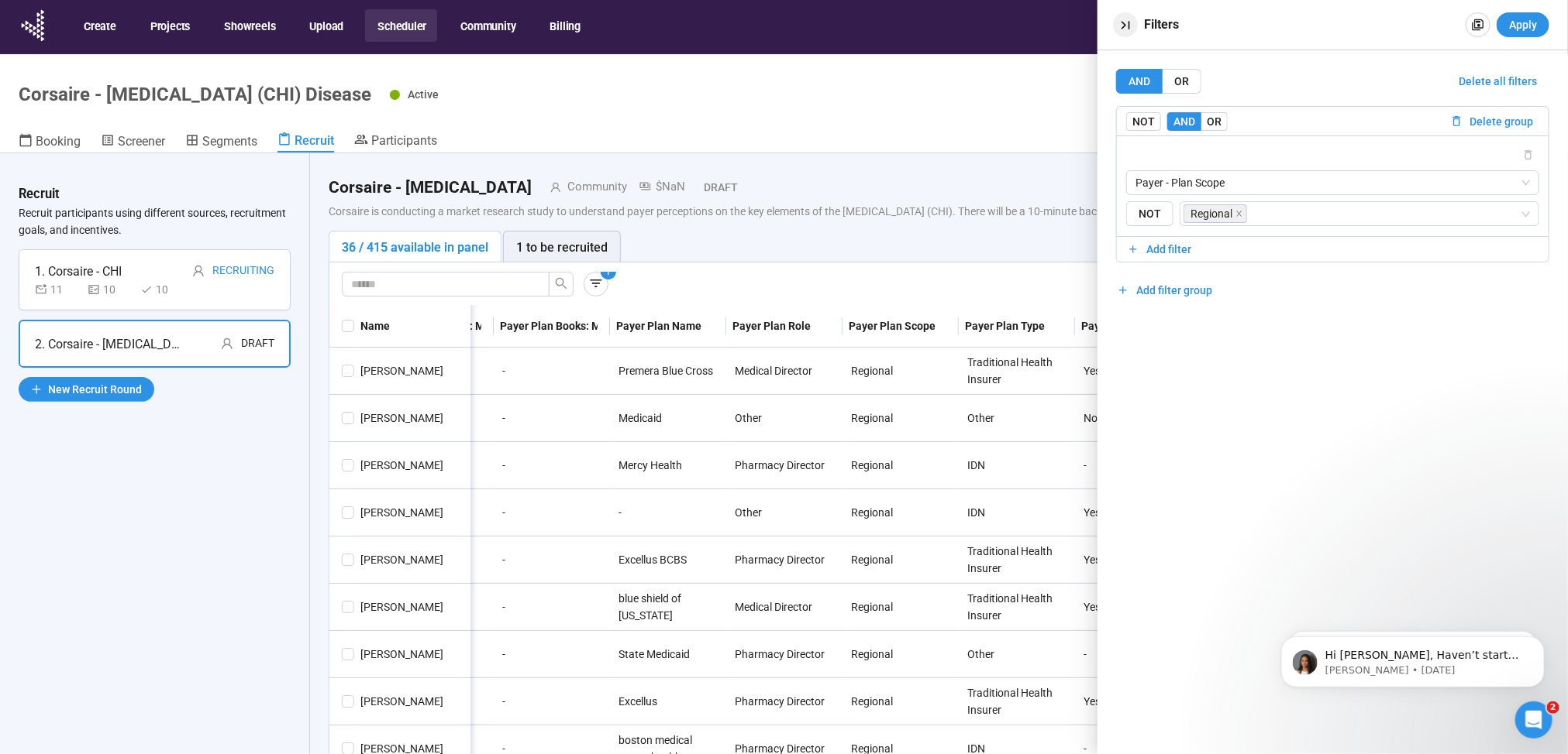
click at [1126, 25] on icon "button" at bounding box center [1126, 25] width 17 height 17
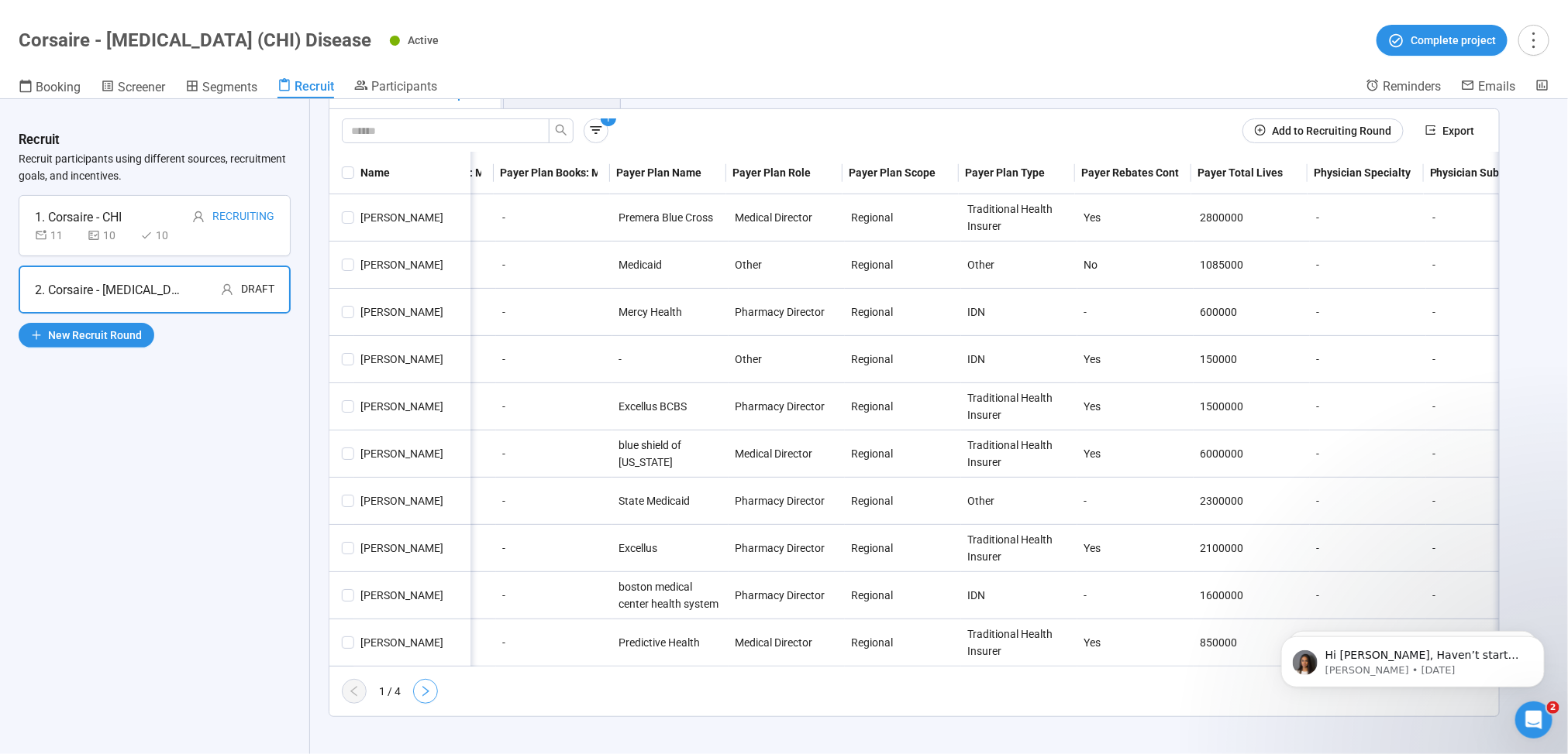
click at [428, 687] on icon "right" at bounding box center [425, 691] width 13 height 13
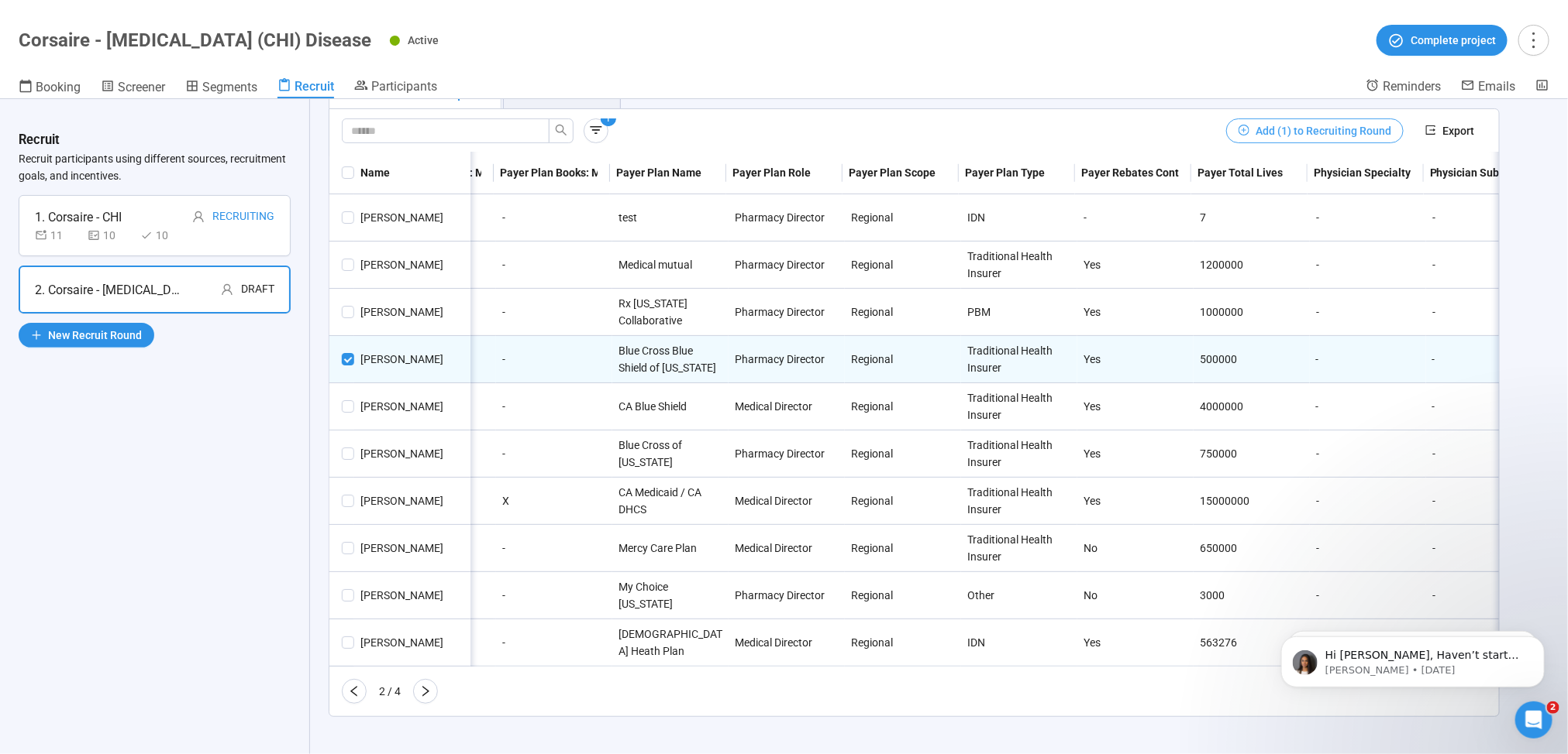
click at [1339, 123] on span "Add (1) to Recruiting Round" at bounding box center [1323, 131] width 136 height 17
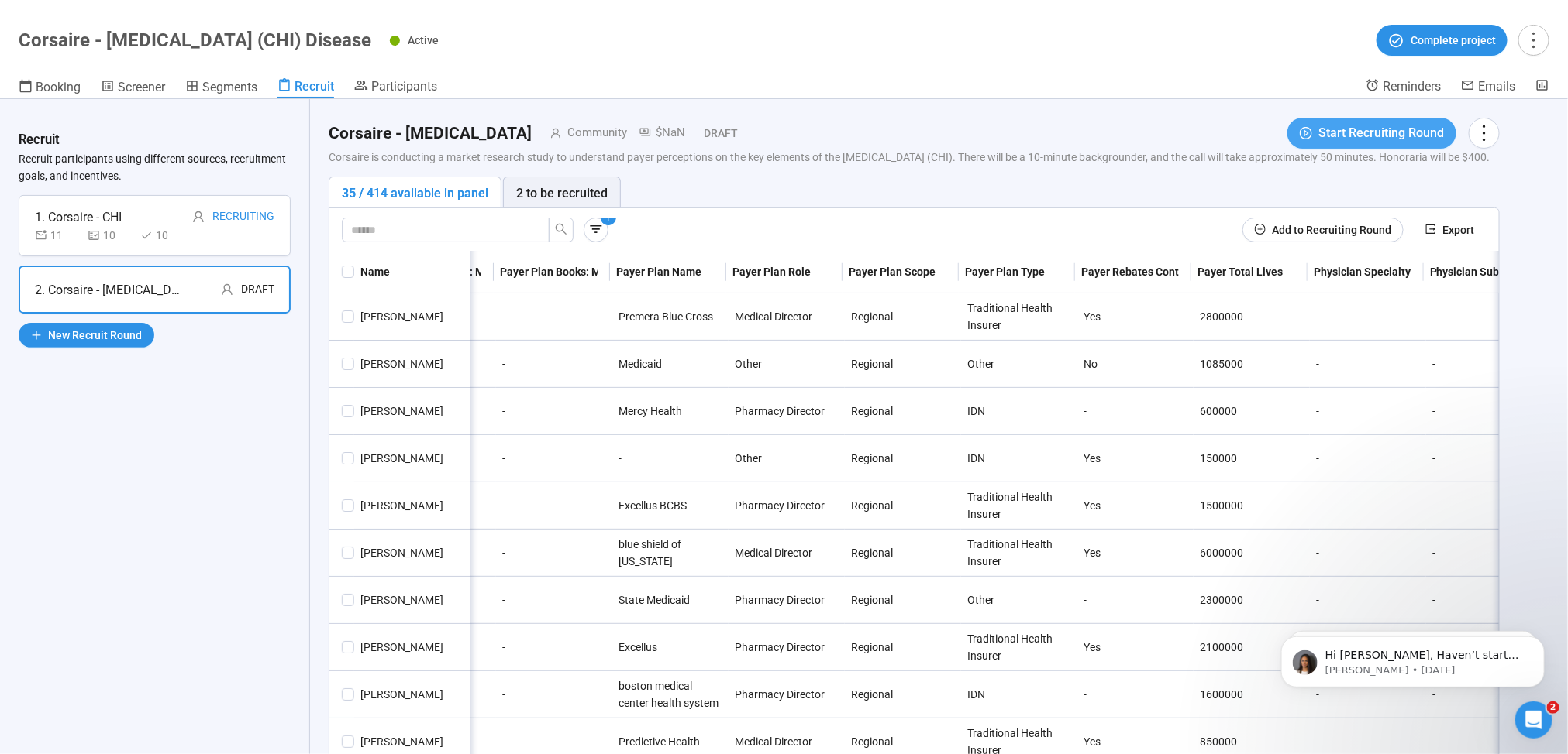
click at [1337, 133] on span "Start Recruiting Round" at bounding box center [1381, 133] width 125 height 19
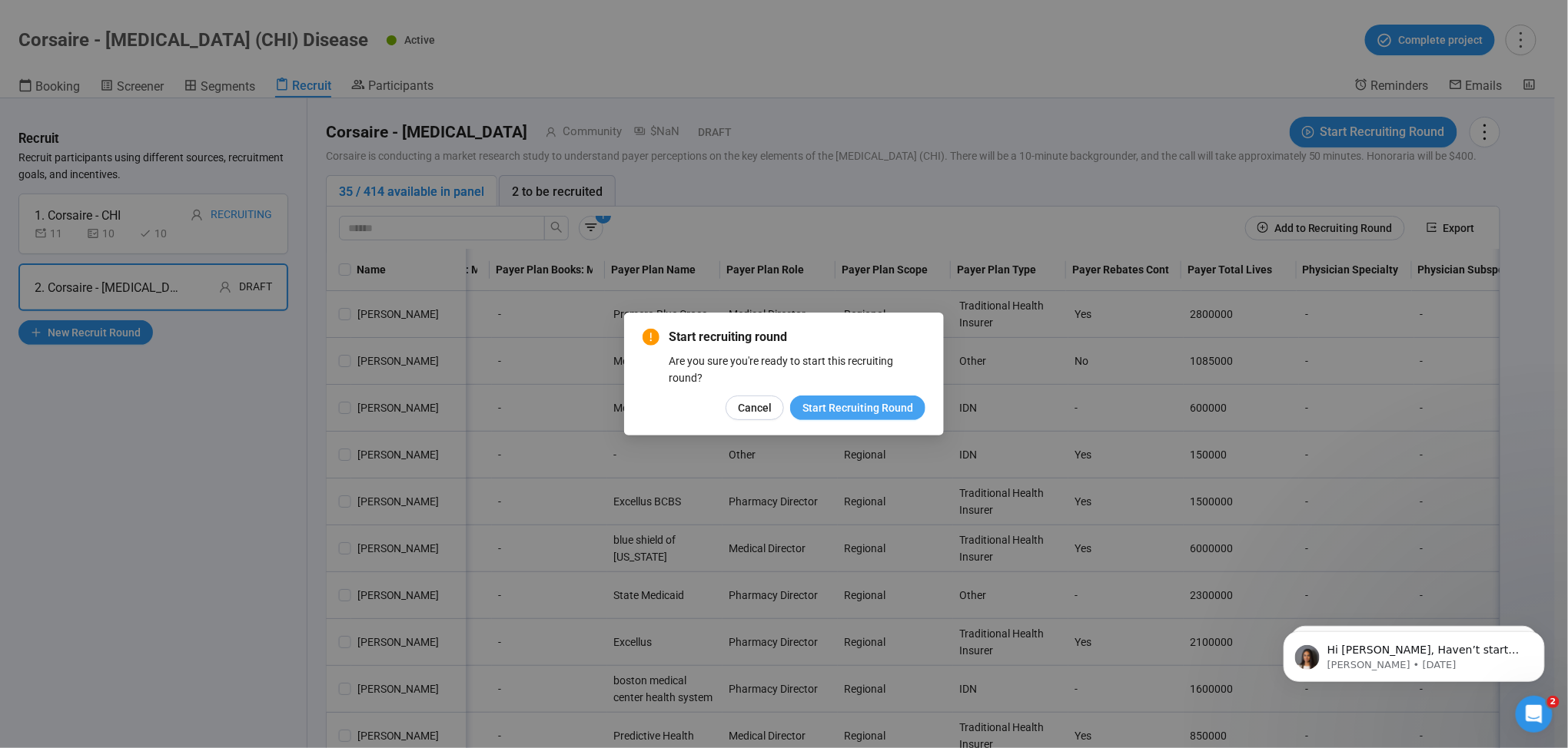
click at [863, 400] on span "Start Recruiting Round" at bounding box center [858, 408] width 111 height 17
